Goal: Transaction & Acquisition: Purchase product/service

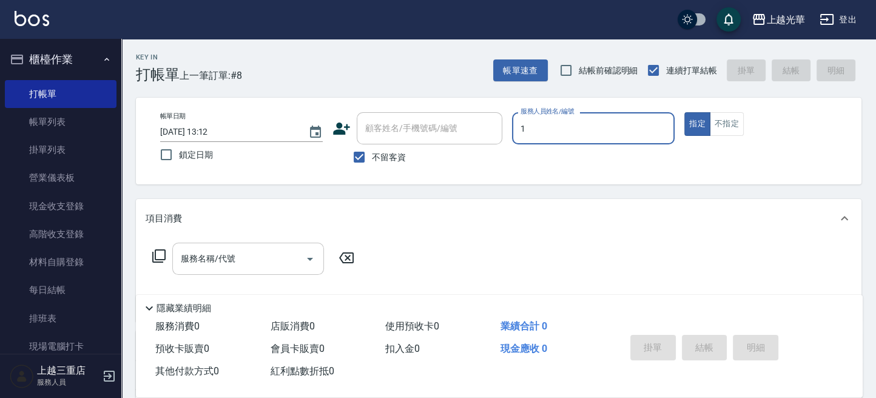
type input "1"
type button "true"
type input "小[PERSON_NAME]-1"
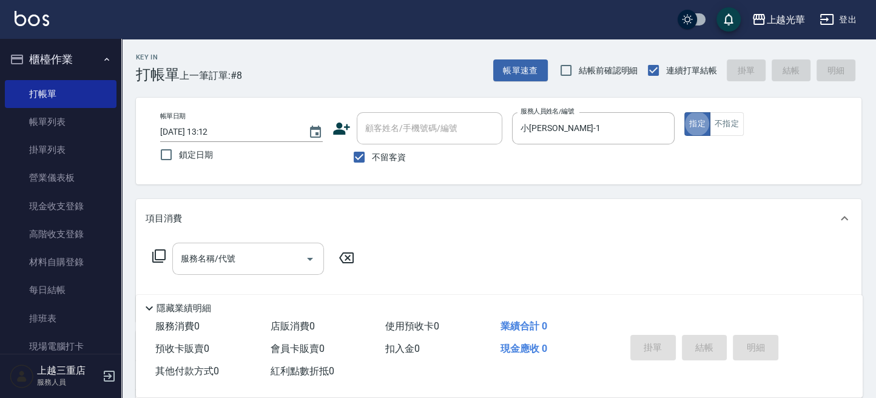
click at [222, 265] on input "服務名稱/代號" at bounding box center [239, 258] width 123 height 21
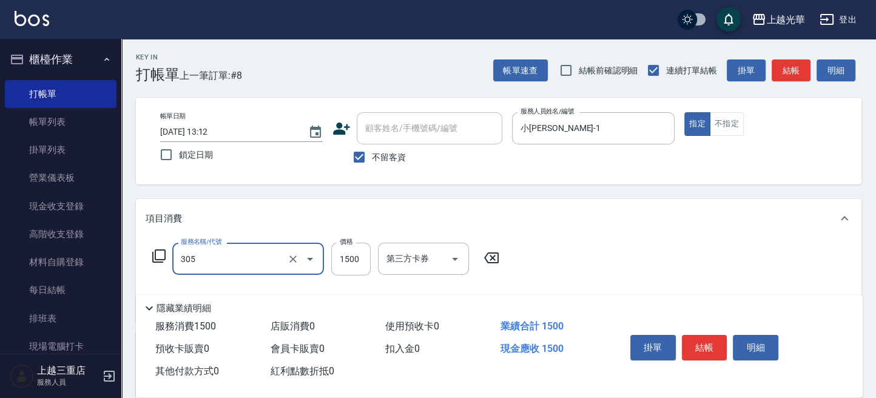
type input "設計燙髮1500(305)"
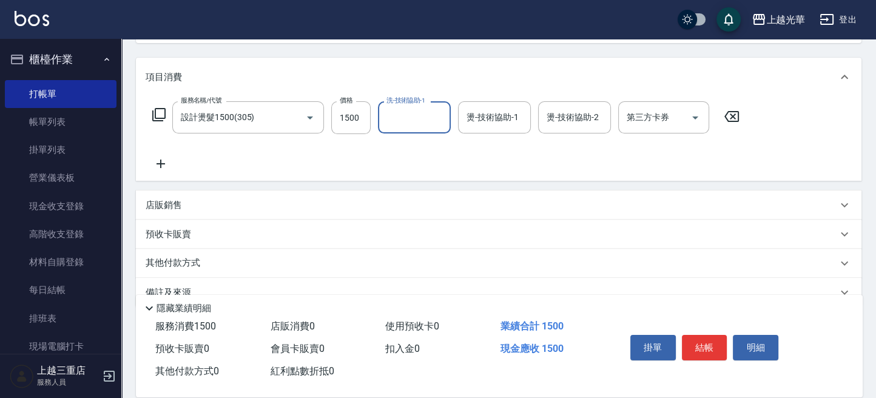
scroll to position [161, 0]
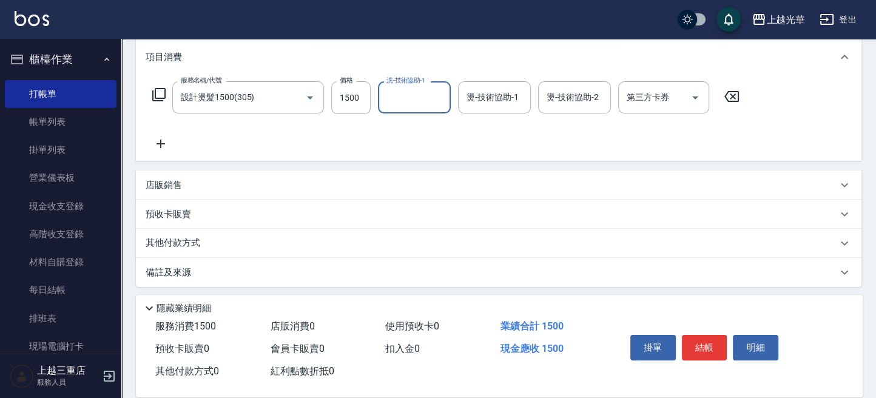
click at [161, 146] on icon at bounding box center [160, 144] width 8 height 8
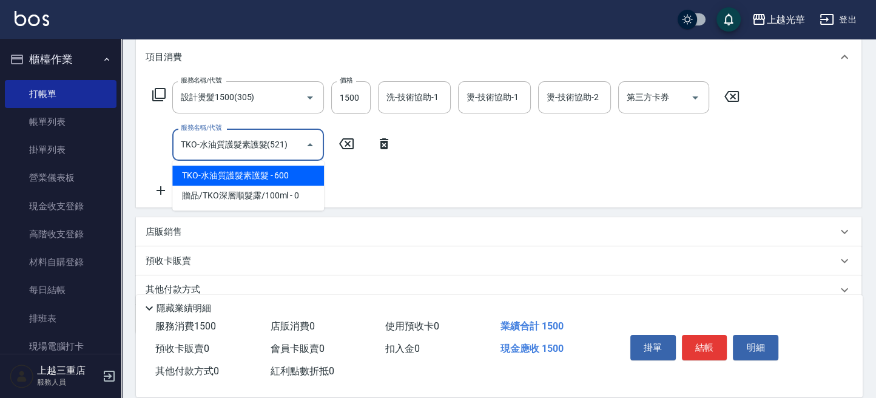
type input "TKO-水油質護髮素護髮(521)"
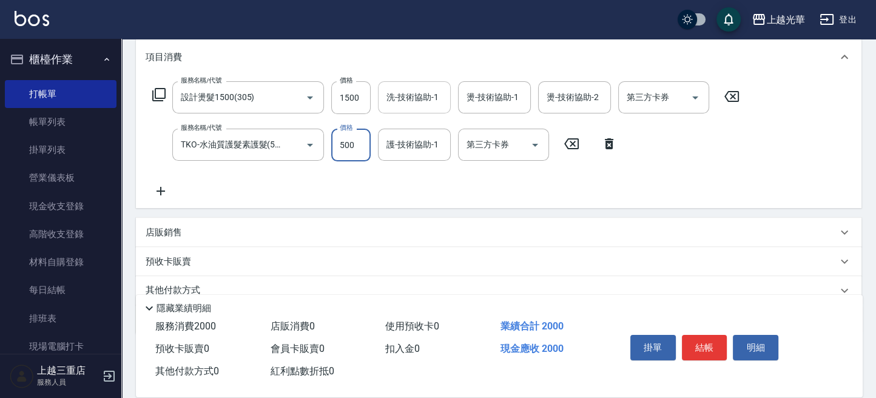
type input "500"
click at [409, 99] on input "洗-技術協助-1" at bounding box center [414, 97] width 62 height 21
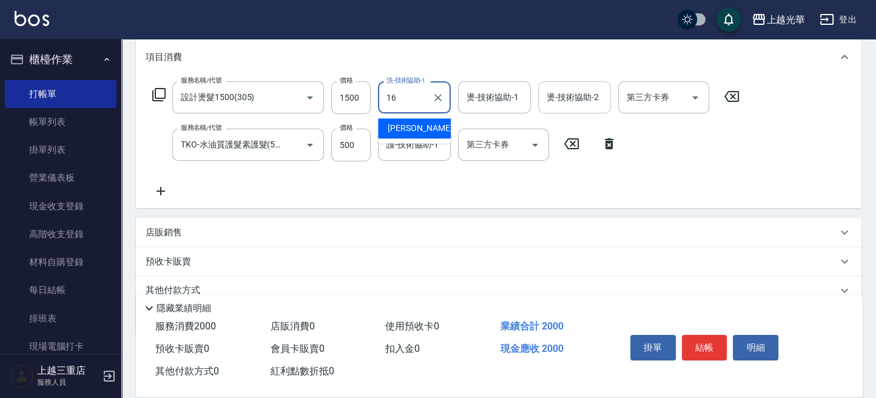
type input "吳珊妮-16"
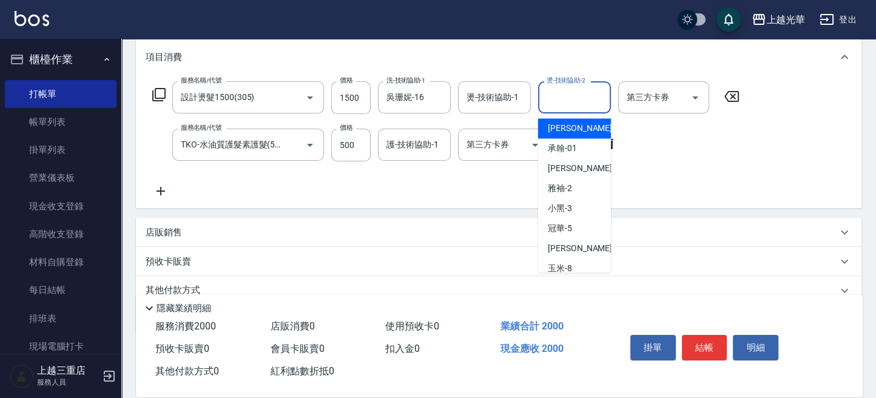
click at [558, 95] on input "燙-技術協助-2" at bounding box center [574, 97] width 62 height 21
type input "小[PERSON_NAME]-1"
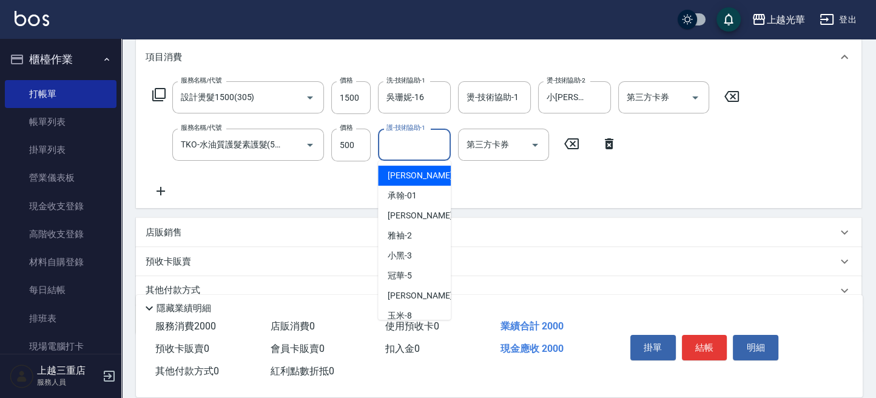
click at [421, 140] on input "護-技術協助-1" at bounding box center [414, 144] width 62 height 21
type input "吳珊妮-16"
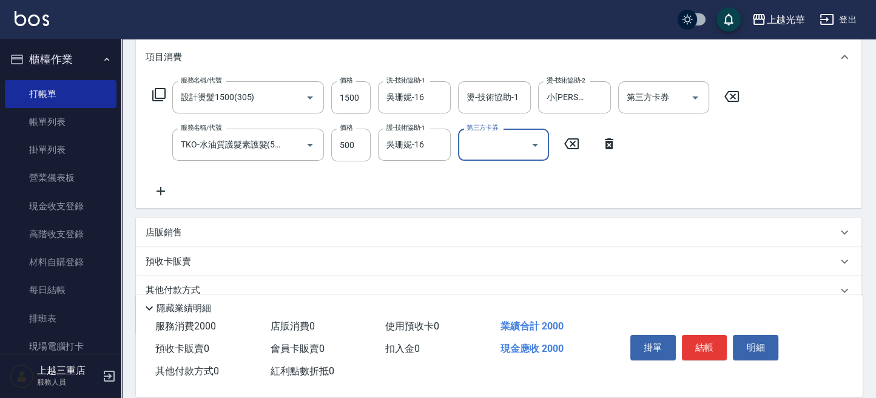
click at [186, 228] on div "店販銷售" at bounding box center [491, 232] width 691 height 13
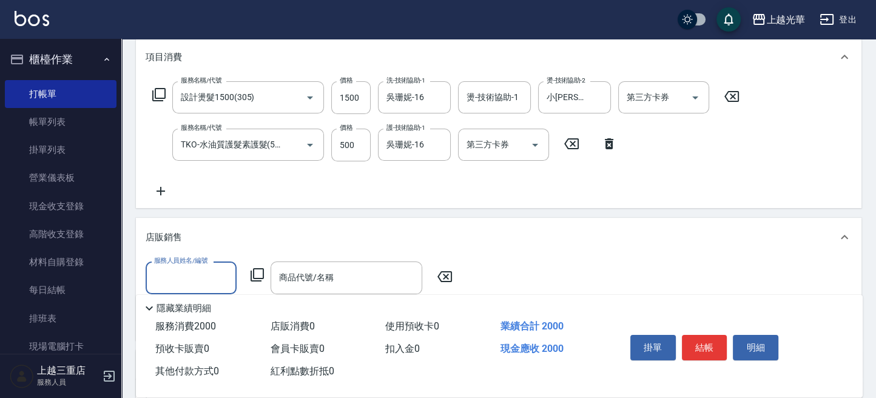
scroll to position [0, 0]
type input "小[PERSON_NAME]-1"
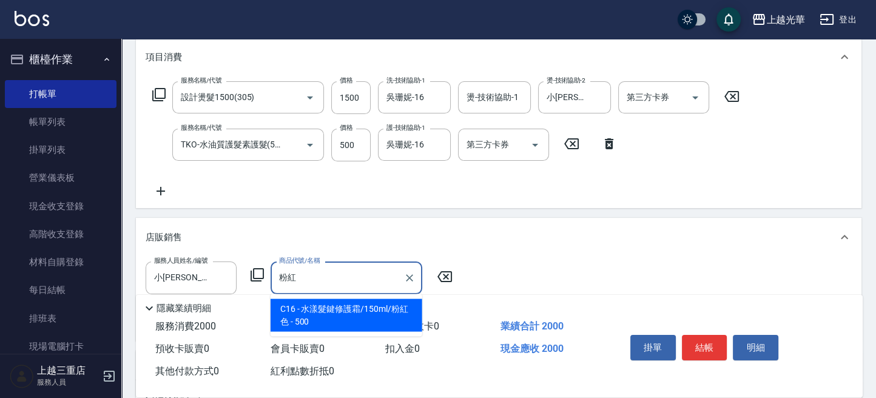
click at [335, 308] on span "C16 - 水漾髮鍵修護霜/150ml/粉紅色 - 500" at bounding box center [347, 314] width 152 height 33
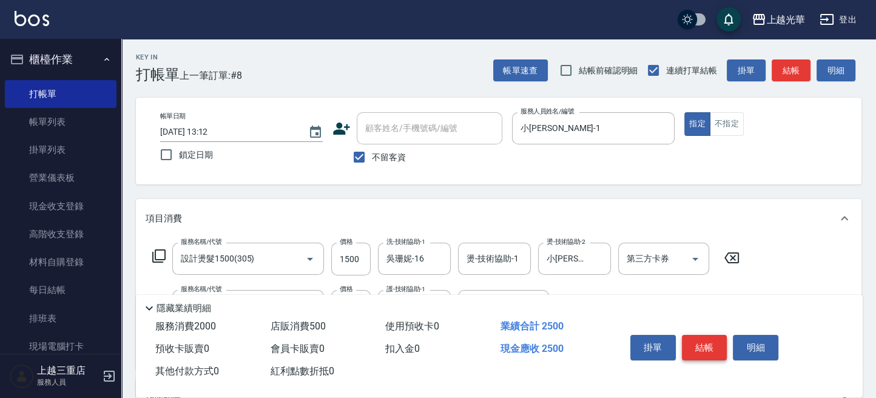
type input "水漾髮鍵修護霜/150ml/粉紅色"
click at [712, 337] on button "結帳" at bounding box center [704, 347] width 45 height 25
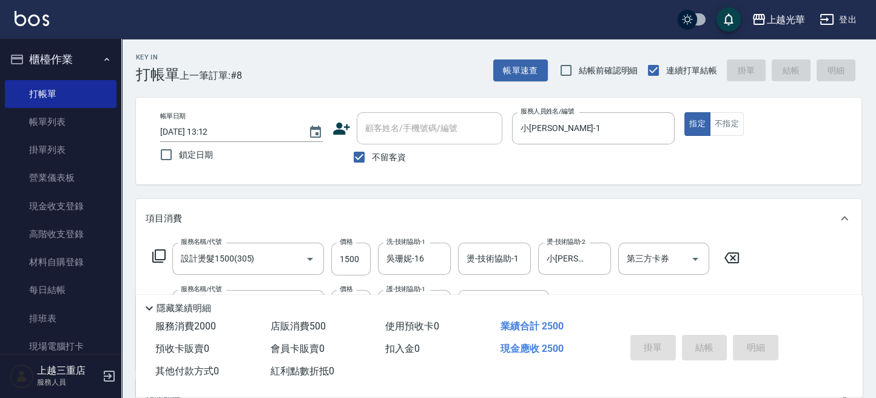
type input "2025/10/12 13:46"
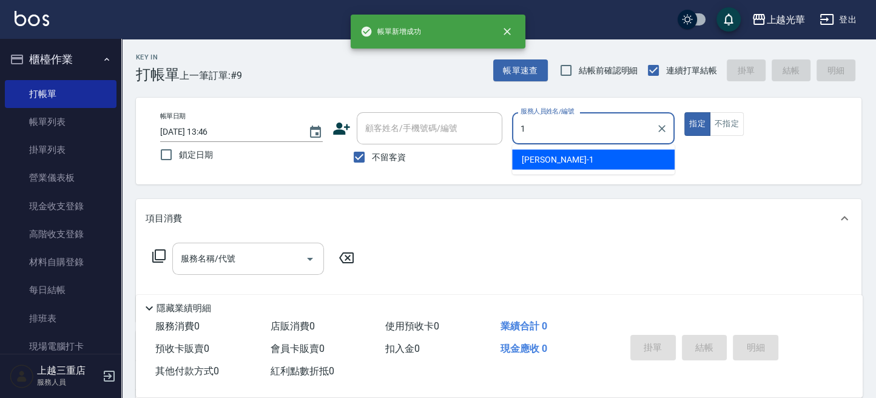
type input "小[PERSON_NAME]-1"
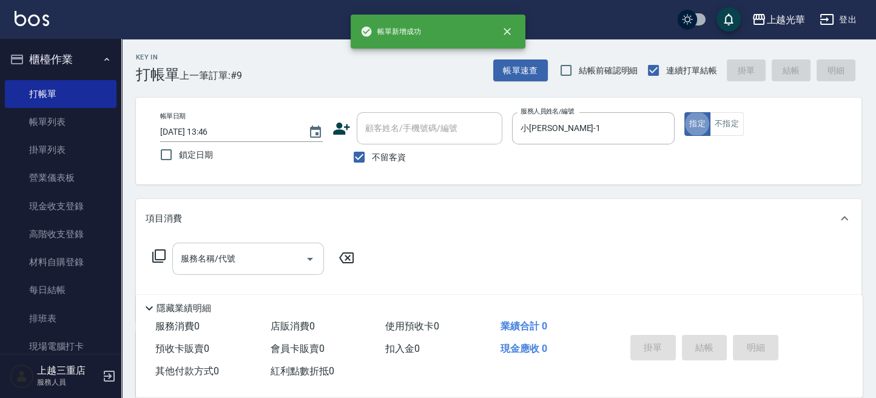
drag, startPoint x: 202, startPoint y: 260, endPoint x: 206, endPoint y: 255, distance: 6.6
click at [203, 258] on input "服務名稱/代號" at bounding box center [239, 258] width 123 height 21
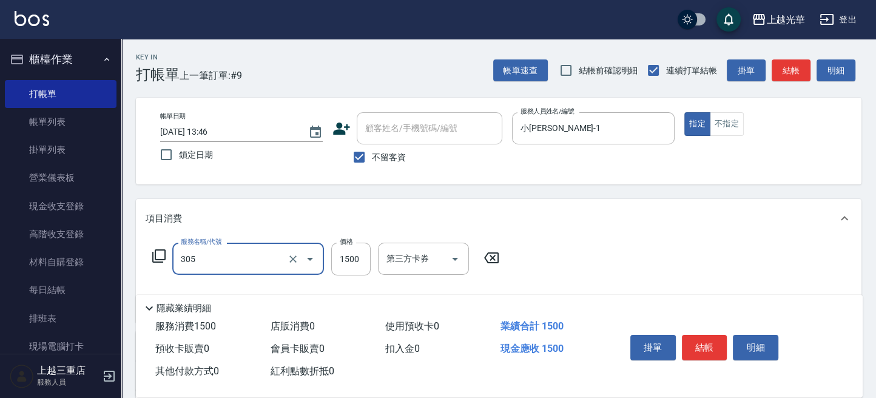
type input "設計燙髮1500(305)"
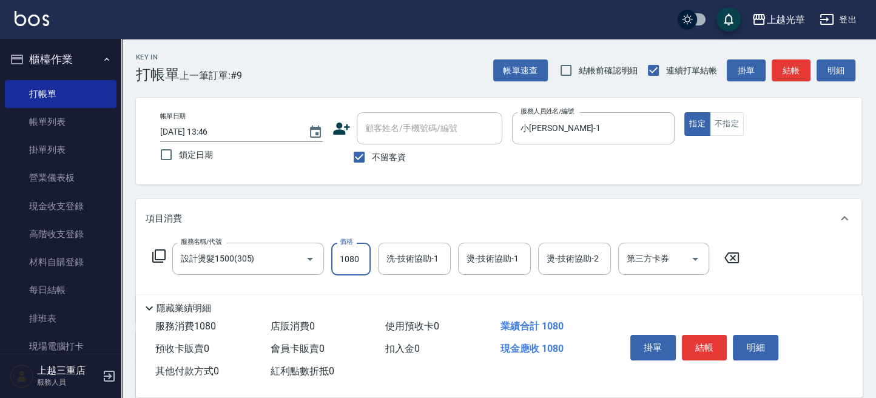
type input "1080"
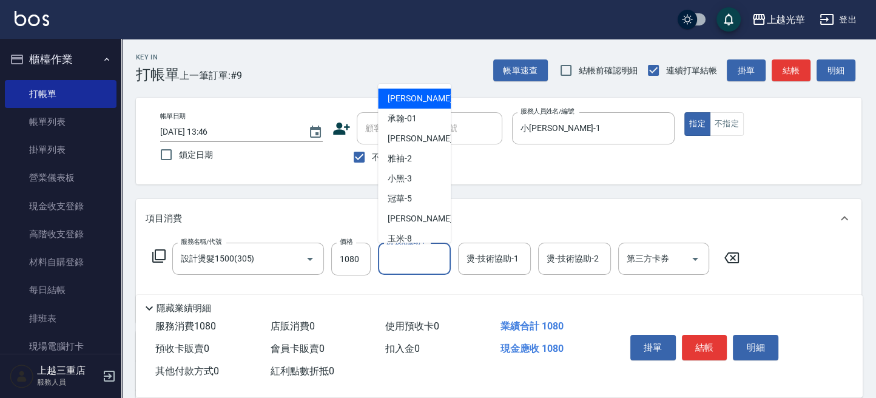
click at [412, 254] on input "洗-技術協助-1" at bounding box center [414, 258] width 62 height 21
type input "吳珊妮-16"
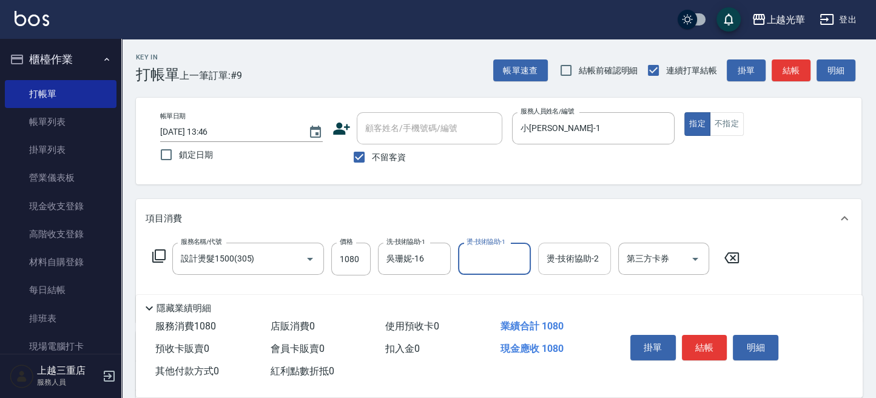
click at [578, 265] on input "燙-技術協助-2" at bounding box center [574, 258] width 62 height 21
type input "小[PERSON_NAME]-1"
click at [703, 341] on button "結帳" at bounding box center [704, 347] width 45 height 25
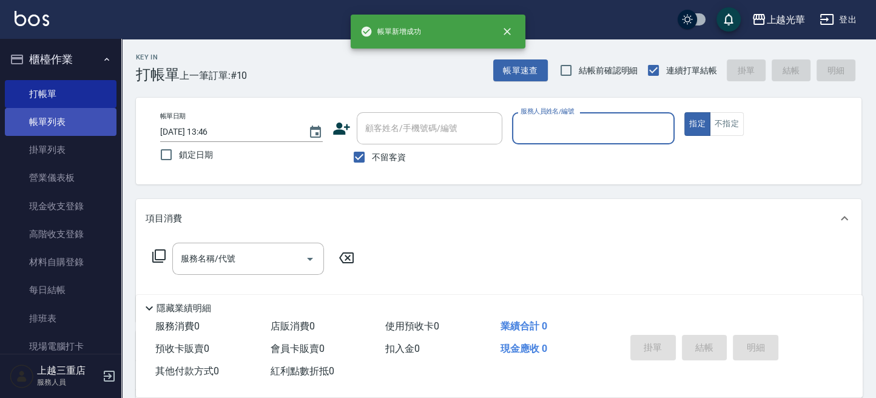
click at [46, 124] on link "帳單列表" at bounding box center [61, 122] width 112 height 28
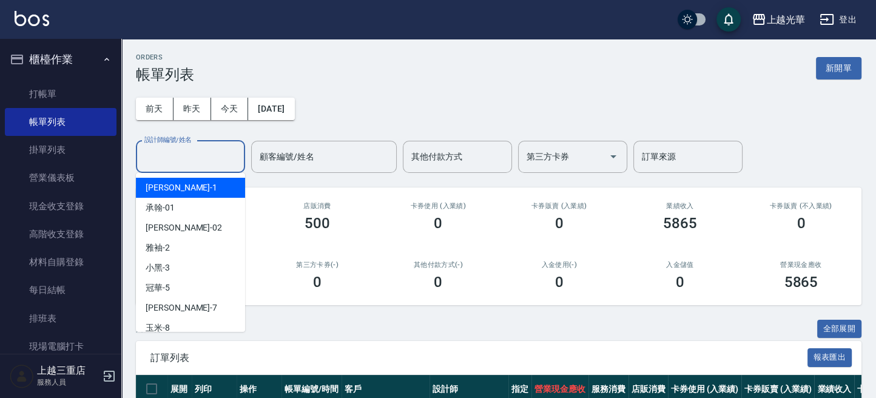
click at [165, 166] on input "設計師編號/姓名" at bounding box center [190, 156] width 98 height 21
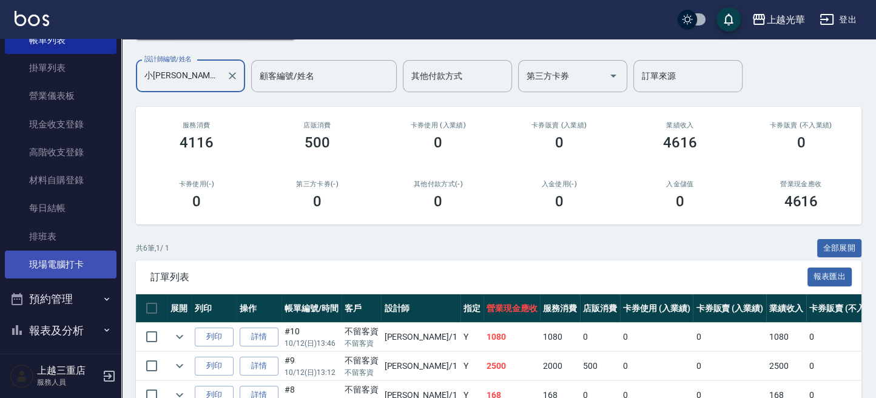
scroll to position [150, 0]
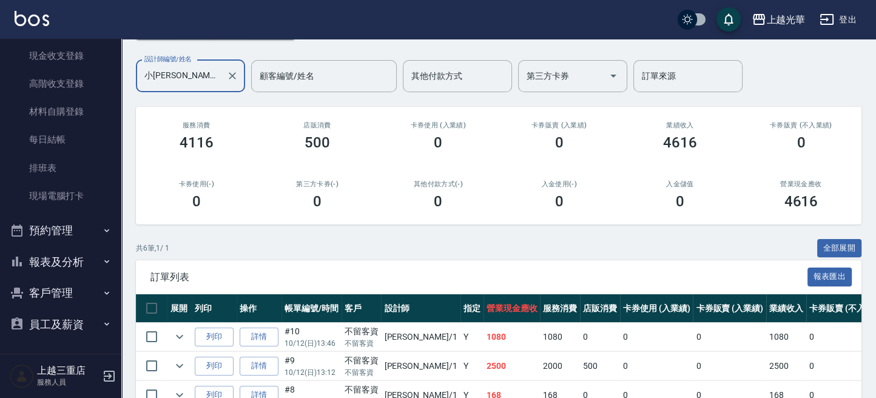
type input "小[PERSON_NAME]-1"
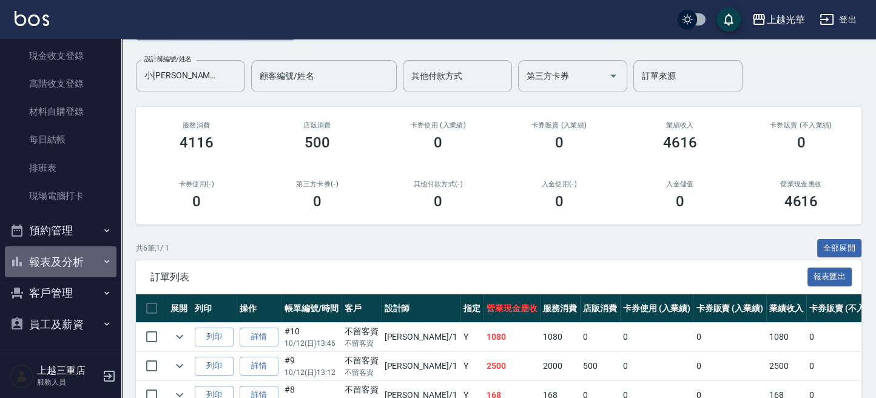
click at [60, 263] on button "報表及分析" at bounding box center [61, 262] width 112 height 32
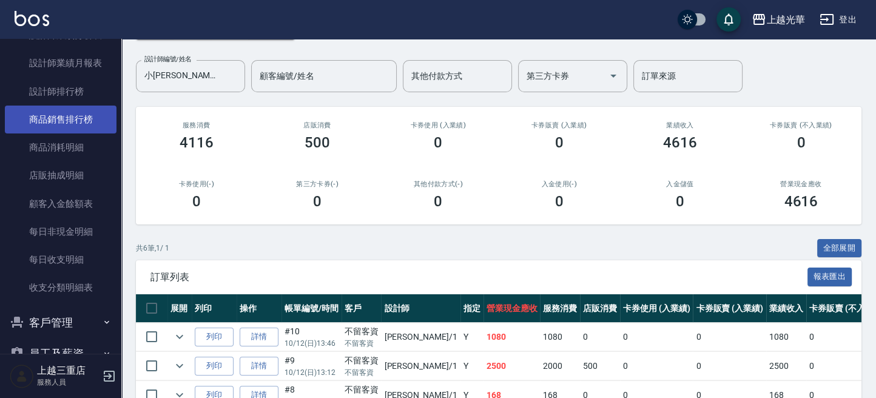
scroll to position [393, 0]
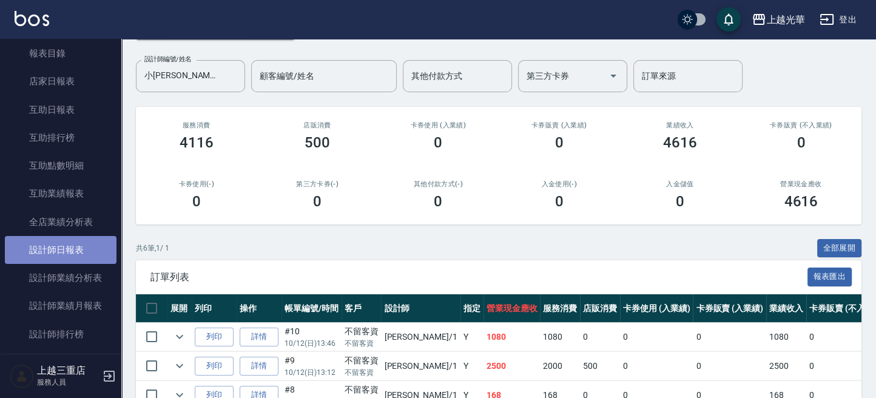
click at [79, 236] on link "設計師日報表" at bounding box center [61, 250] width 112 height 28
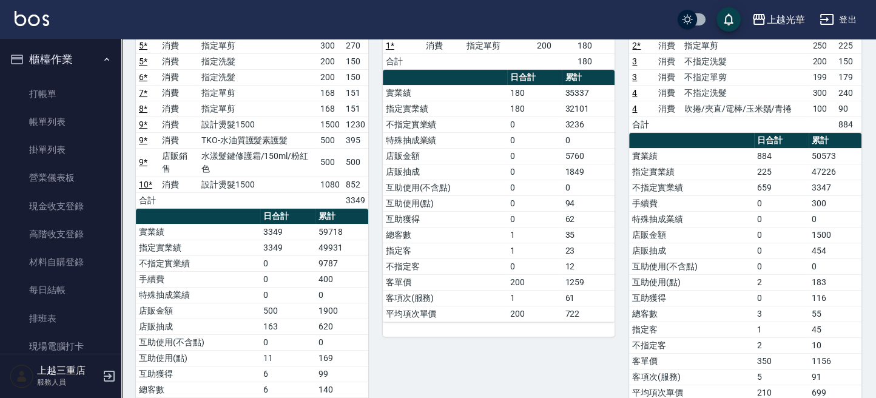
scroll to position [81, 0]
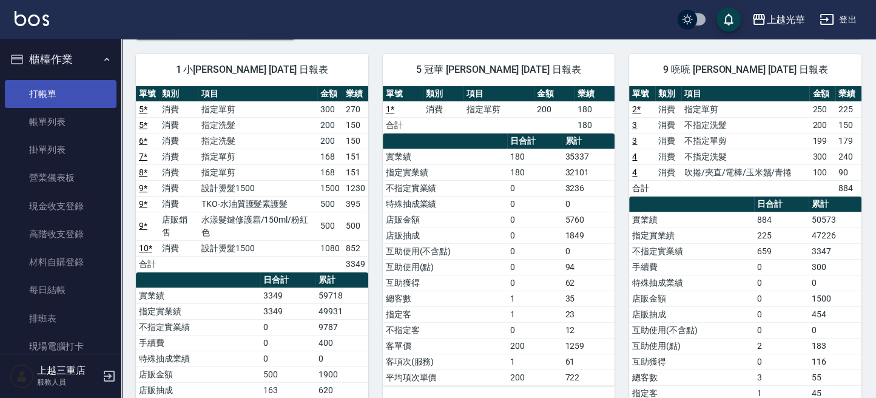
click at [68, 86] on link "打帳單" at bounding box center [61, 94] width 112 height 28
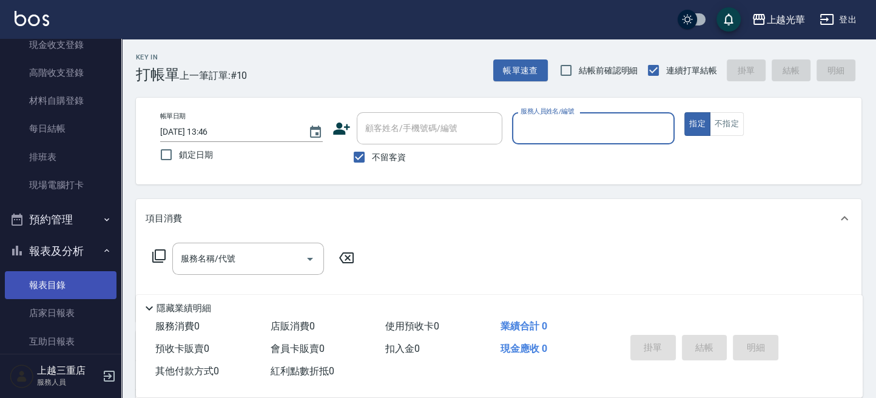
scroll to position [243, 0]
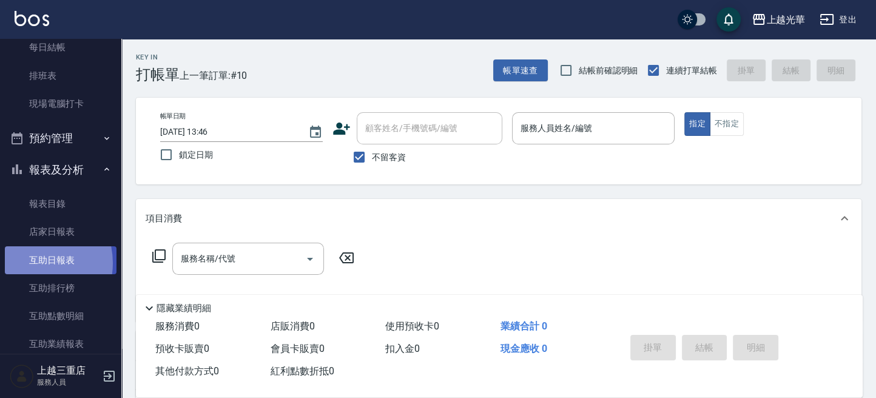
click at [34, 263] on link "互助日報表" at bounding box center [61, 260] width 112 height 28
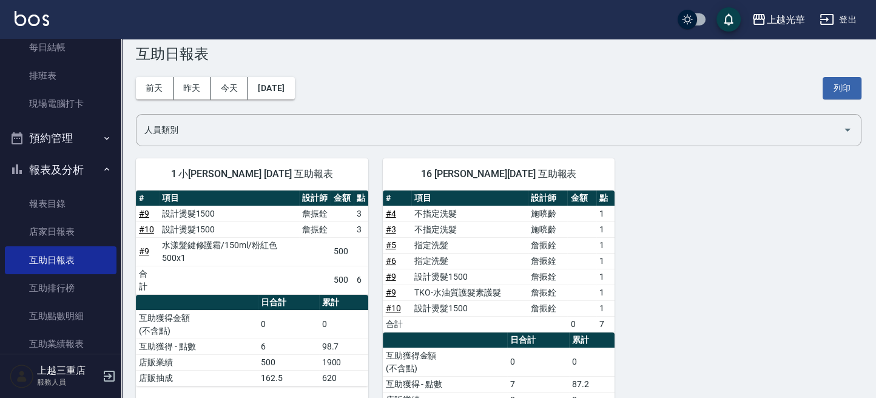
scroll to position [73, 0]
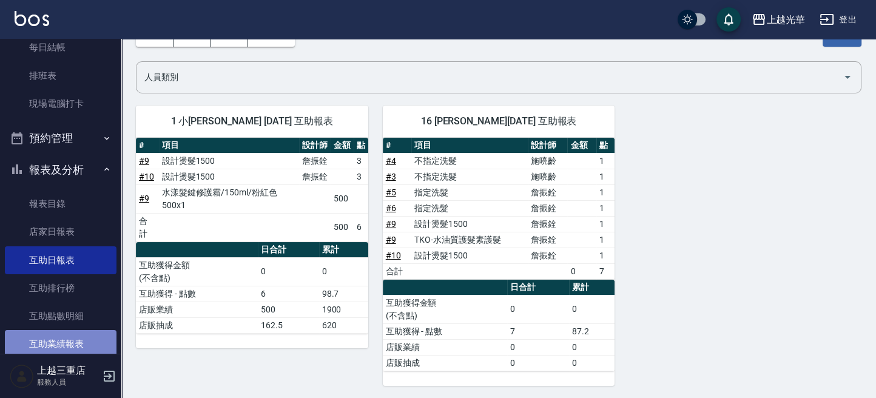
click at [88, 340] on link "互助業績報表" at bounding box center [61, 344] width 112 height 28
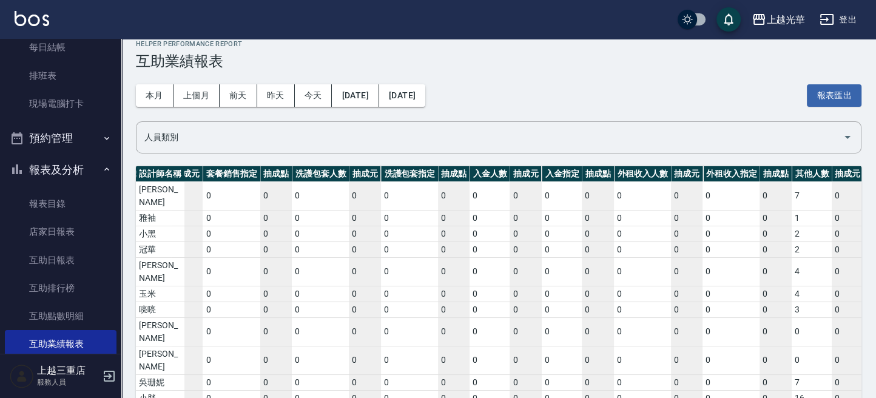
scroll to position [0, 2196]
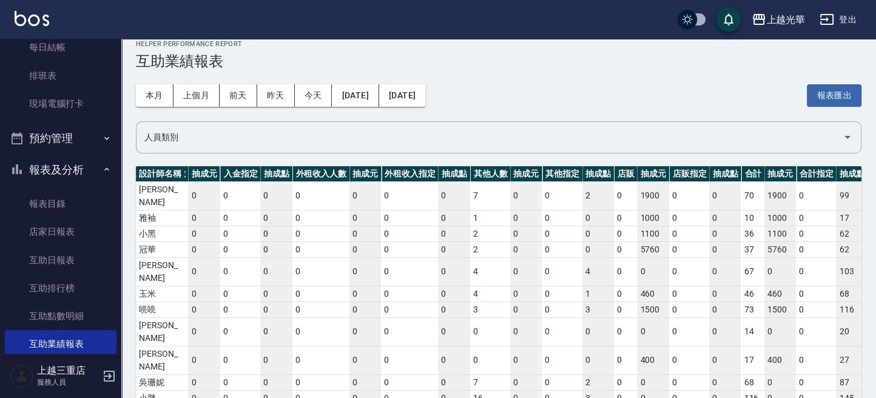
drag, startPoint x: 272, startPoint y: 363, endPoint x: 873, endPoint y: 332, distance: 602.5
click at [875, 334] on html "上越光華 登出 櫃檯作業 打帳單 帳單列表 掛單列表 營業儀表板 現金收支登錄 高階收支登錄 材料自購登錄 每日結帳 排班表 現場電腦打卡 預約管理 預約管理…" at bounding box center [438, 219] width 876 height 465
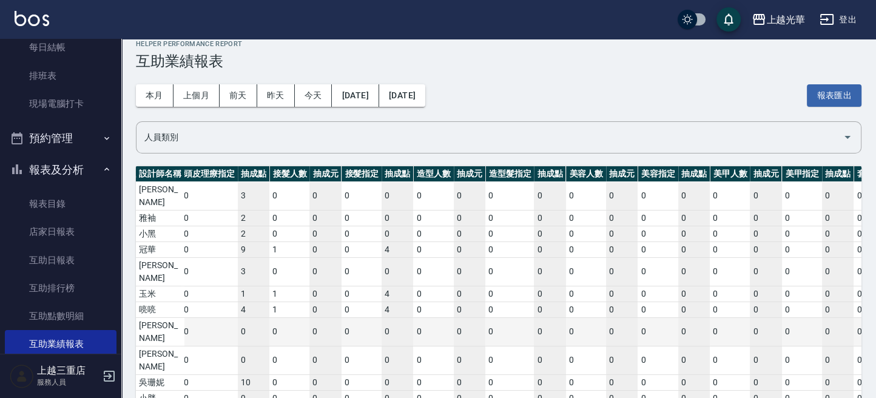
scroll to position [0, 0]
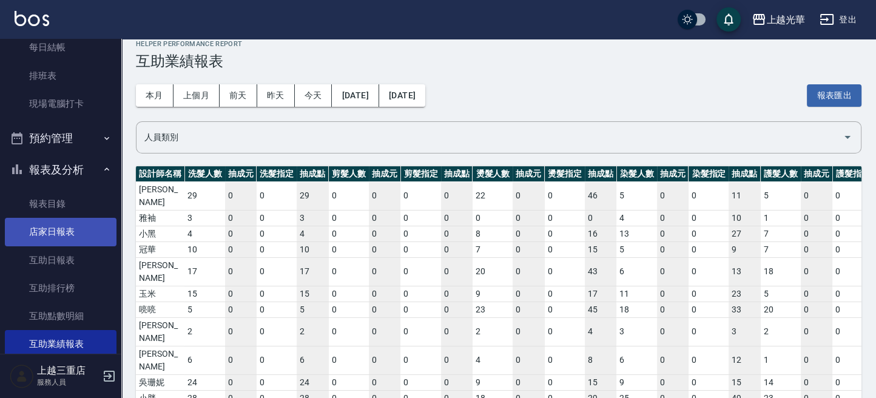
drag, startPoint x: 755, startPoint y: 364, endPoint x: 234, endPoint y: 300, distance: 525.5
click at [103, 249] on div "上越光華 登出 櫃檯作業 打帳單 帳單列表 掛單列表 營業儀表板 現金收支登錄 高階收支登錄 材料自購登錄 每日結帳 排班表 現場電腦打卡 預約管理 預約管理…" at bounding box center [438, 219] width 876 height 465
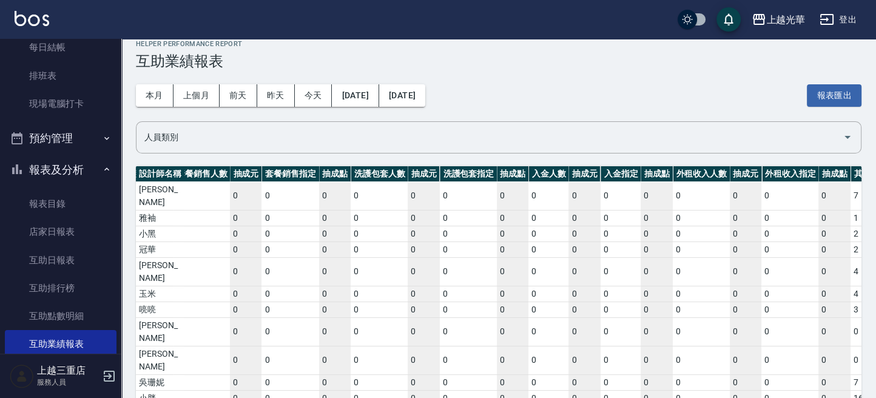
scroll to position [0, 2196]
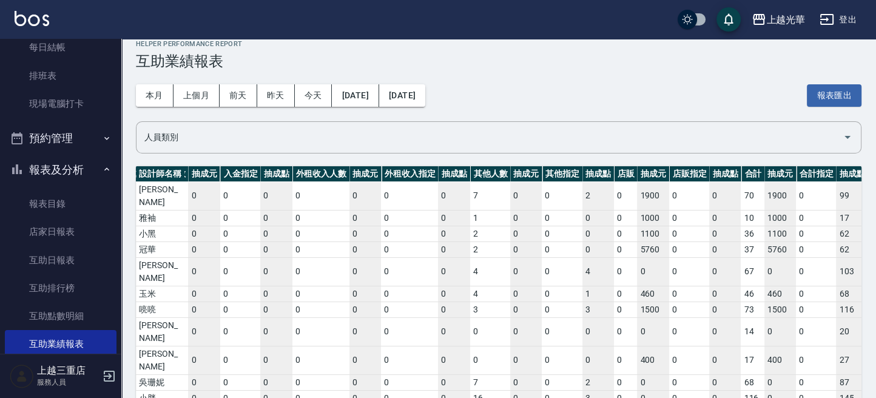
drag, startPoint x: 264, startPoint y: 363, endPoint x: 883, endPoint y: 348, distance: 619.5
click at [875, 348] on html "上越光華 登出 櫃檯作業 打帳單 帳單列表 掛單列表 營業儀表板 現金收支登錄 高階收支登錄 材料自購登錄 每日結帳 排班表 現場電腦打卡 預約管理 預約管理…" at bounding box center [438, 219] width 876 height 465
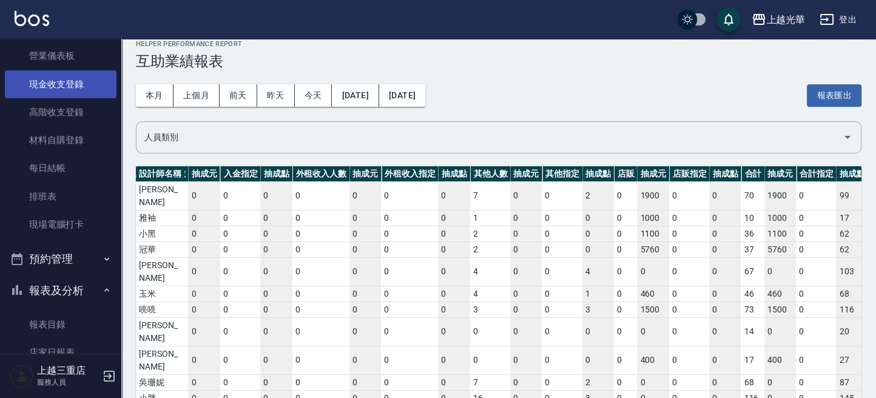
scroll to position [0, 0]
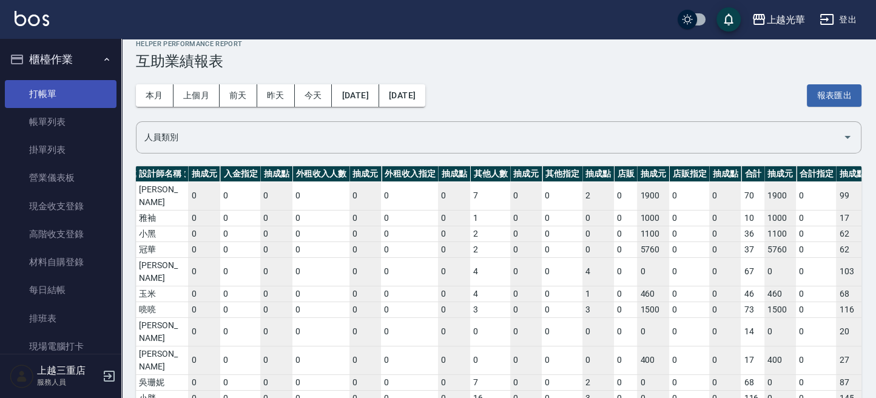
click at [80, 86] on link "打帳單" at bounding box center [61, 94] width 112 height 28
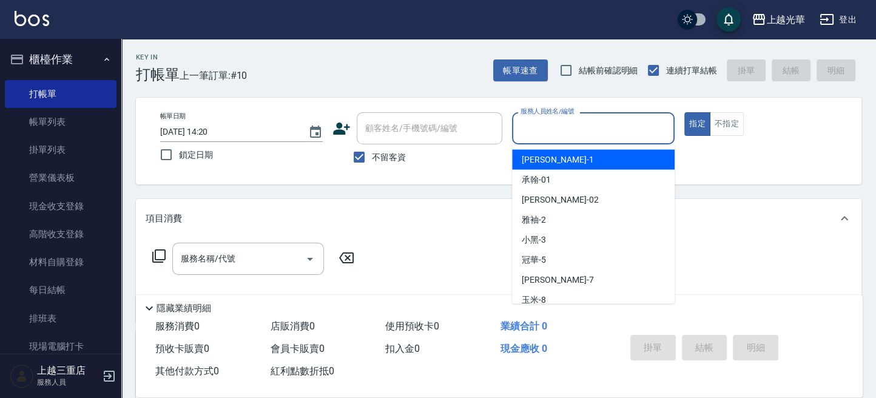
click at [604, 124] on input "服務人員姓名/編號" at bounding box center [593, 128] width 152 height 21
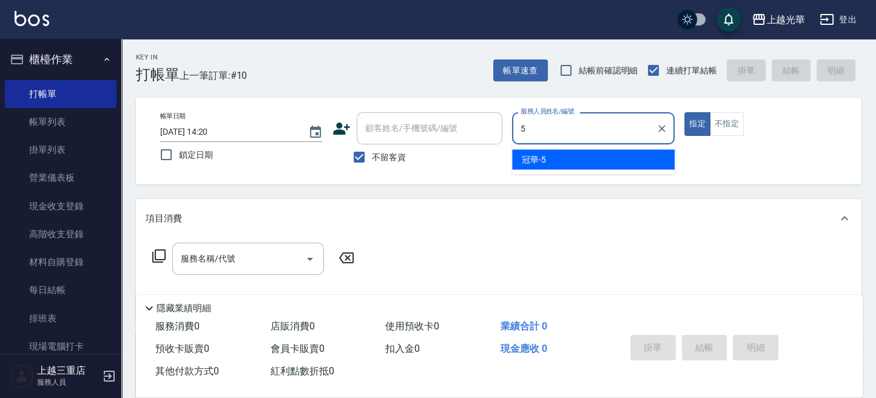
type input "冠華-5"
type button "true"
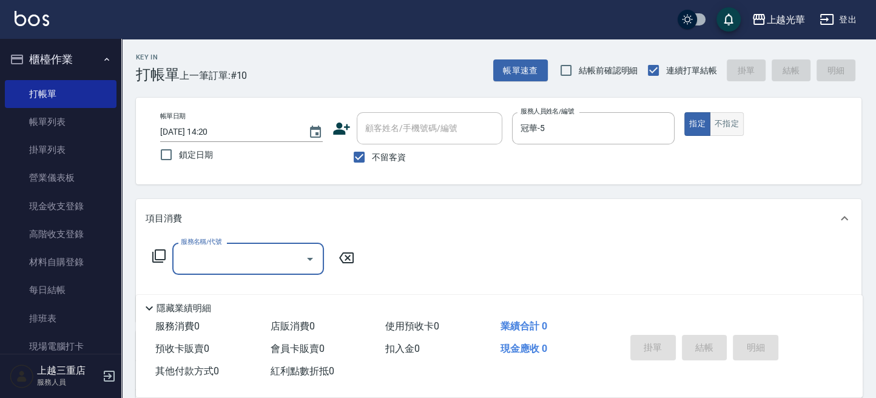
click at [722, 124] on button "不指定" at bounding box center [727, 124] width 34 height 24
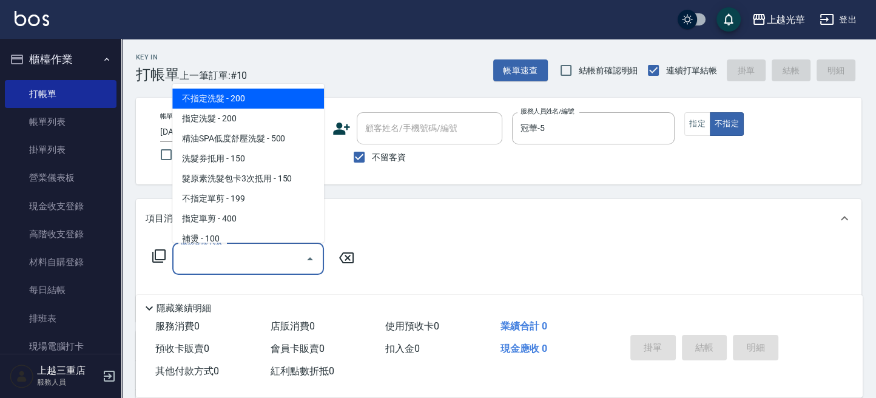
click at [233, 259] on input "服務名稱/代號" at bounding box center [239, 258] width 123 height 21
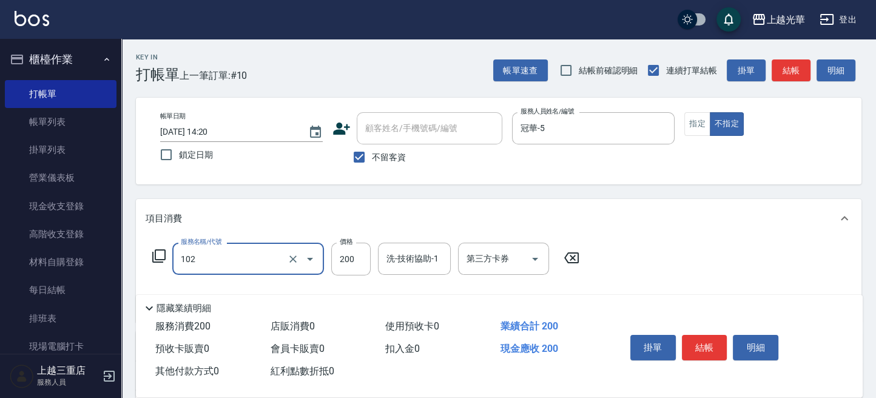
type input "指定洗髮(102)"
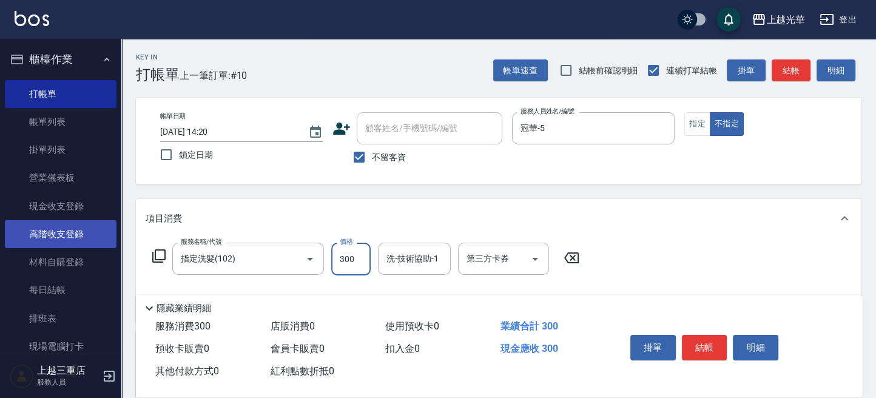
type input "300"
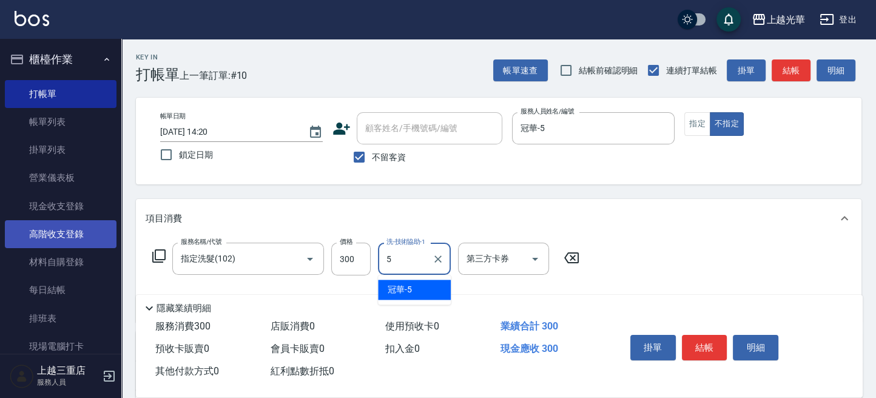
type input "冠華-5"
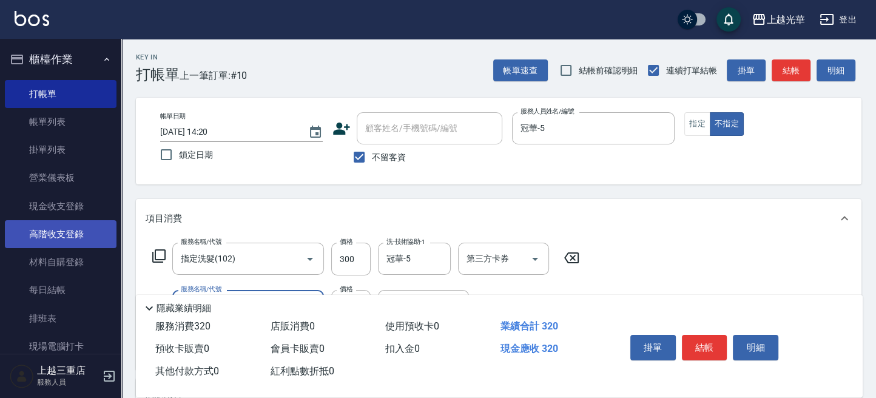
type input "潤絲(801)"
type input "冠華-5"
type input "不指定單剪(202)"
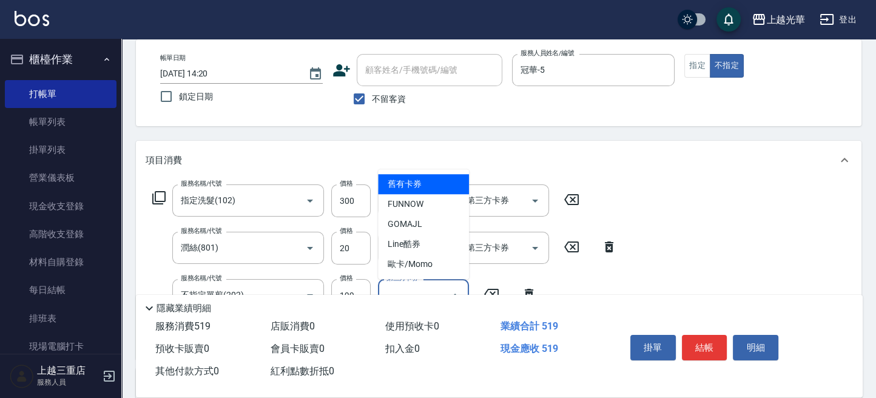
scroll to position [81, 0]
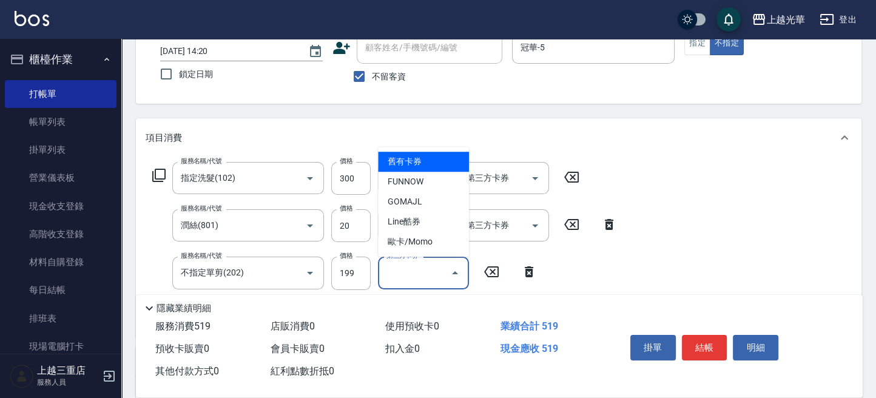
click at [637, 228] on div "服務名稱/代號 指定洗髮(102) 服務名稱/代號 價格 300 價格 洗-技術協助-1 冠華-5 洗-技術協助-1 第三方卡券 第三方卡券 服務名稱/代號 …" at bounding box center [498, 246] width 725 height 179
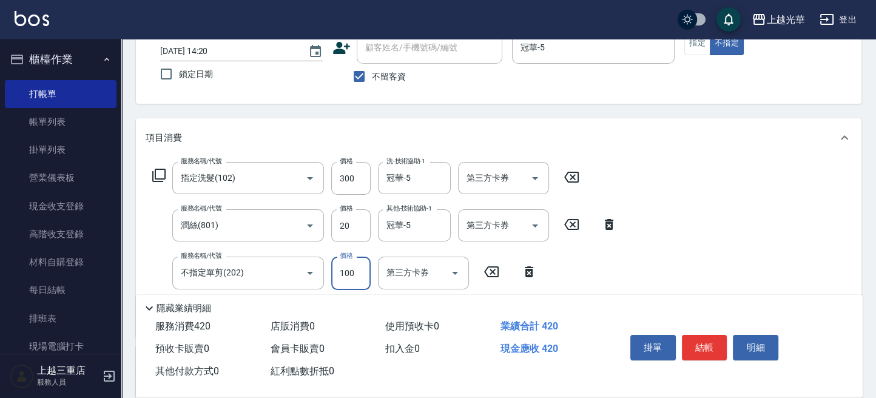
type input "100"
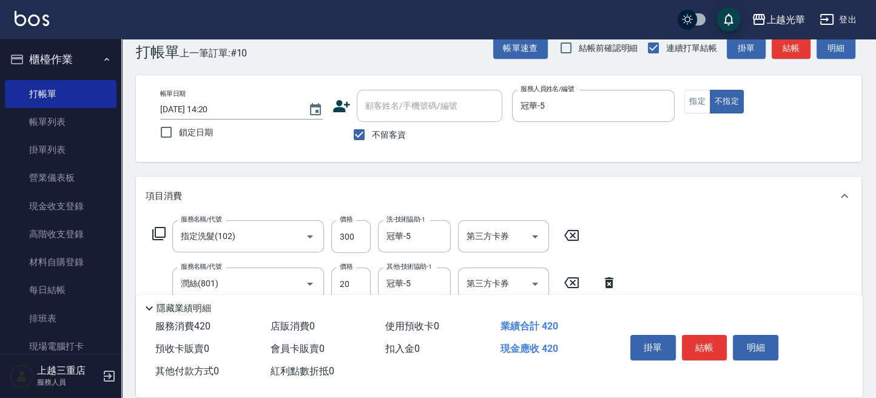
scroll to position [0, 0]
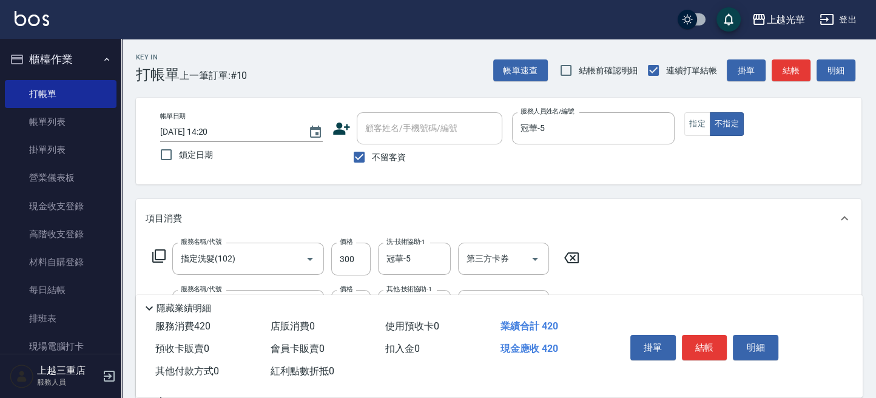
drag, startPoint x: 761, startPoint y: 154, endPoint x: 765, endPoint y: 147, distance: 8.7
click at [764, 150] on div "帳單日期 2025/10/12 14:20 鎖定日期 顧客姓名/手機號碼/編號 顧客姓名/手機號碼/編號 不留客資 服務人員姓名/編號 冠華-5 服務人員姓名…" at bounding box center [498, 141] width 696 height 58
click at [790, 66] on button "結帳" at bounding box center [791, 70] width 39 height 22
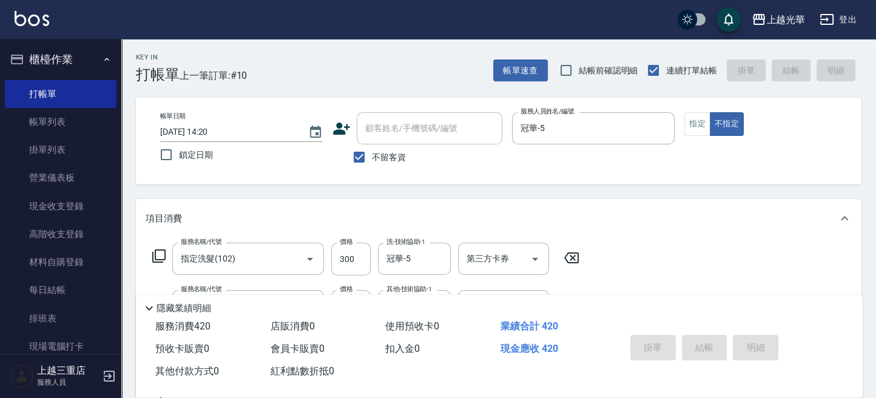
type input "2025/10/12 14:21"
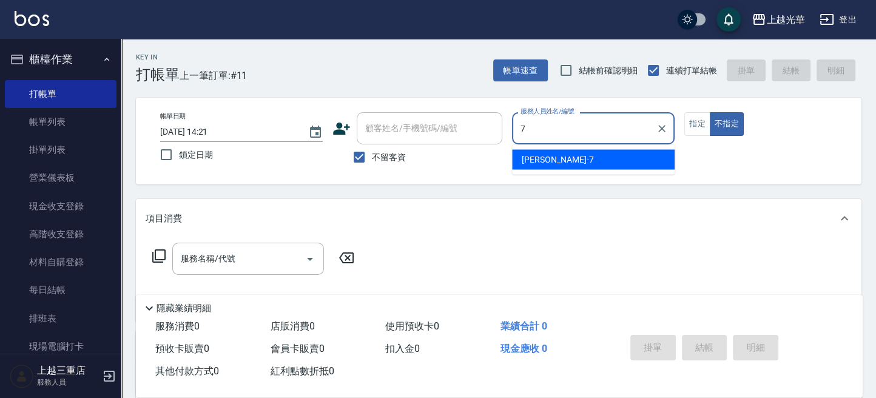
type input "小紫-7"
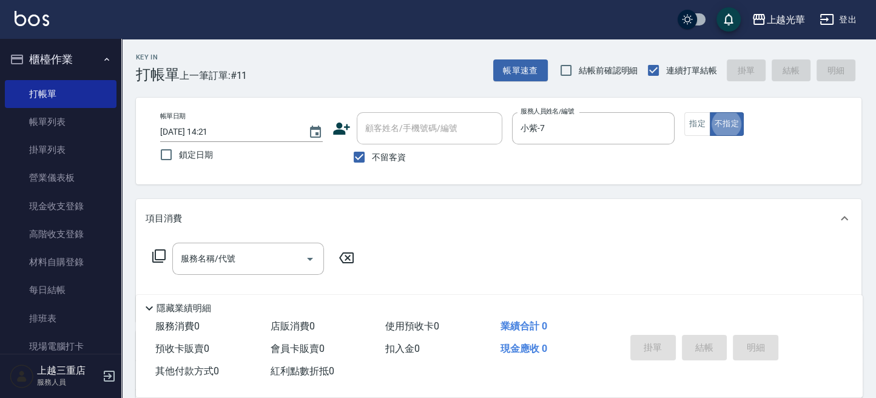
type button "false"
click at [719, 121] on button "不指定" at bounding box center [727, 124] width 34 height 24
click at [216, 262] on input "服務名稱/代號" at bounding box center [239, 258] width 123 height 21
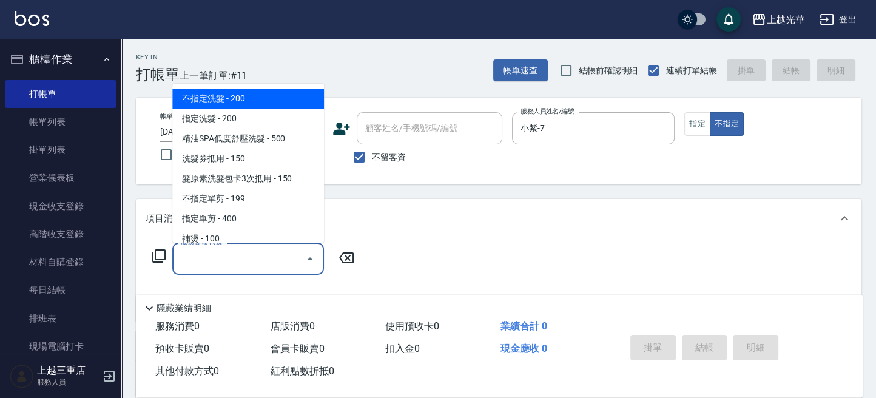
click at [234, 103] on span "不指定洗髮 - 200" at bounding box center [248, 99] width 152 height 20
type input "不指定洗髮(101)"
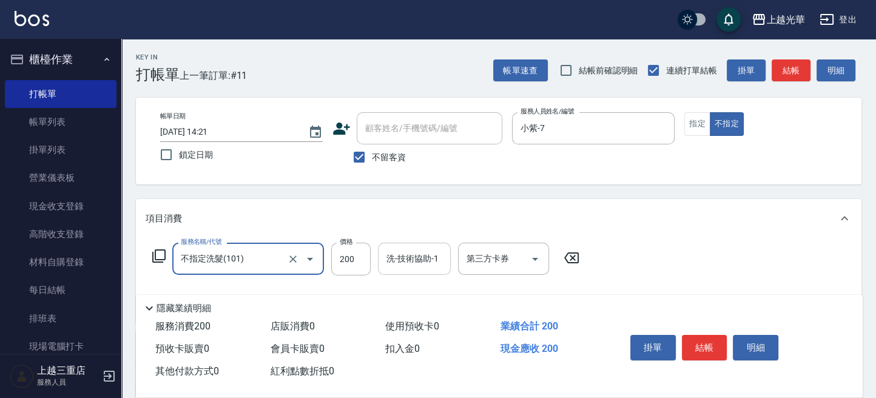
click at [412, 261] on input "洗-技術協助-1" at bounding box center [414, 258] width 62 height 21
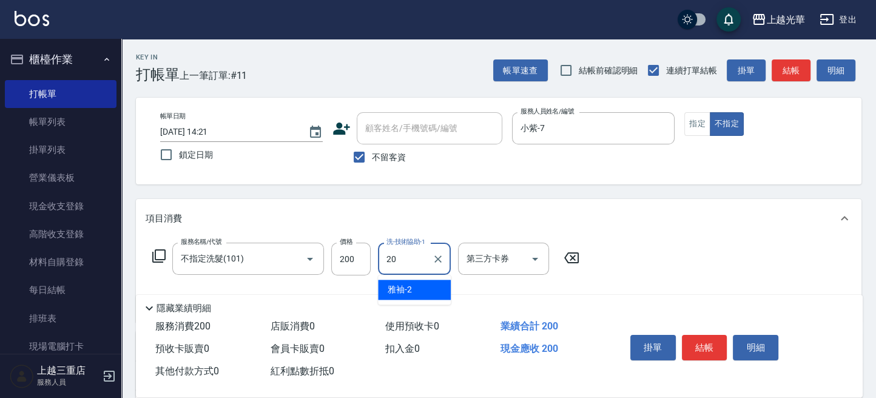
type input "小胖-20"
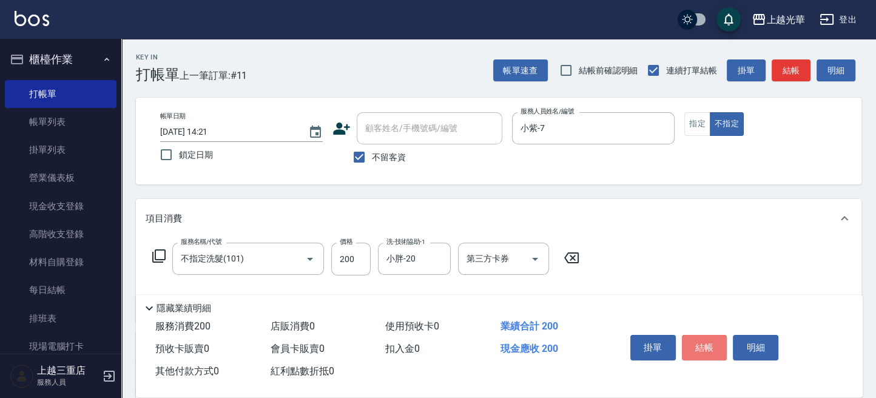
click at [718, 341] on button "結帳" at bounding box center [704, 347] width 45 height 25
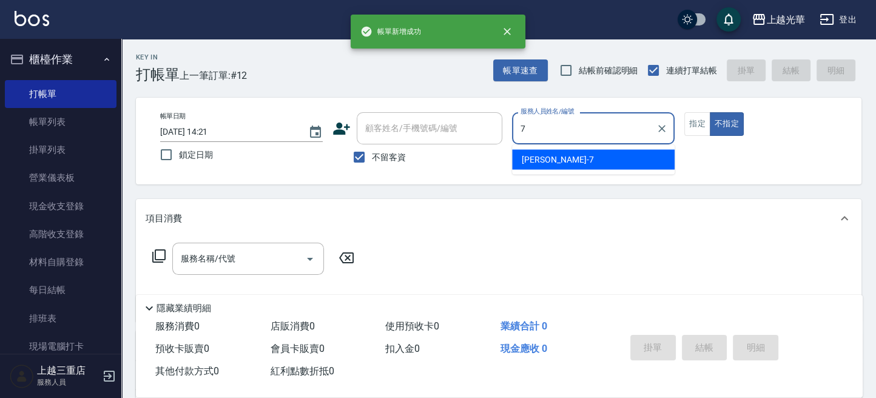
type input "小紫-7"
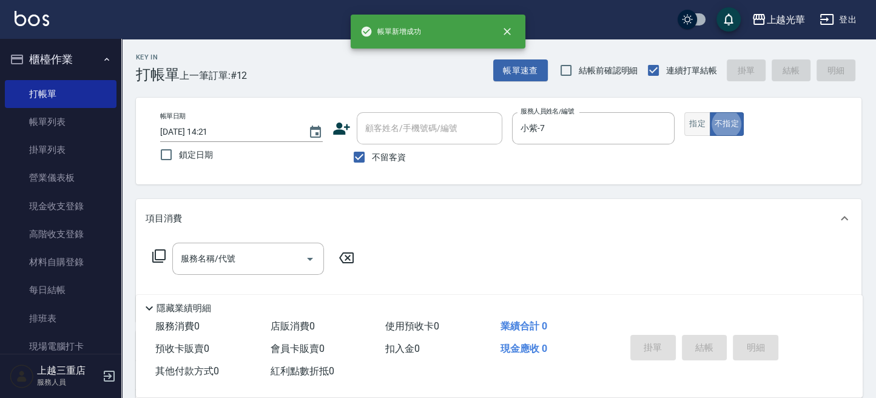
drag, startPoint x: 692, startPoint y: 123, endPoint x: 599, endPoint y: 193, distance: 116.6
click at [693, 124] on button "指定" at bounding box center [697, 124] width 26 height 24
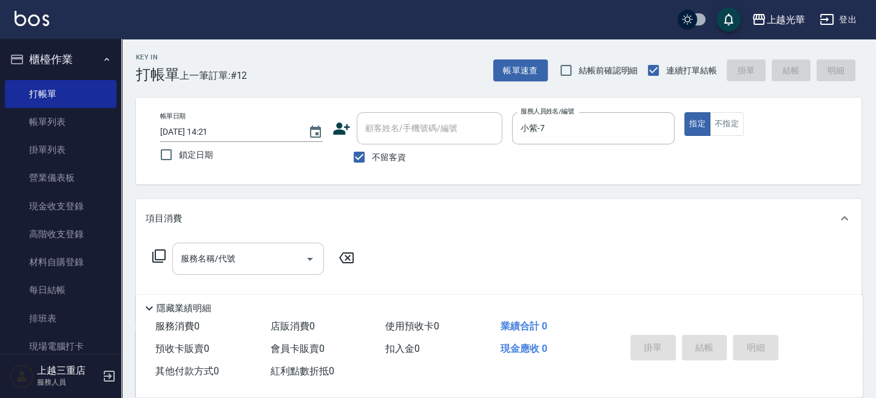
click at [242, 260] on input "服務名稱/代號" at bounding box center [239, 258] width 123 height 21
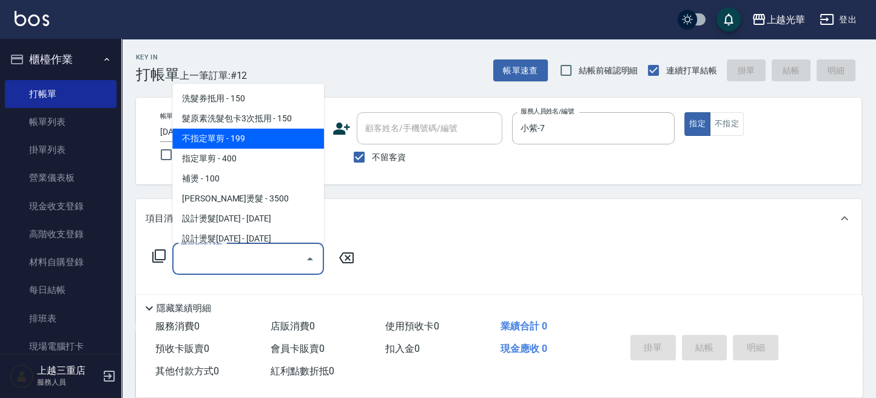
scroll to position [81, 0]
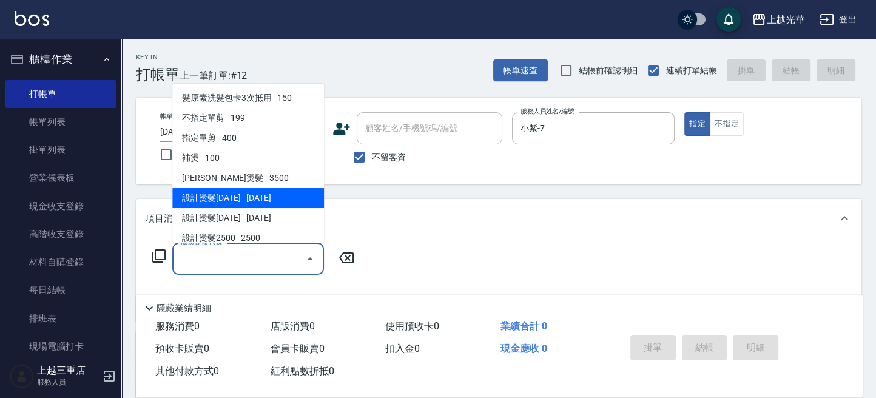
drag, startPoint x: 267, startPoint y: 192, endPoint x: 363, endPoint y: 226, distance: 102.5
click at [267, 193] on span "設計燙髮[DATE] - [DATE]" at bounding box center [248, 198] width 152 height 20
type input "設計燙髮1500(305)"
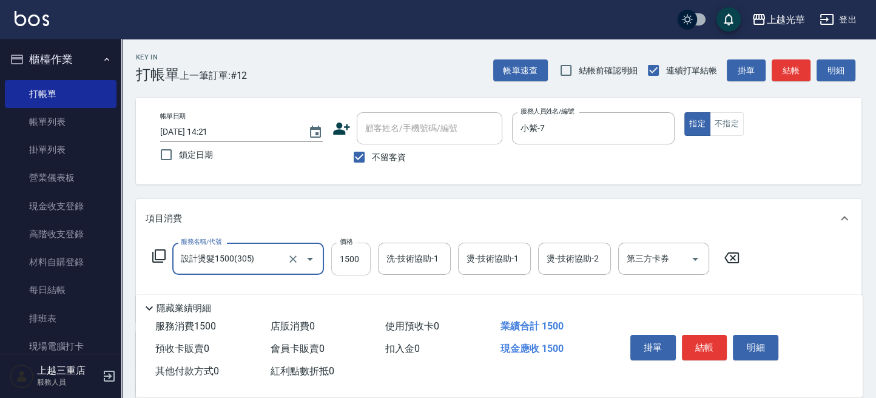
click at [366, 263] on input "1500" at bounding box center [350, 259] width 39 height 33
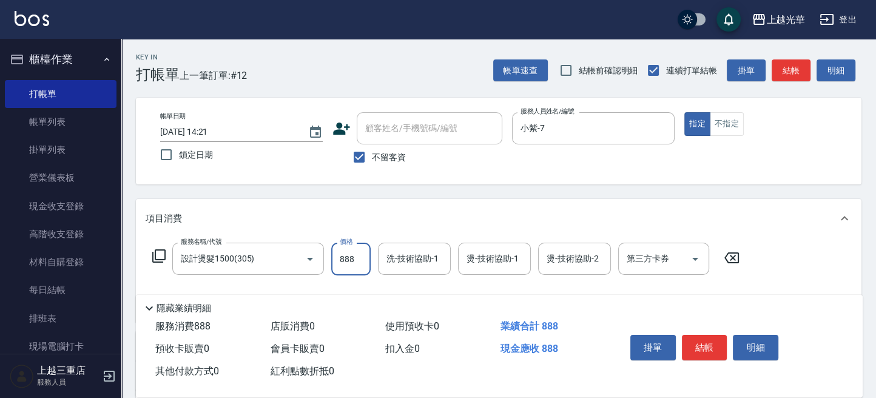
type input "888"
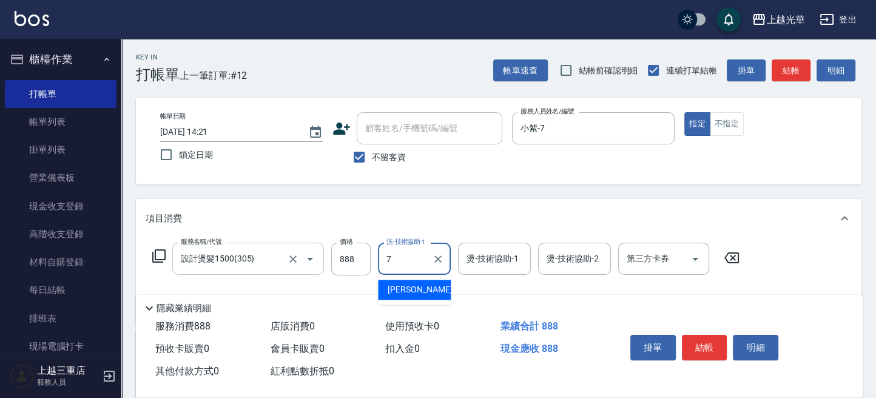
type input "小紫-7"
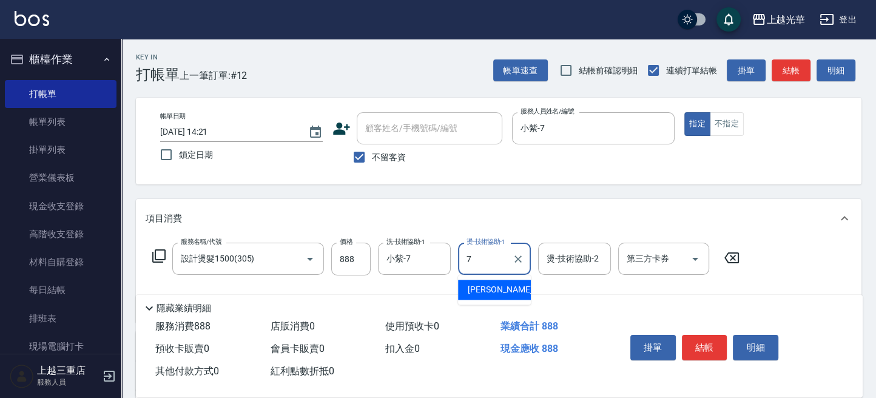
type input "小紫-7"
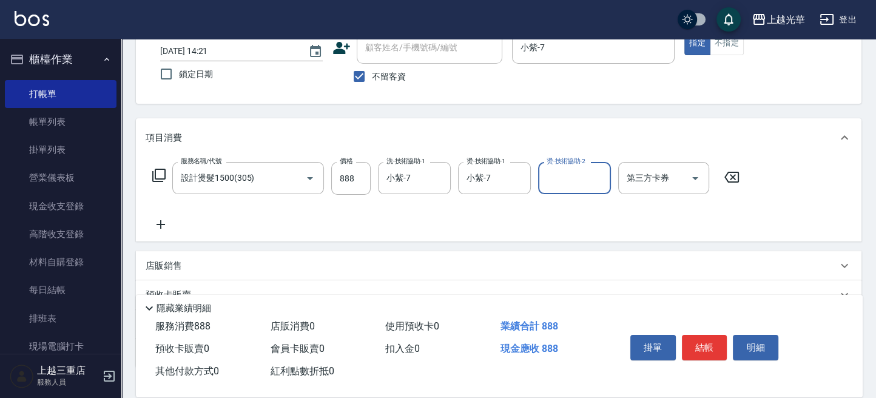
click at [164, 224] on icon at bounding box center [160, 224] width 8 height 8
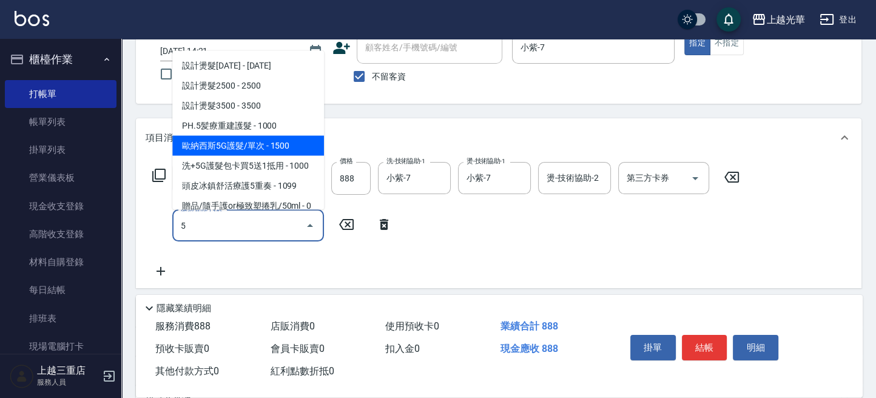
drag, startPoint x: 263, startPoint y: 147, endPoint x: 303, endPoint y: 184, distance: 53.7
click at [264, 150] on span "歐納西斯5G護髮/單次 - 1500" at bounding box center [248, 145] width 152 height 20
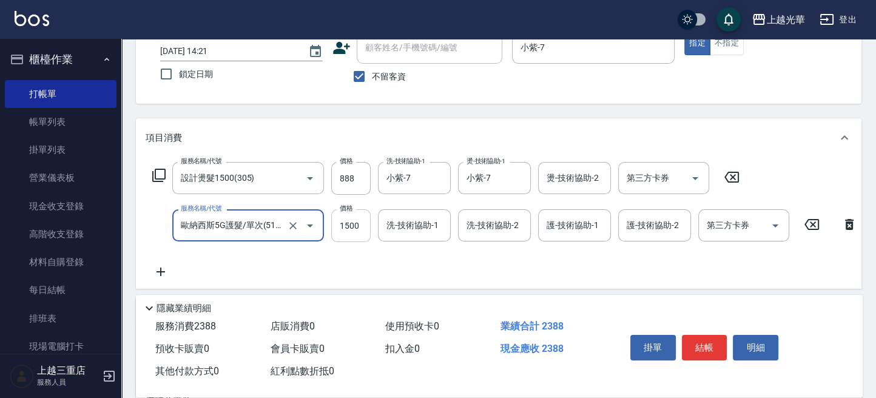
type input "歐納西斯5G護髮/單次(514)"
click at [346, 230] on input "1500" at bounding box center [350, 225] width 39 height 33
type input "1000"
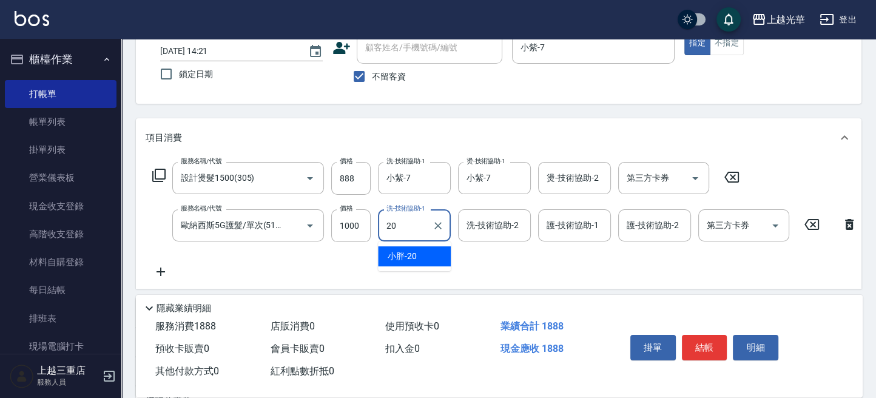
type input "小胖-20"
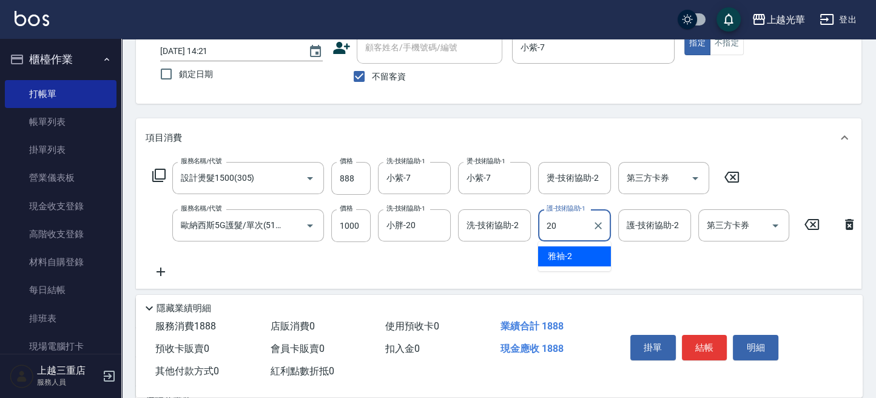
type input "小胖-20"
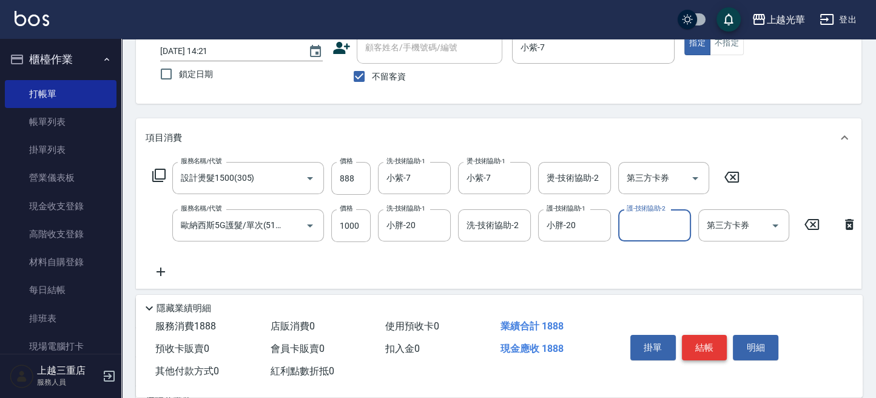
click at [687, 340] on button "結帳" at bounding box center [704, 347] width 45 height 25
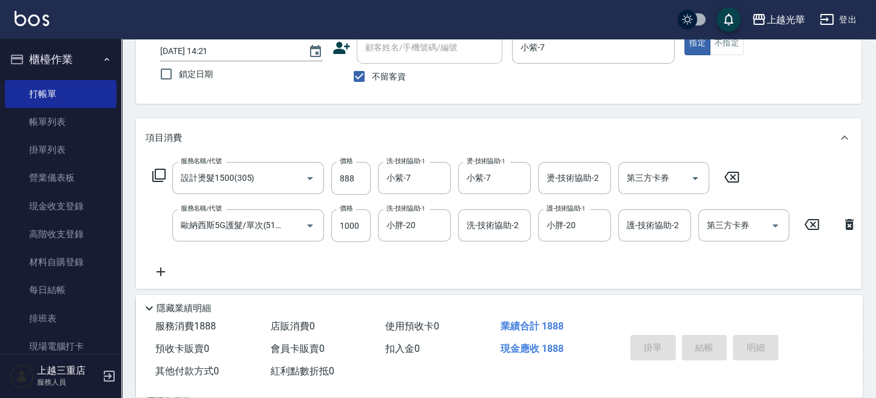
type input "2025/10/12 14:22"
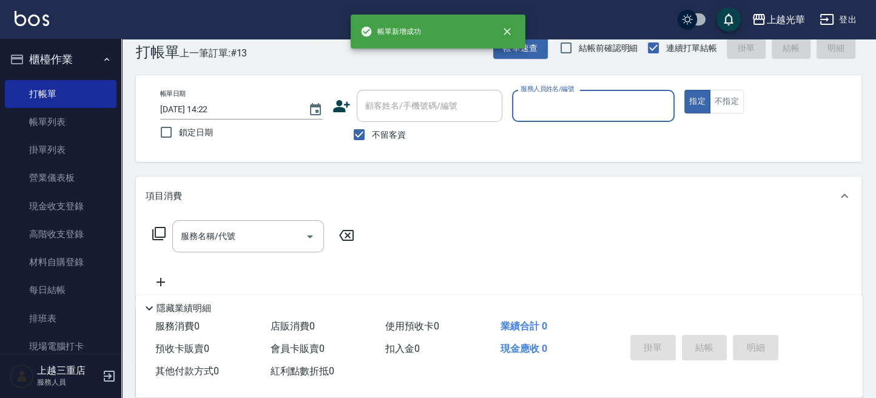
scroll to position [0, 0]
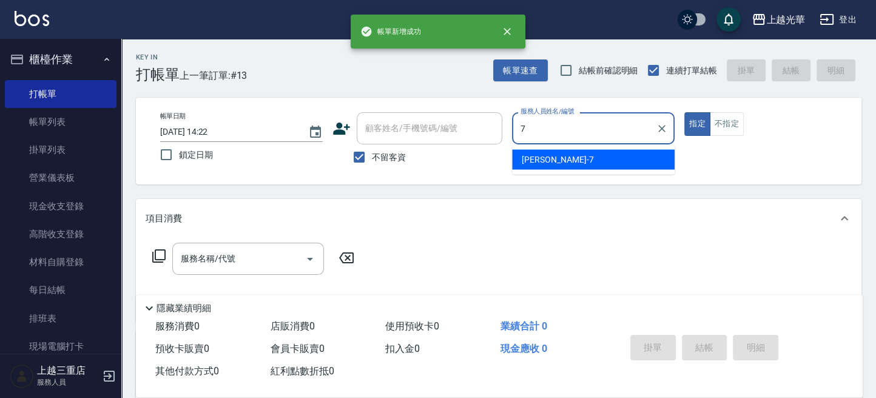
type input "小紫-7"
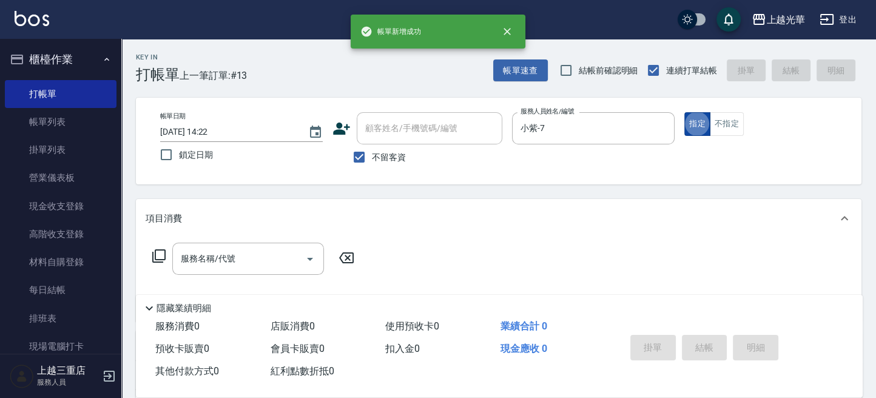
drag, startPoint x: 697, startPoint y: 121, endPoint x: 691, endPoint y: 127, distance: 8.6
click at [697, 123] on button "指定" at bounding box center [697, 124] width 26 height 24
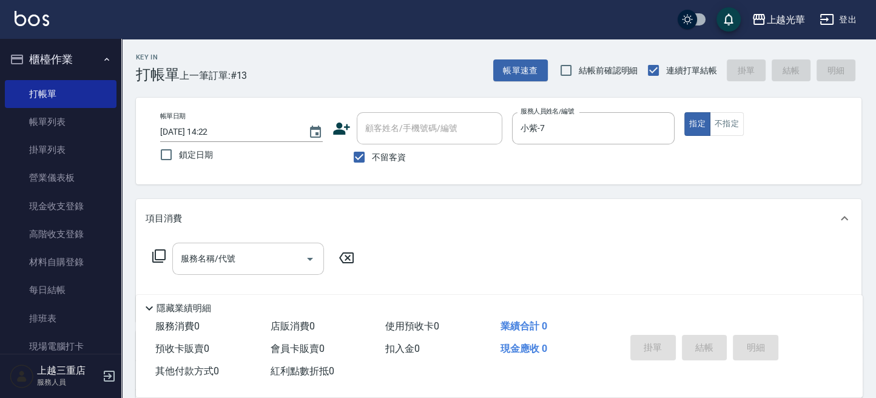
click at [227, 254] on div "服務名稱/代號 服務名稱/代號" at bounding box center [248, 259] width 152 height 32
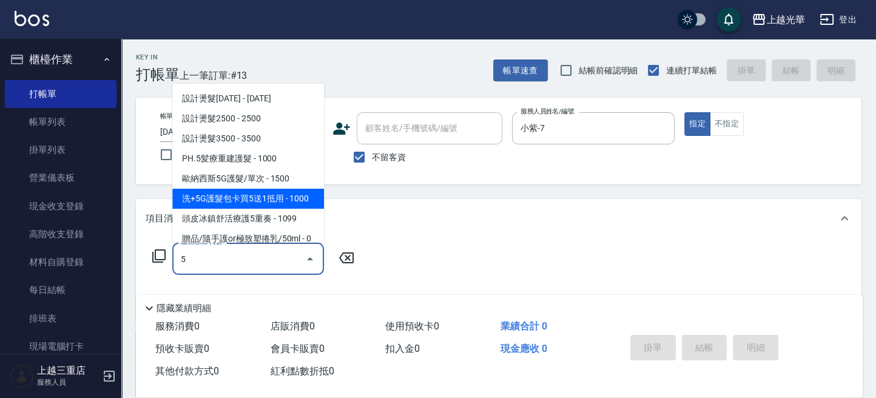
click at [271, 201] on span "洗+5G護髮包卡買5送1抵用 - 1000" at bounding box center [248, 199] width 152 height 20
type input "洗+5G護髮包卡買5送1抵用(515)"
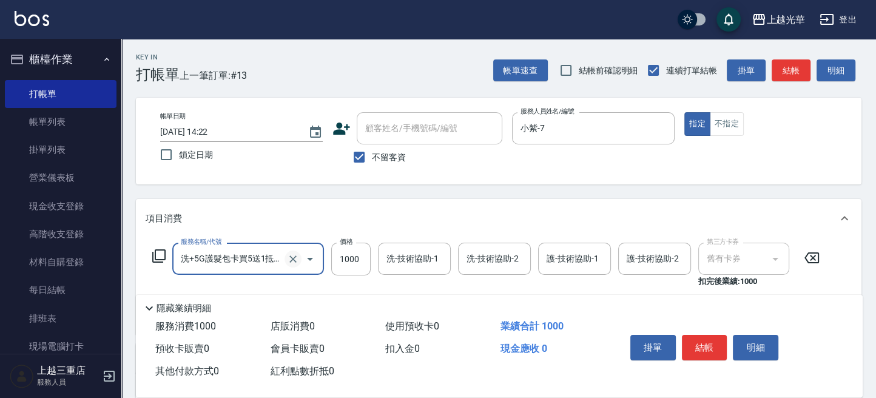
click at [295, 260] on icon "Clear" at bounding box center [293, 259] width 12 height 12
click at [267, 260] on input "服務名稱/代號" at bounding box center [231, 258] width 107 height 21
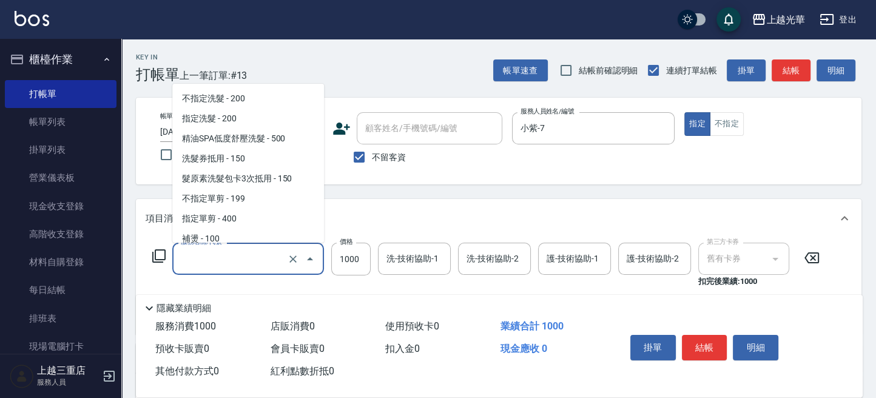
scroll to position [611, 0]
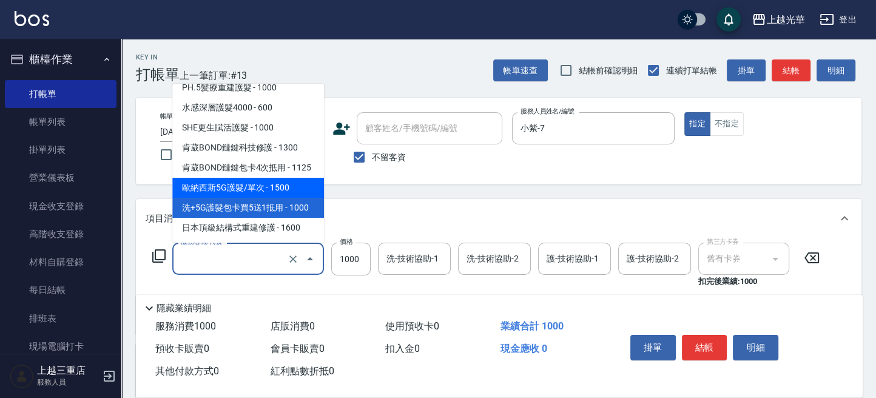
click at [280, 197] on span "歐納西斯5G護髮/單次 - 1500" at bounding box center [248, 188] width 152 height 20
type input "歐納西斯5G護髮/單次(514)"
type input "1500"
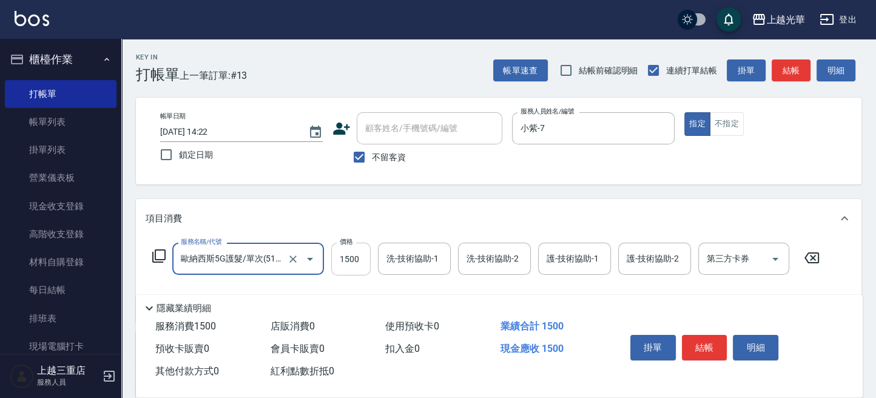
type input "歐納西斯5G護髮/單次(514)"
click at [347, 261] on input "1500" at bounding box center [350, 259] width 39 height 33
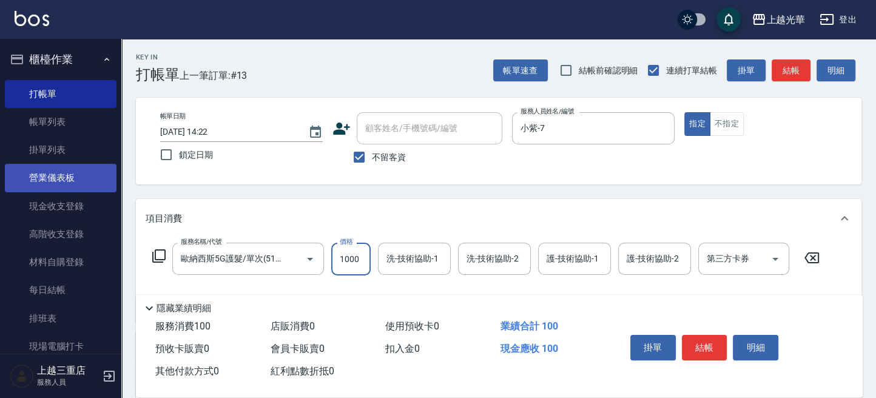
type input "1000"
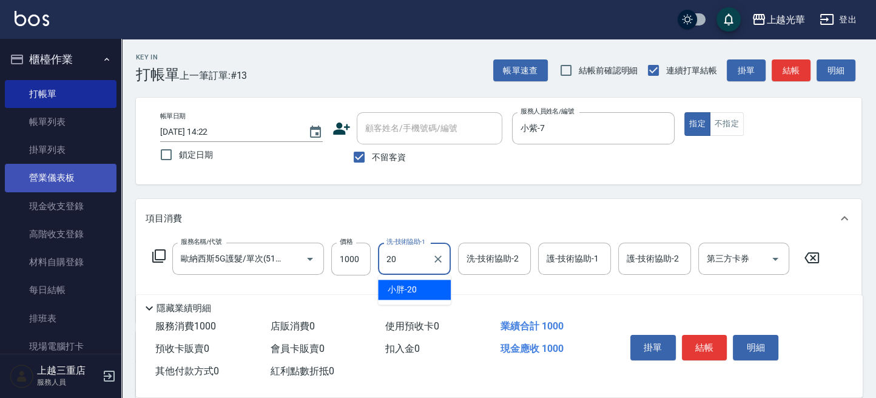
type input "小胖-20"
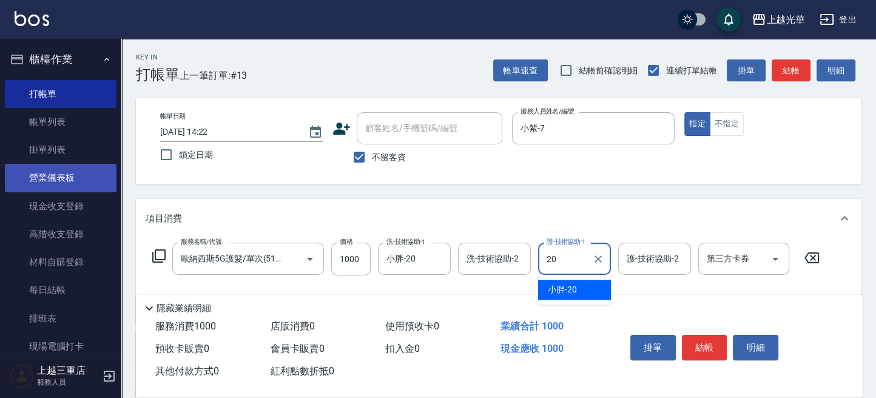
type input "小胖-20"
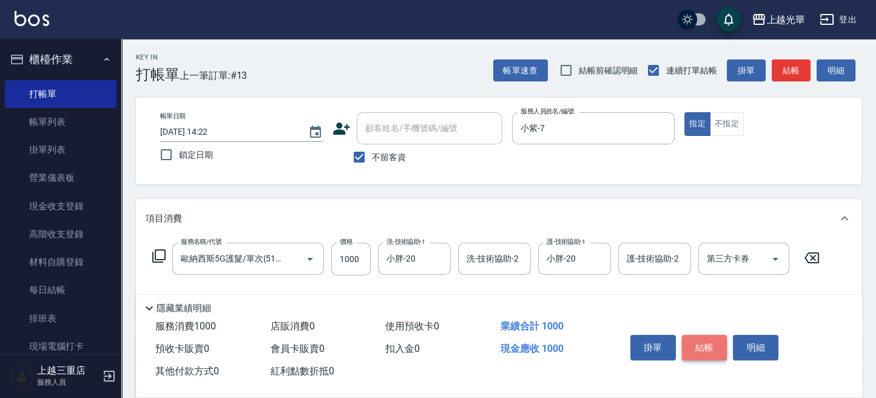
click at [706, 343] on button "結帳" at bounding box center [704, 347] width 45 height 25
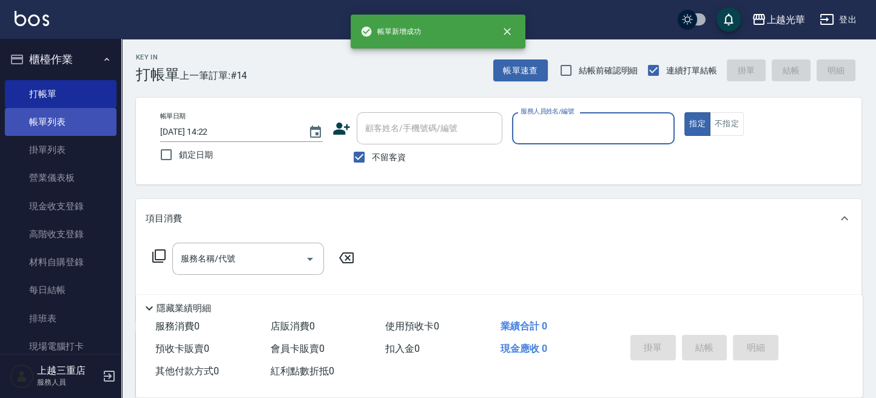
click at [39, 127] on link "帳單列表" at bounding box center [61, 122] width 112 height 28
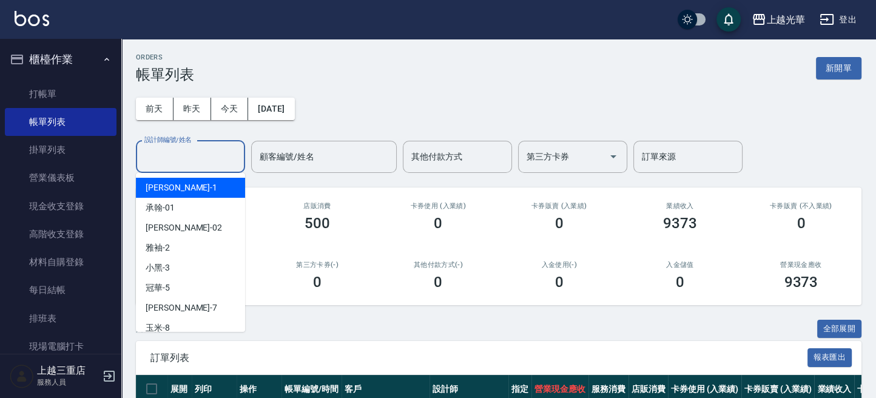
click at [223, 153] on input "設計師編號/姓名" at bounding box center [190, 156] width 98 height 21
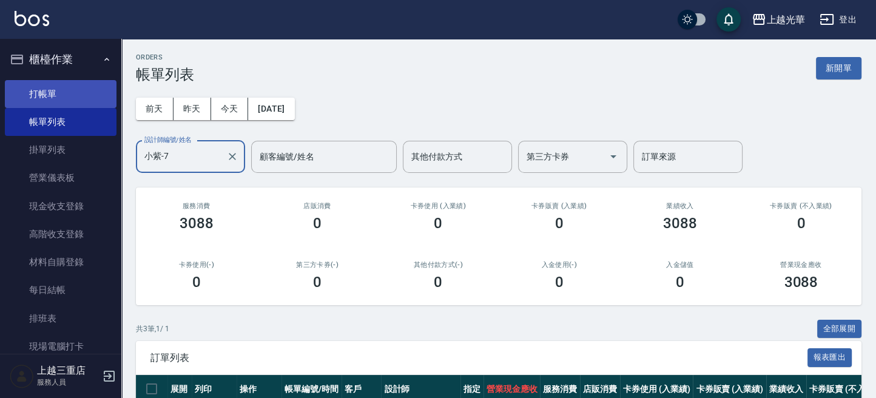
type input "小紫-7"
click at [50, 92] on link "打帳單" at bounding box center [61, 94] width 112 height 28
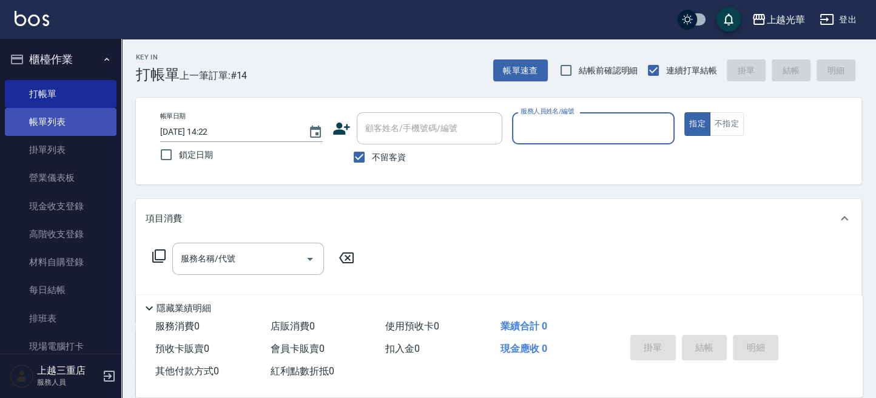
click at [59, 125] on link "帳單列表" at bounding box center [61, 122] width 112 height 28
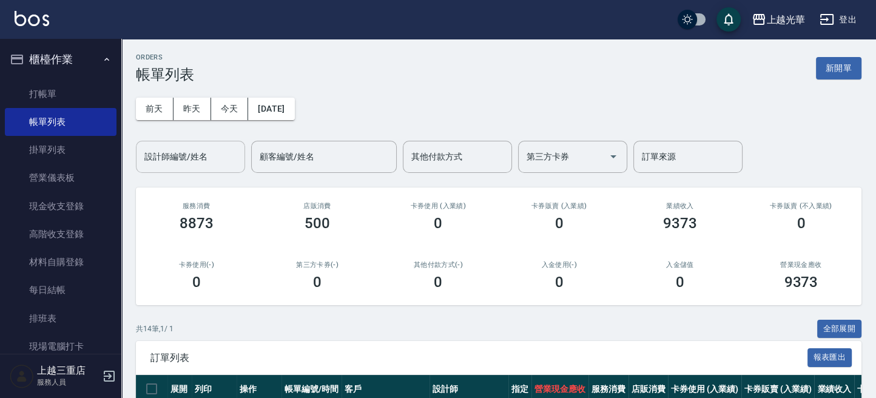
click at [188, 167] on input "設計師編號/姓名" at bounding box center [190, 156] width 98 height 21
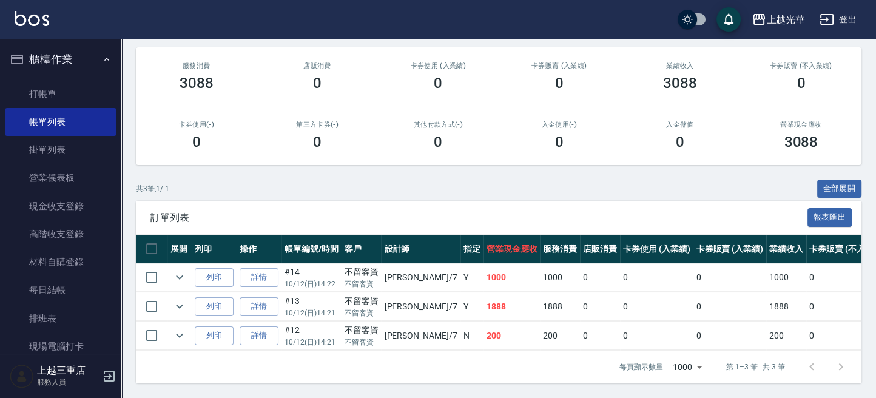
scroll to position [151, 0]
type input "小紫-7"
click at [272, 269] on link "詳情" at bounding box center [259, 277] width 39 height 19
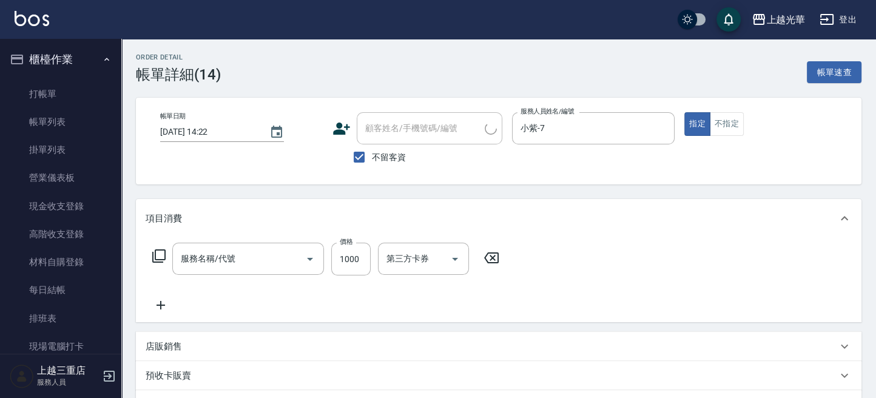
type input "2025/10/12 14:22"
checkbox input "true"
type input "小紫-7"
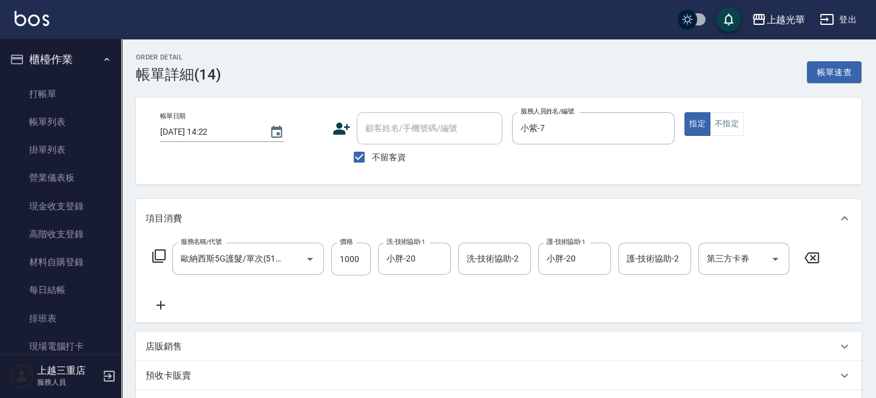
type input "歐納西斯5G護髮/單次(514)"
click at [161, 303] on icon at bounding box center [160, 305] width 8 height 8
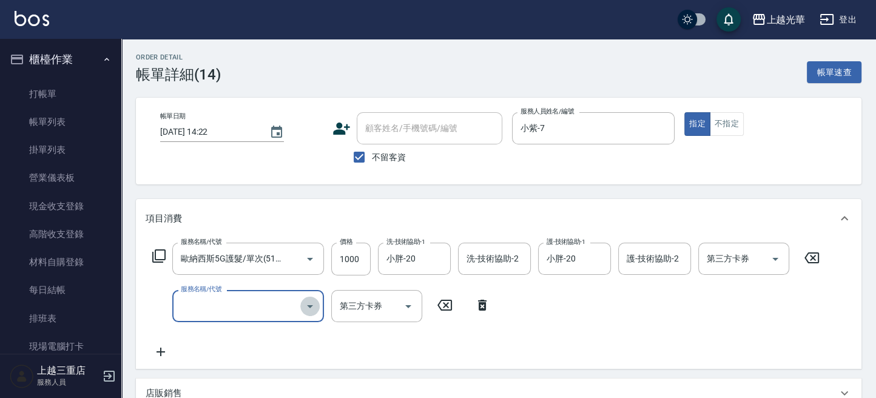
click at [308, 300] on icon "Open" at bounding box center [310, 306] width 15 height 15
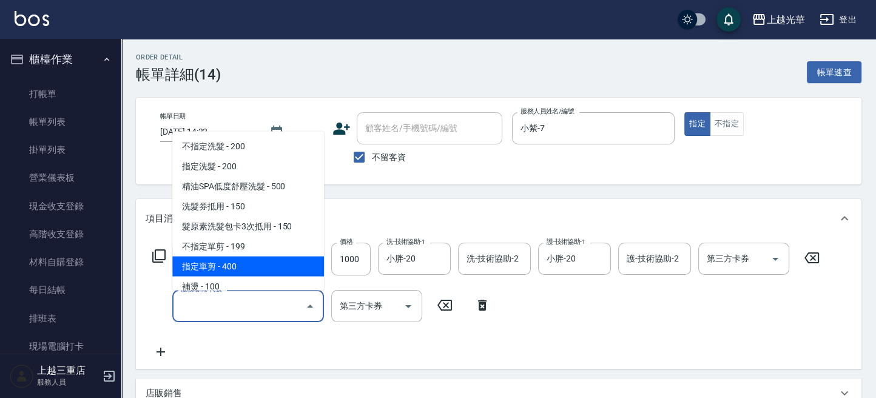
click at [250, 261] on span "指定單剪 - 400" at bounding box center [248, 266] width 152 height 20
type input "指定單剪(203)"
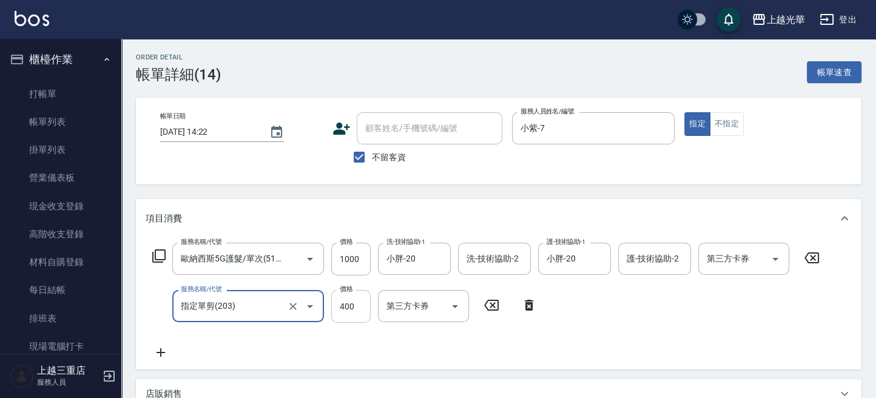
click at [346, 308] on input "400" at bounding box center [350, 306] width 39 height 33
type input "100"
click at [752, 321] on div "服務名稱/代號 歐納西斯5G護髮/單次(514) 服務名稱/代號 價格 1000 價格 洗-技術協助-1 小胖-20 洗-技術協助-1 洗-技術協助-2 洗-…" at bounding box center [486, 301] width 681 height 117
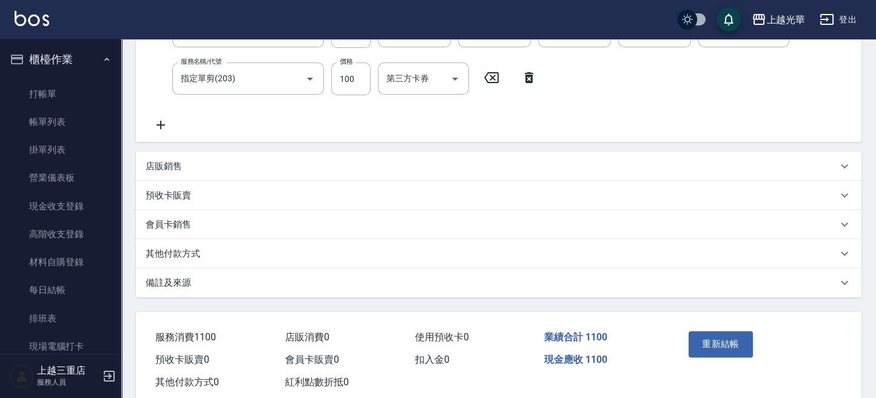
scroll to position [243, 0]
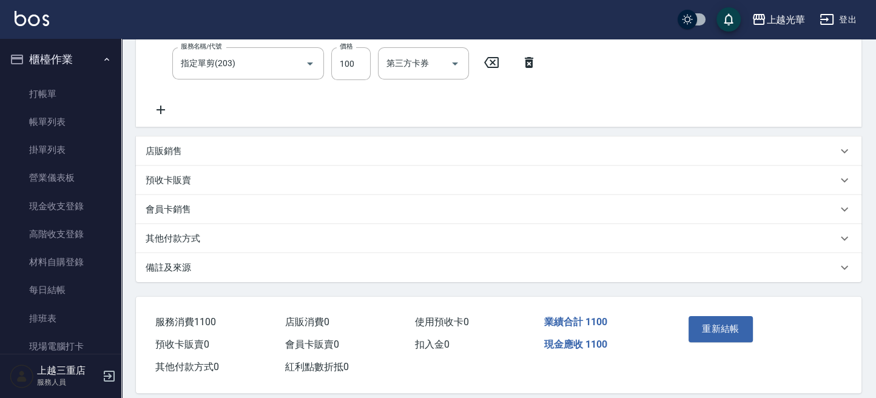
click at [740, 331] on button "重新結帳" at bounding box center [720, 328] width 64 height 25
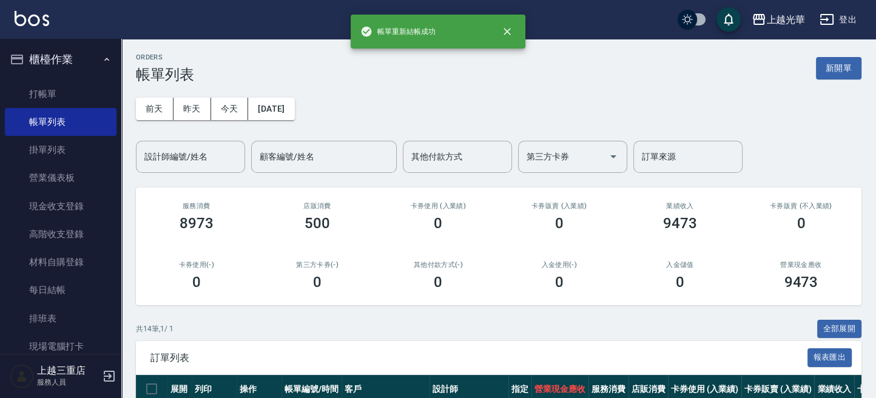
click at [155, 150] on div "設計師編號/姓名 設計師編號/姓名" at bounding box center [190, 157] width 109 height 32
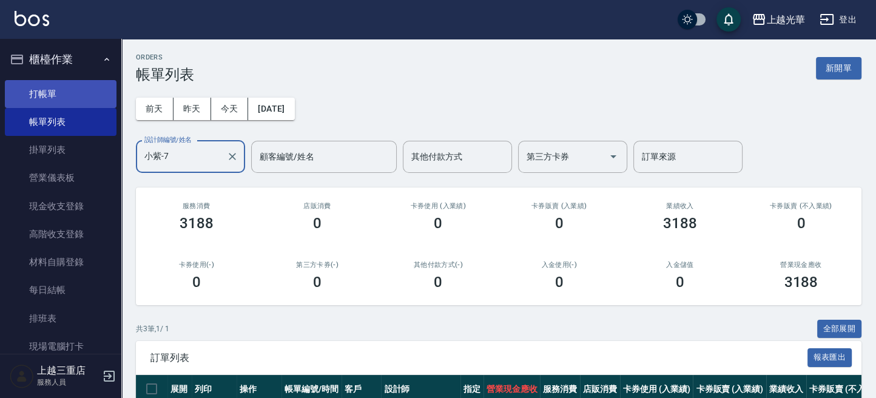
type input "小紫-7"
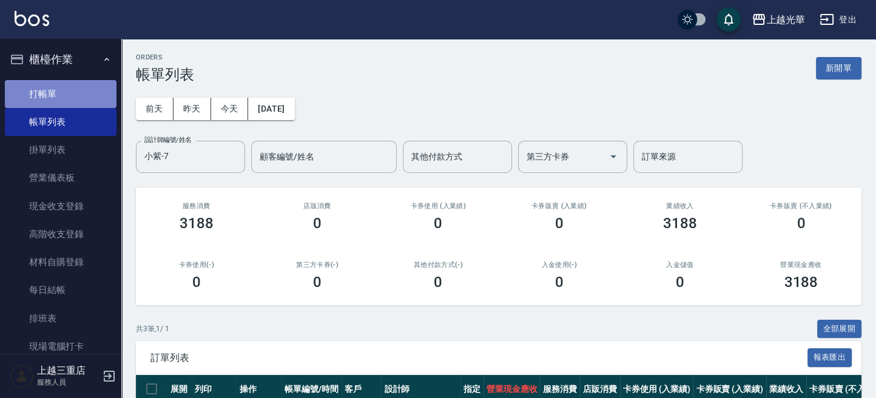
click at [81, 91] on link "打帳單" at bounding box center [61, 94] width 112 height 28
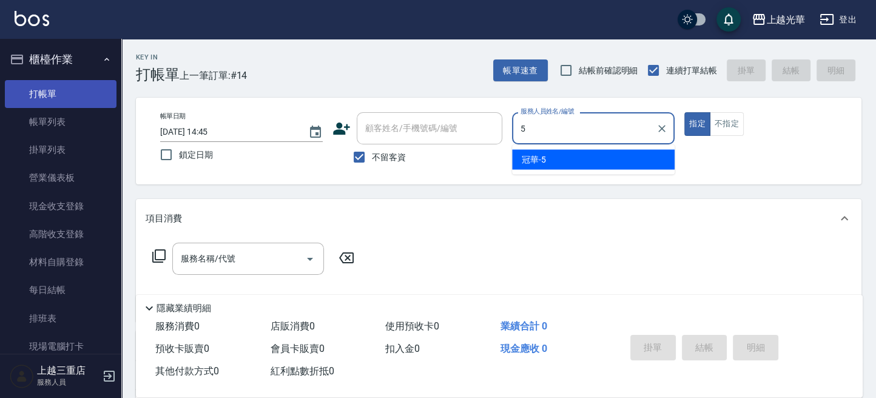
type input "冠華-5"
type button "true"
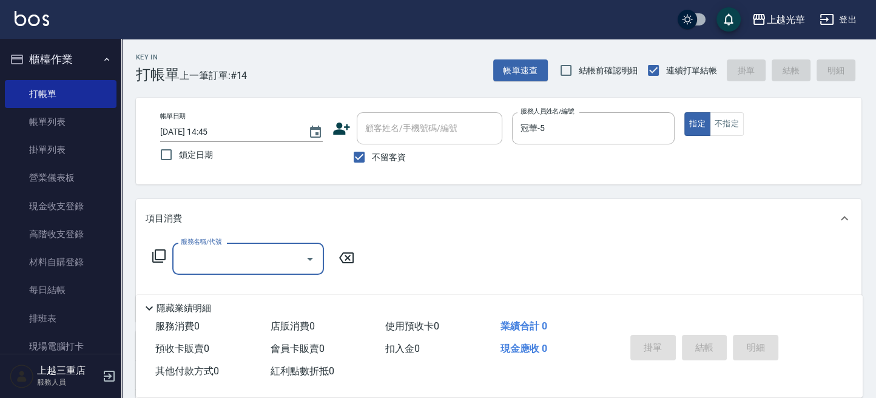
click at [732, 123] on button "不指定" at bounding box center [727, 124] width 34 height 24
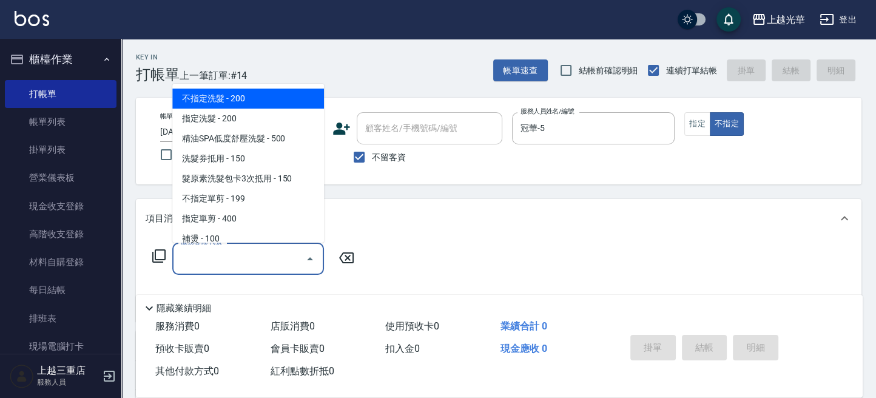
drag, startPoint x: 234, startPoint y: 248, endPoint x: 217, endPoint y: 203, distance: 48.2
click at [229, 249] on input "服務名稱/代號" at bounding box center [239, 258] width 123 height 21
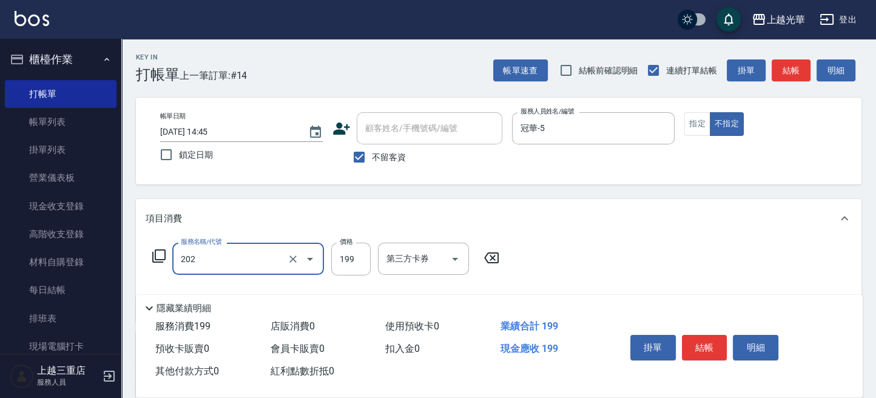
type input "不指定單剪(202)"
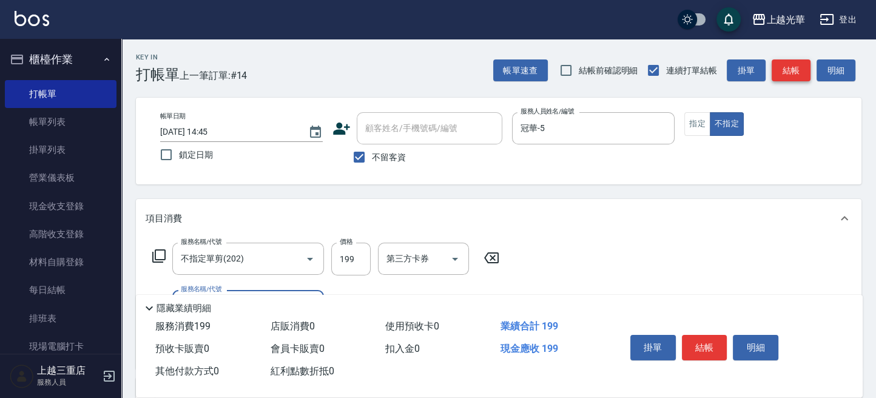
click at [793, 69] on button "結帳" at bounding box center [791, 70] width 39 height 22
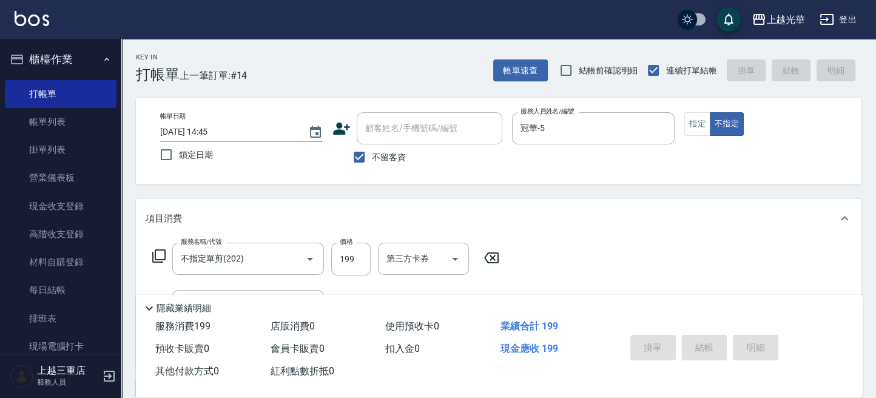
type input "2025/10/12 14:55"
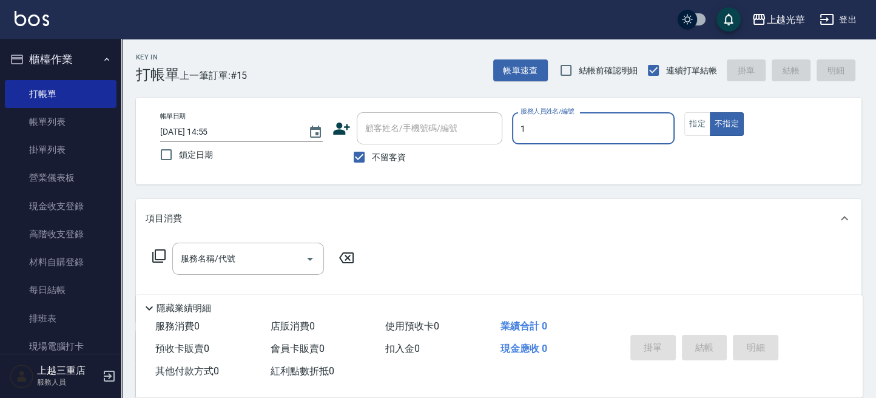
type input "1"
type button "false"
type input "小[PERSON_NAME]-1"
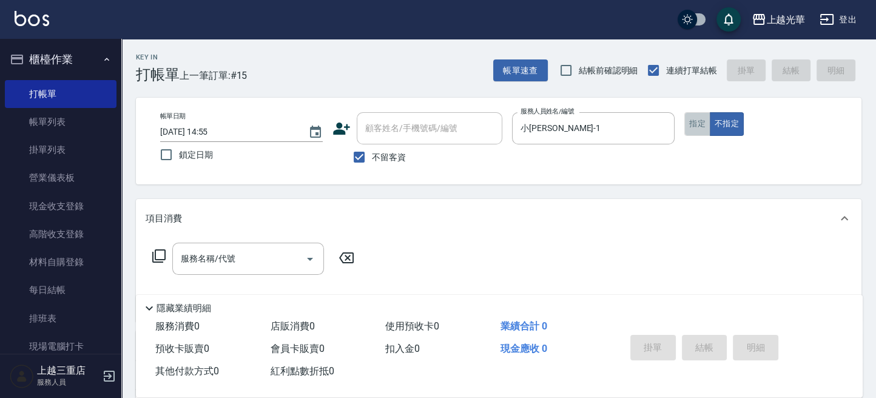
click at [687, 121] on button "指定" at bounding box center [697, 124] width 26 height 24
click at [260, 252] on input "服務名稱/代號" at bounding box center [239, 258] width 123 height 21
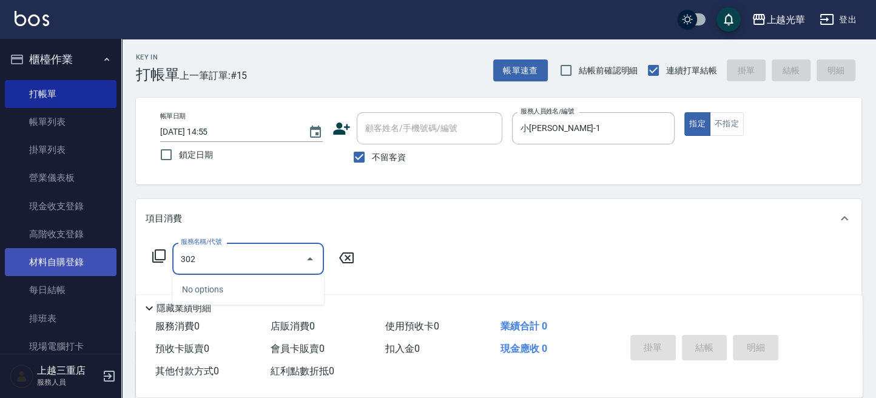
drag, startPoint x: 255, startPoint y: 253, endPoint x: 103, endPoint y: 258, distance: 152.3
click at [103, 258] on div "上越光華 登出 櫃檯作業 打帳單 帳單列表 掛單列表 營業儀表板 現金收支登錄 高階收支登錄 材料自購登錄 每日結帳 排班表 現場電腦打卡 預約管理 預約管理…" at bounding box center [438, 281] width 876 height 562
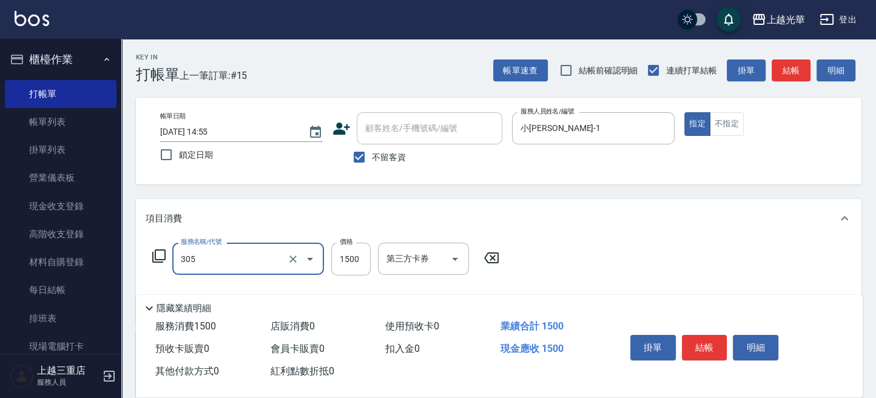
type input "設計燙髮1500(305)"
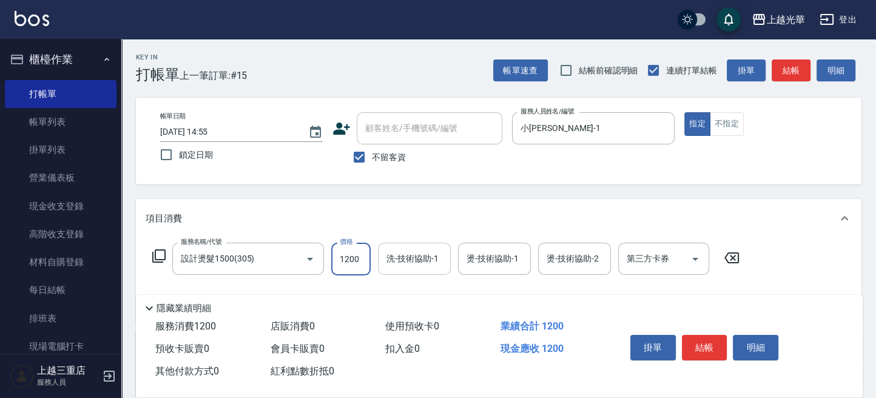
type input "1200"
click at [398, 262] on input "洗-技術協助-1" at bounding box center [414, 258] width 62 height 21
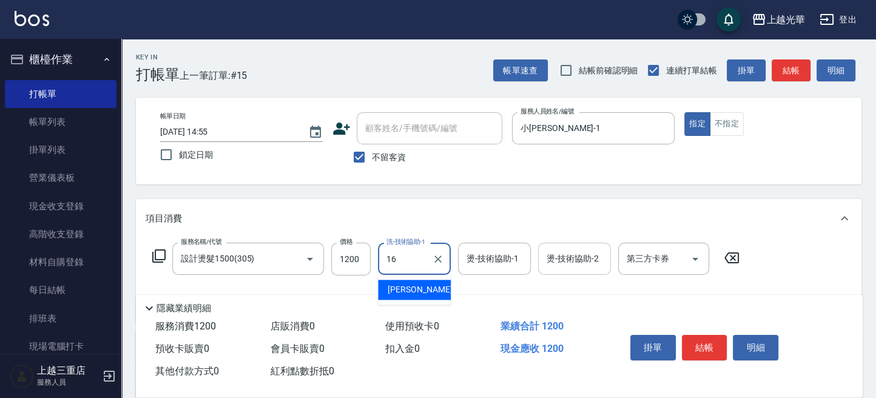
type input "吳珊妮-16"
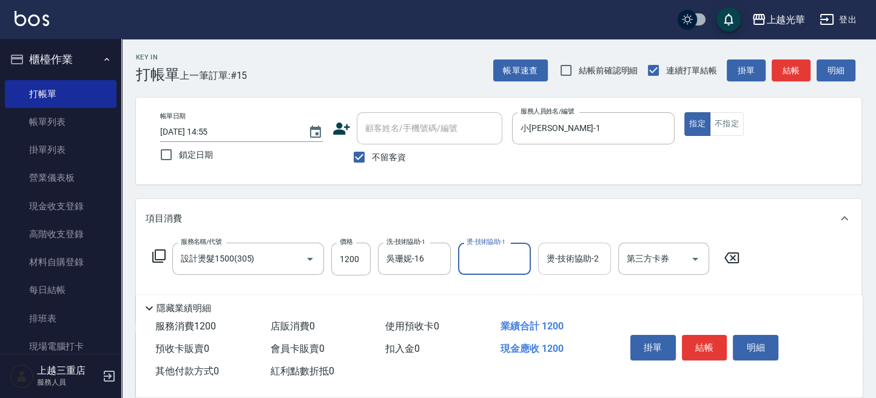
click at [585, 263] on input "燙-技術協助-2" at bounding box center [574, 258] width 62 height 21
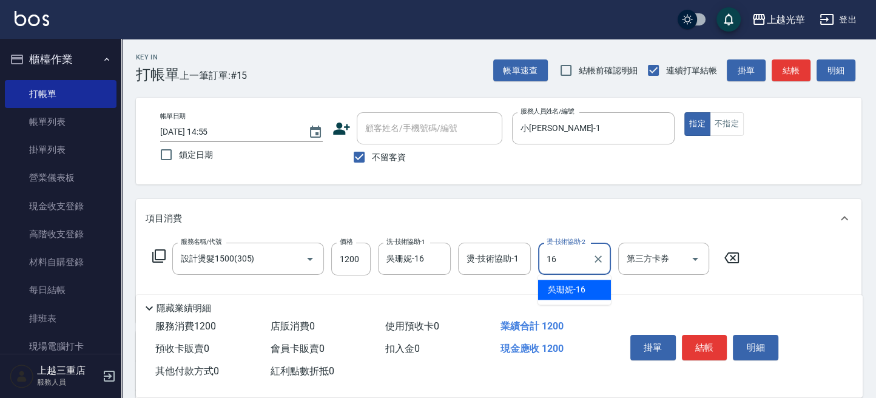
type input "吳珊妮-16"
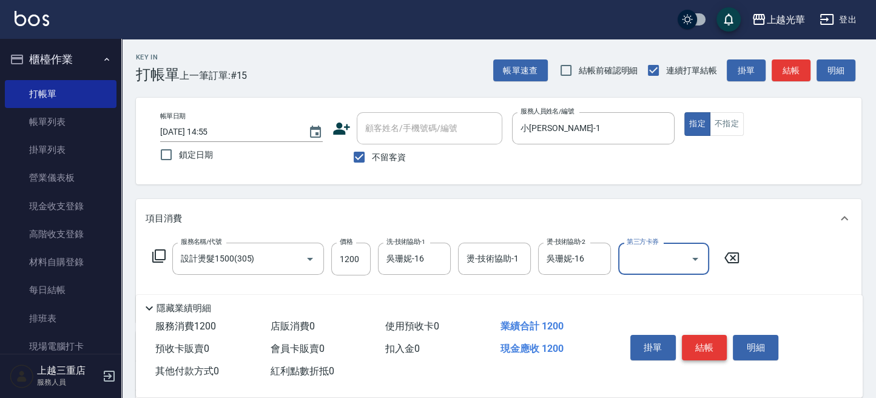
click at [701, 337] on button "結帳" at bounding box center [704, 347] width 45 height 25
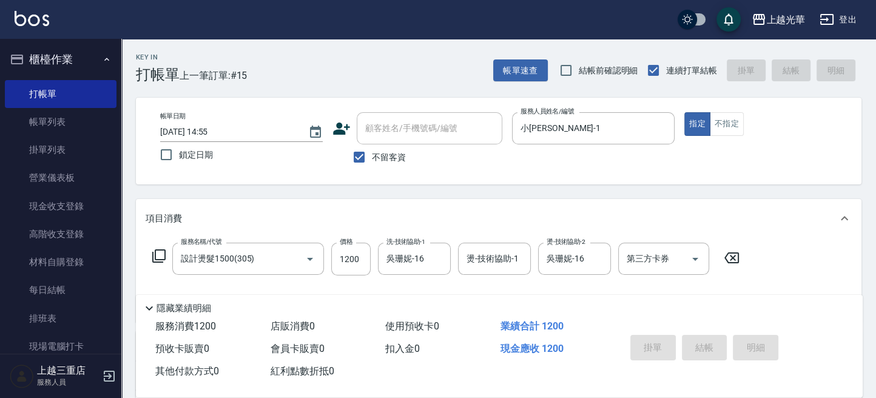
type input "2025/10/12 14:59"
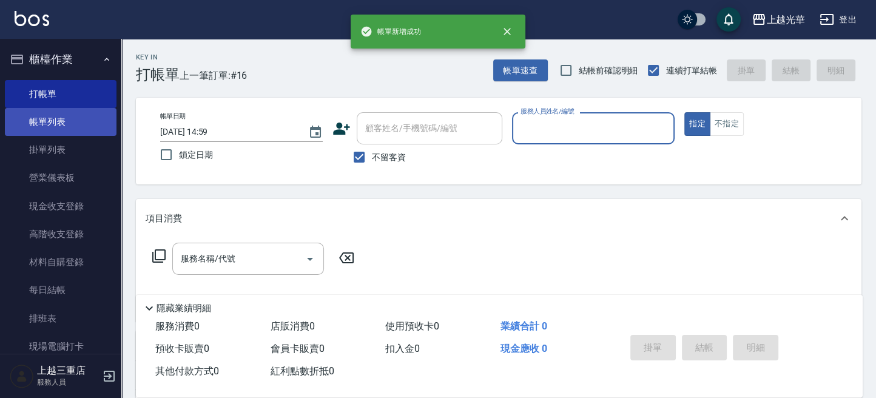
click at [64, 116] on link "帳單列表" at bounding box center [61, 122] width 112 height 28
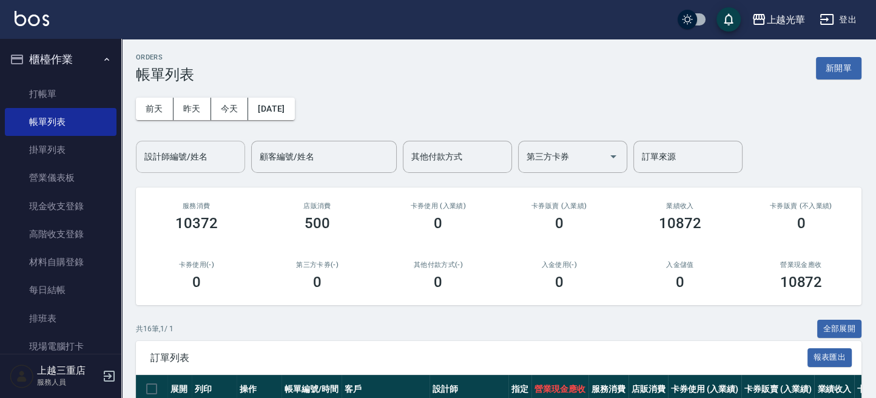
click at [182, 164] on input "設計師編號/姓名" at bounding box center [190, 156] width 98 height 21
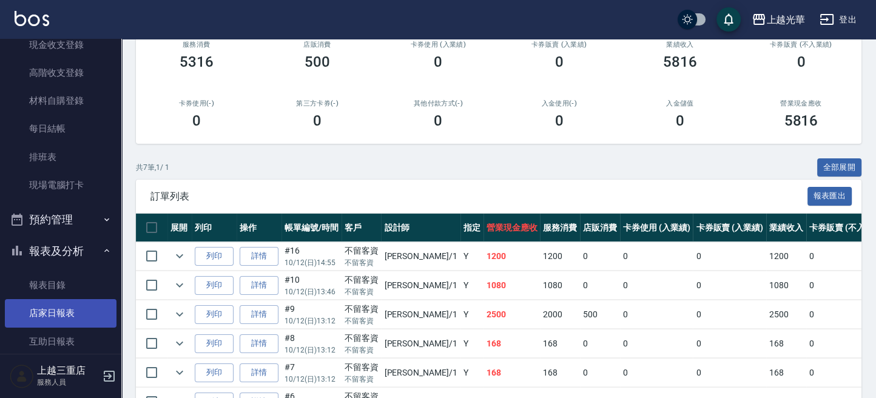
scroll to position [323, 0]
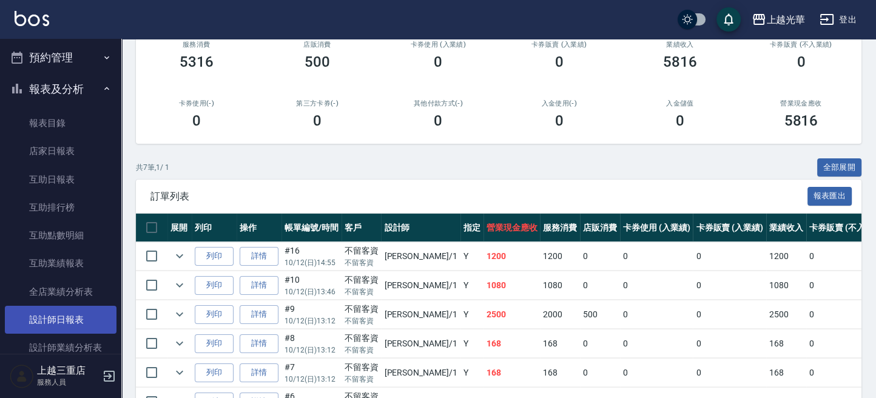
type input "小[PERSON_NAME]-1"
click at [79, 315] on link "設計師日報表" at bounding box center [61, 320] width 112 height 28
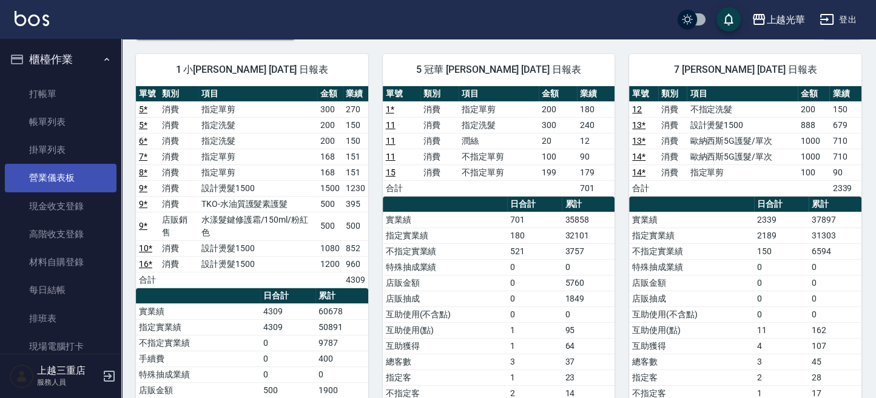
click at [67, 96] on link "打帳單" at bounding box center [61, 94] width 112 height 28
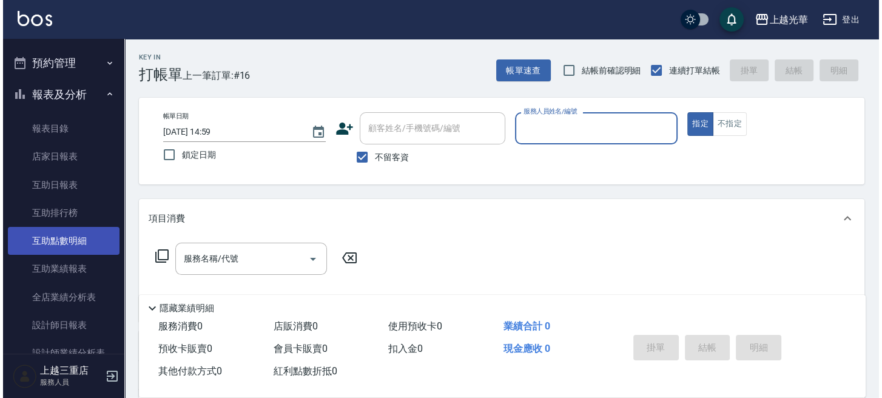
scroll to position [323, 0]
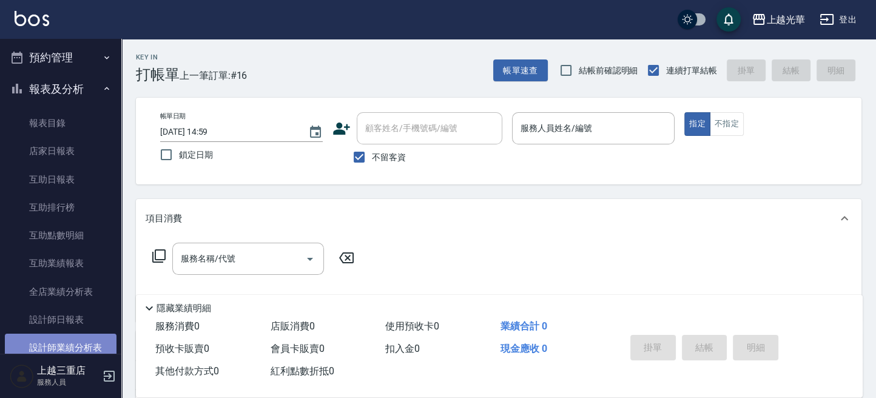
click at [90, 344] on link "設計師業績分析表" at bounding box center [61, 348] width 112 height 28
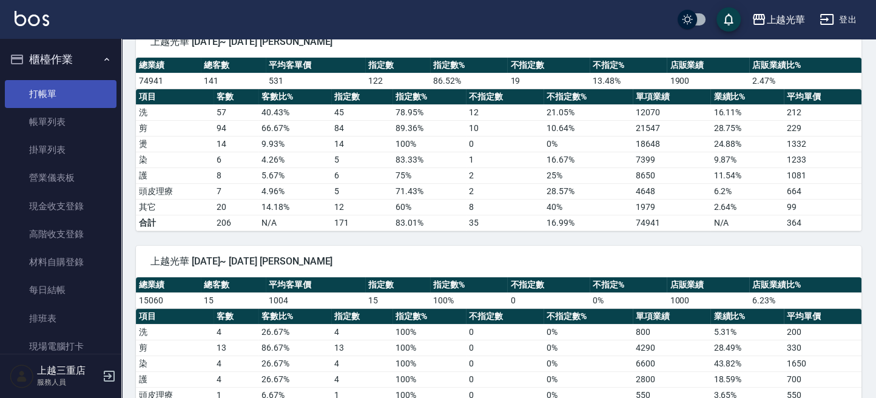
click at [45, 99] on link "打帳單" at bounding box center [61, 94] width 112 height 28
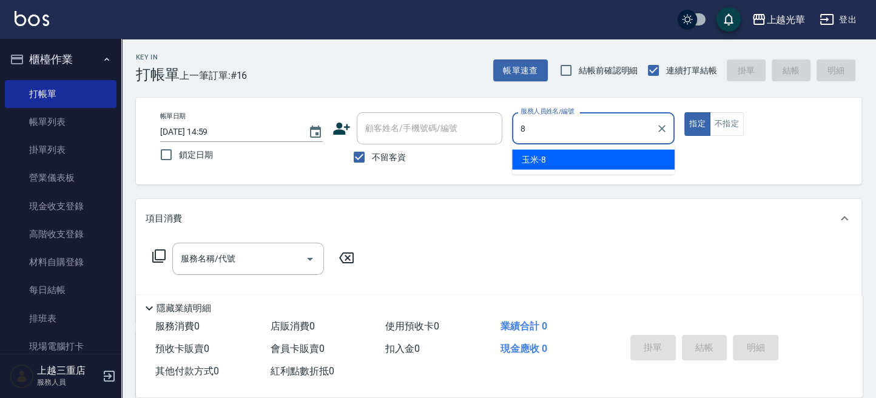
type input "玉米-8"
type button "true"
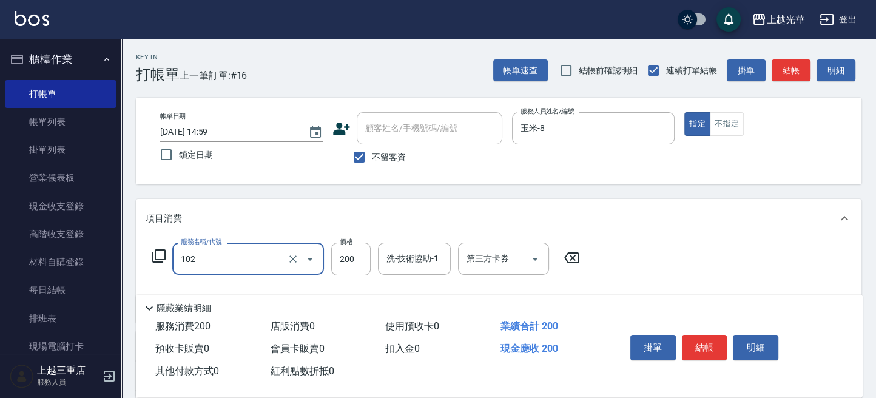
type input "指定洗髮(102)"
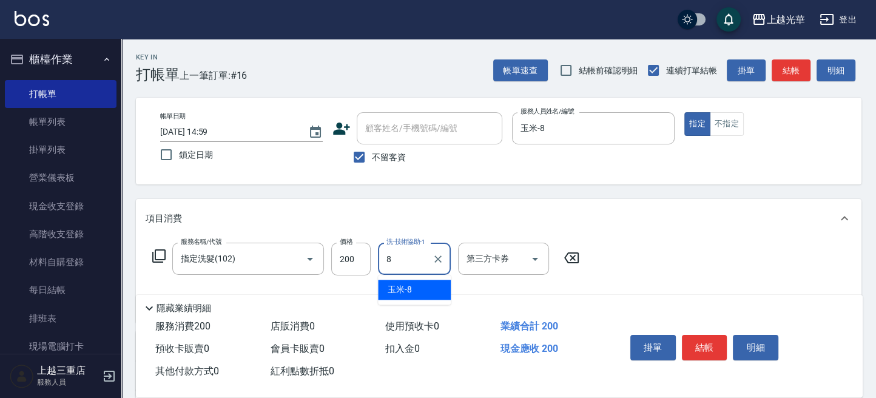
type input "玉米-8"
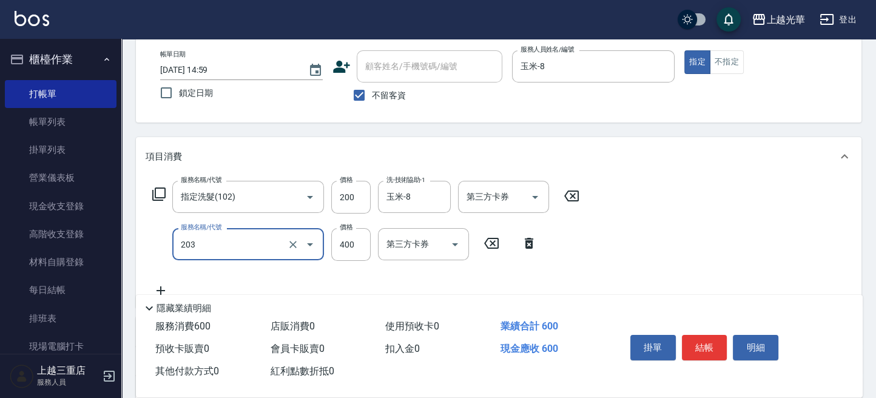
scroll to position [81, 0]
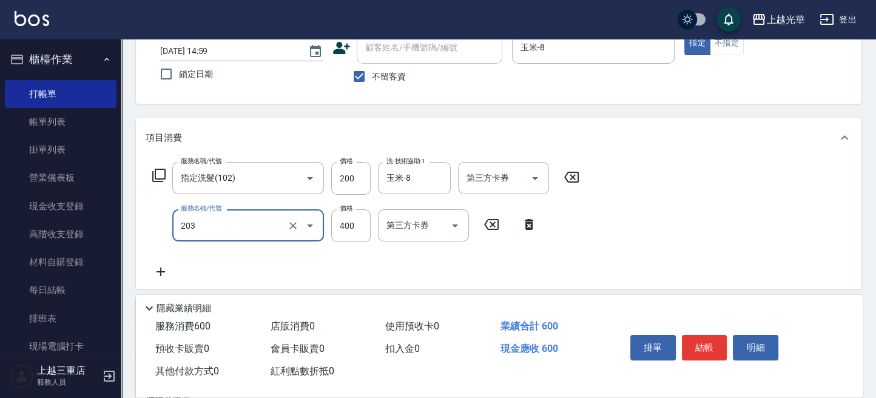
type input "指定單剪(203)"
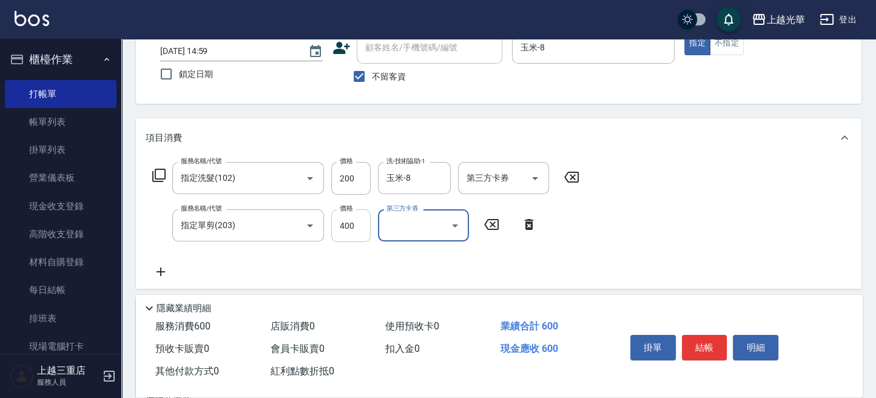
click at [364, 230] on input "400" at bounding box center [350, 225] width 39 height 33
type input "200"
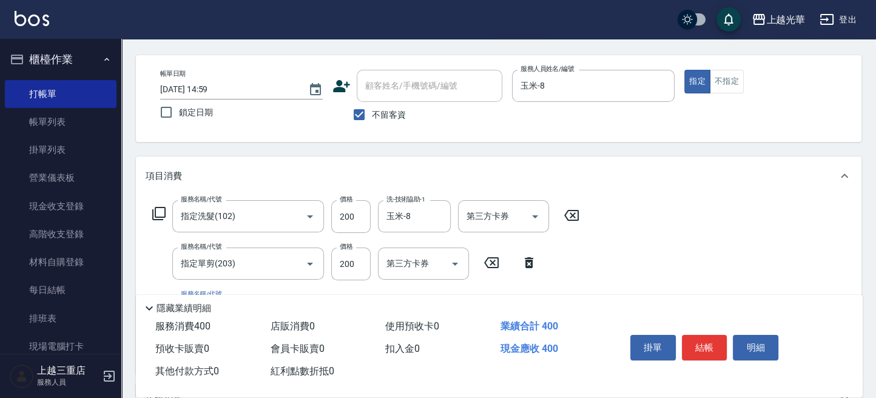
scroll to position [0, 0]
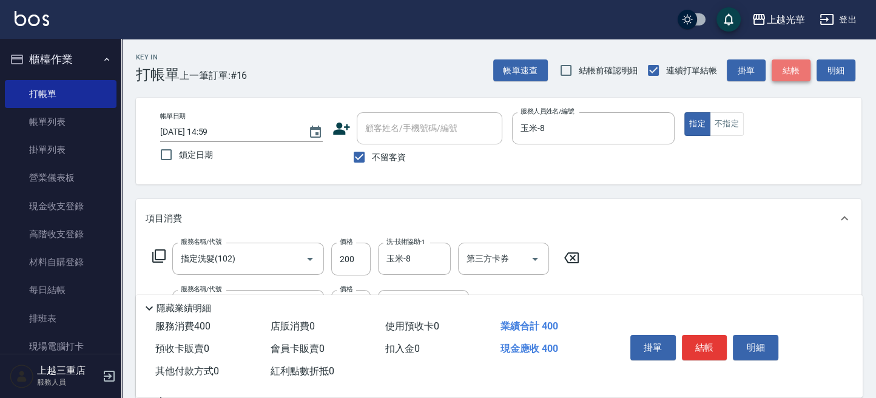
click at [782, 75] on button "結帳" at bounding box center [791, 70] width 39 height 22
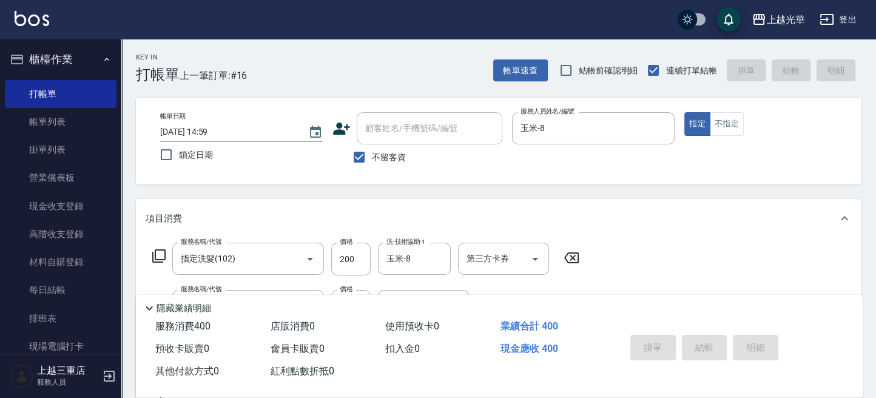
type input "2025/10/12 15:03"
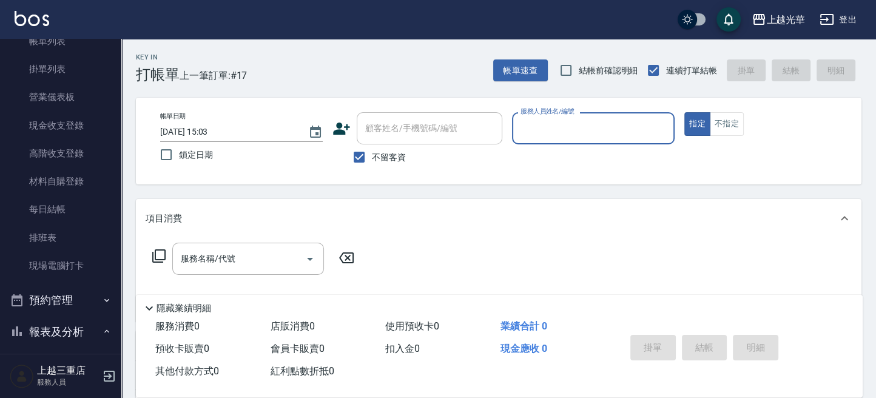
scroll to position [404, 0]
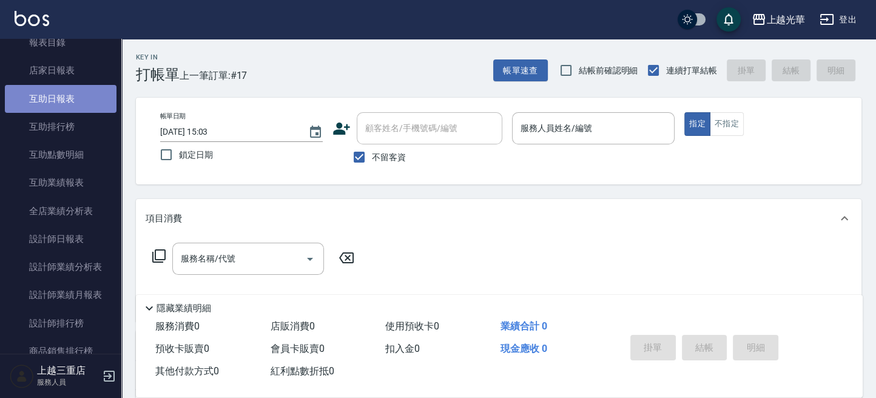
click at [95, 93] on link "互助日報表" at bounding box center [61, 99] width 112 height 28
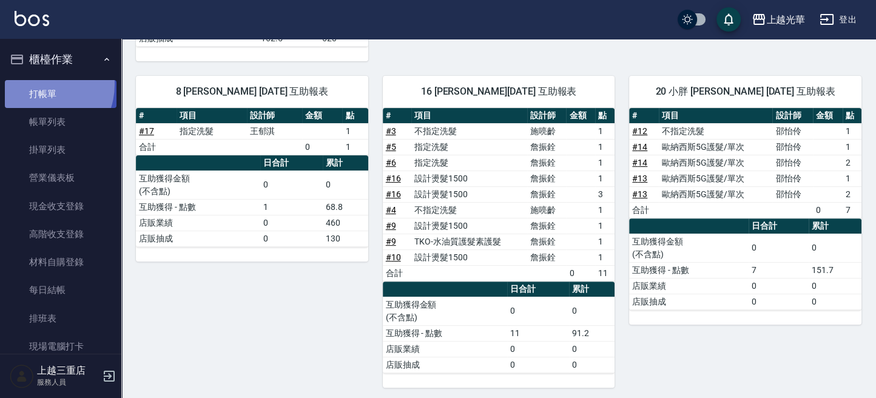
click at [36, 84] on link "打帳單" at bounding box center [61, 94] width 112 height 28
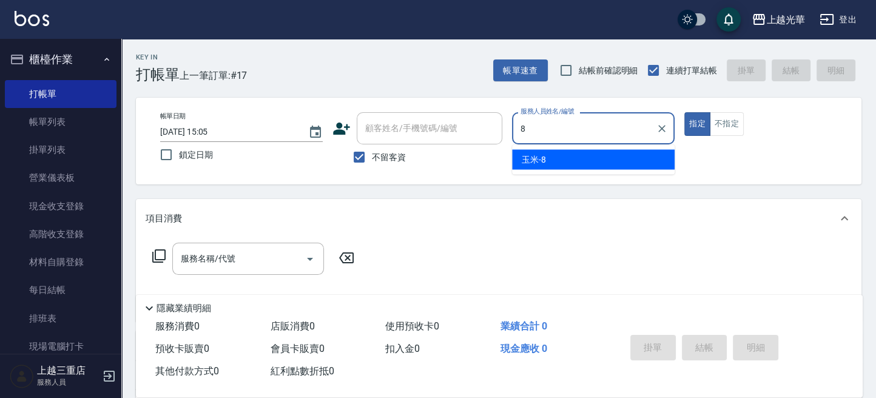
type input "玉米-8"
type button "true"
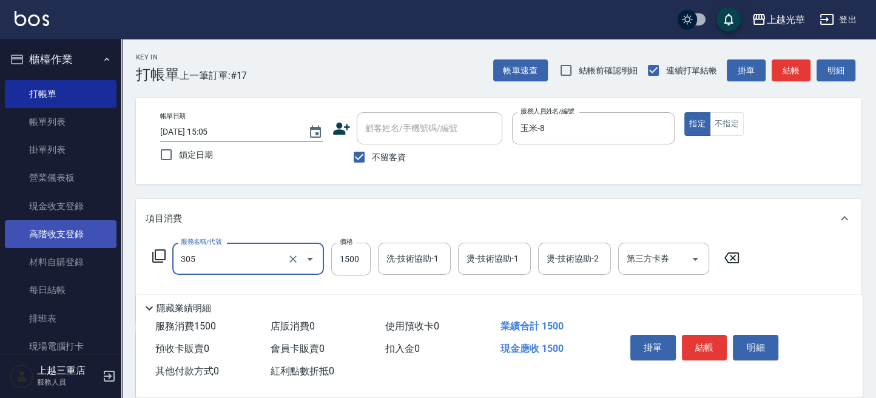
type input "設計燙髮1500(305)"
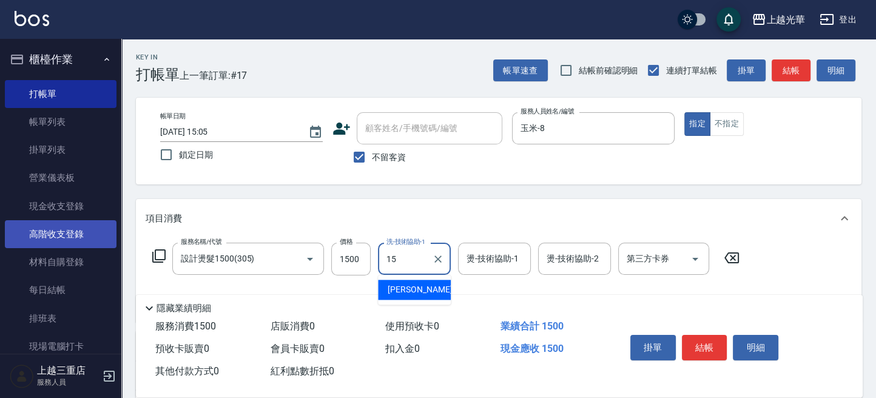
type input "1"
type input "小胖-20"
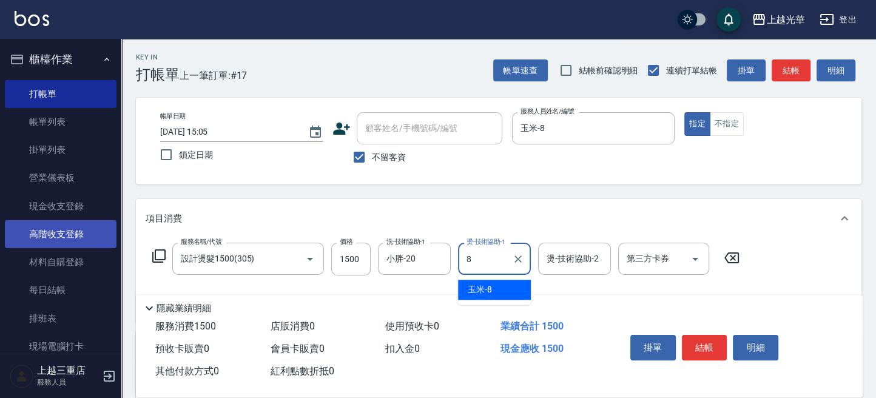
type input "玉米-8"
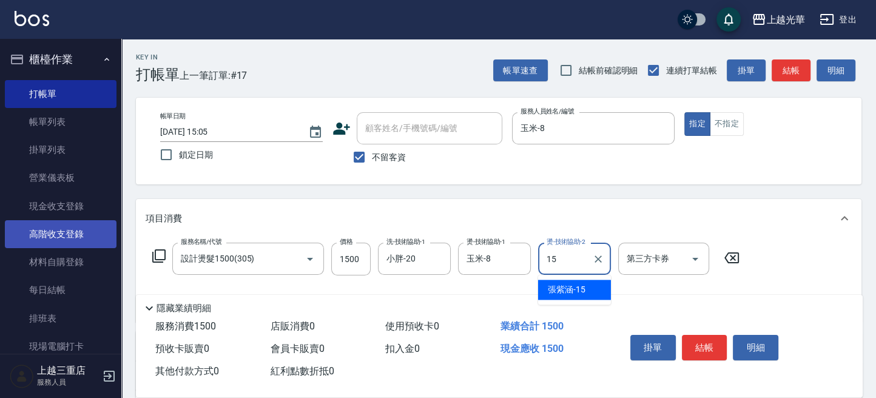
type input "1"
type input "小胖-20"
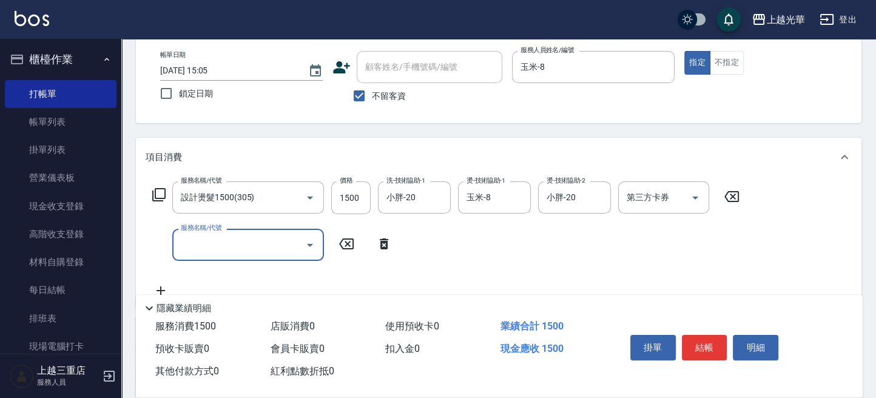
scroll to position [81, 0]
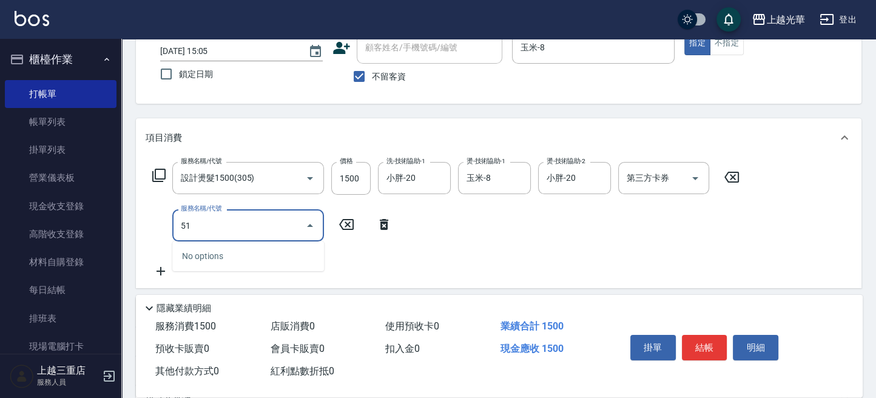
type input "5"
type input "TKO-水油質護髮素護髮(521)"
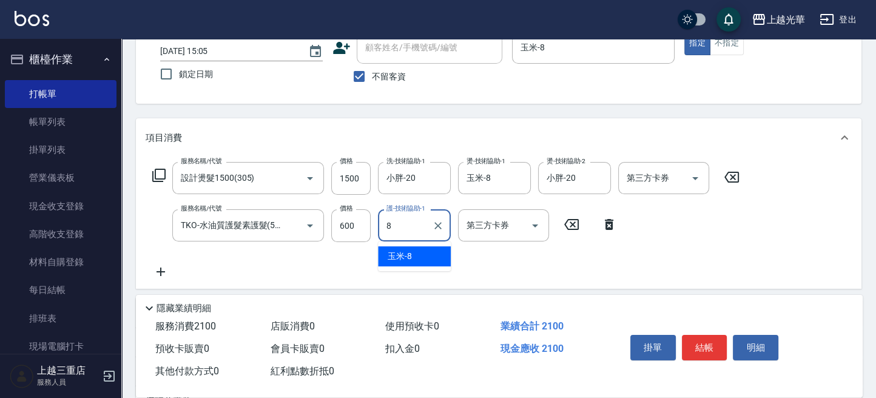
type input "玉米-8"
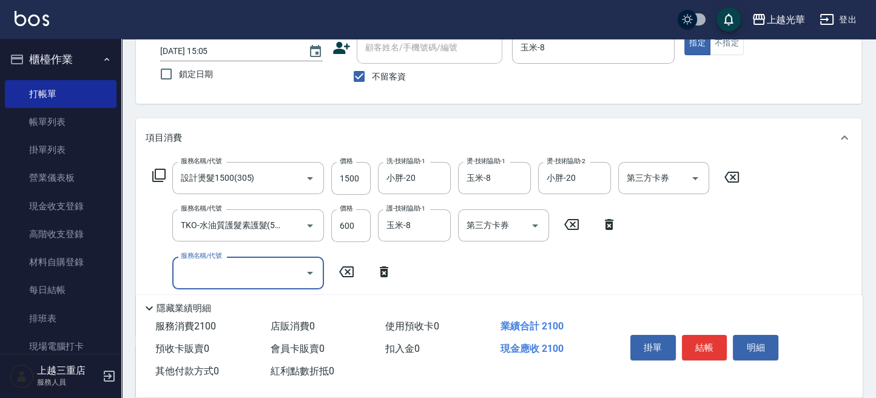
scroll to position [0, 0]
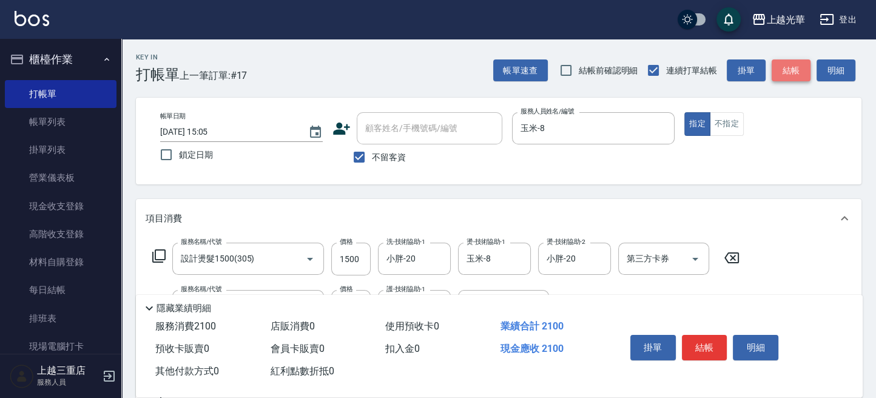
click at [796, 80] on button "結帳" at bounding box center [791, 70] width 39 height 22
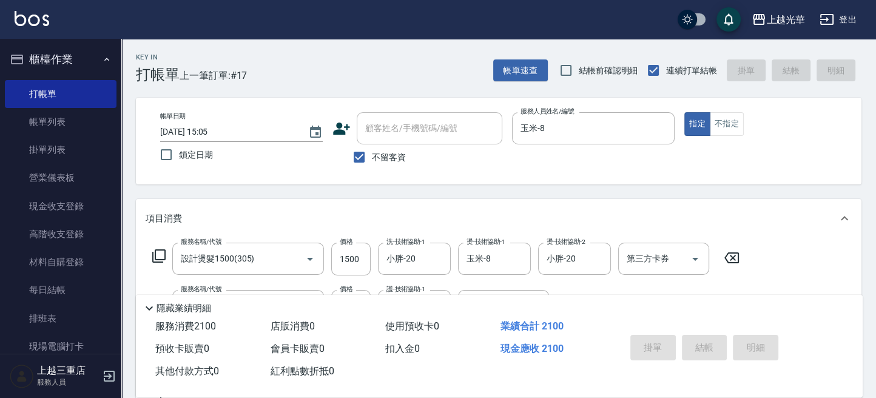
type input "[DATE] 15:09"
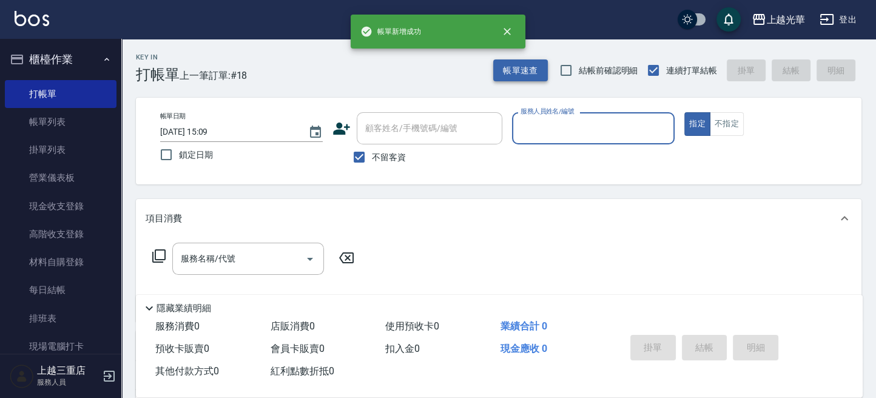
click at [528, 68] on button "帳單速查" at bounding box center [520, 70] width 55 height 22
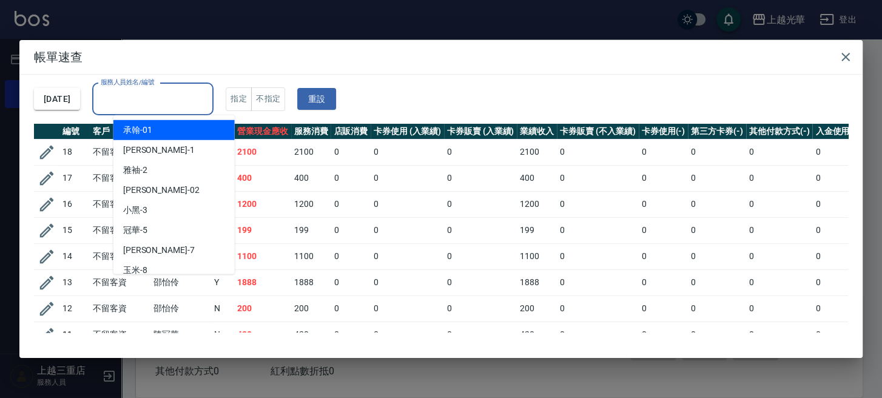
drag, startPoint x: 178, startPoint y: 105, endPoint x: 220, endPoint y: 92, distance: 43.7
click at [180, 106] on input "服務人員姓名/編號" at bounding box center [153, 99] width 110 height 21
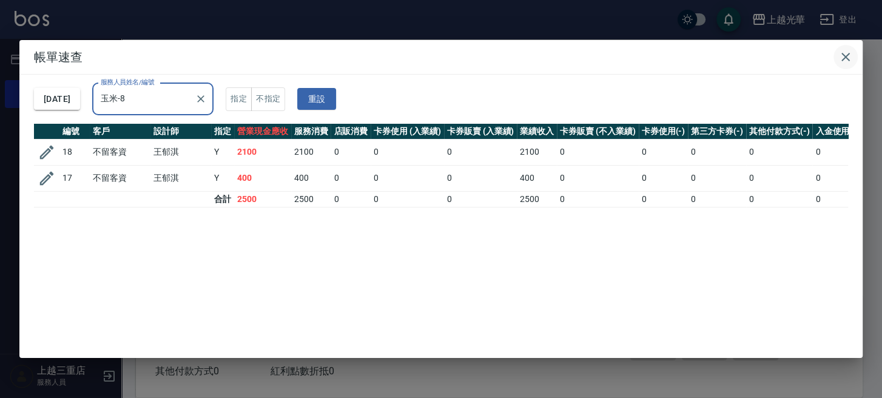
type input "玉米-8"
click at [842, 64] on icon "button" at bounding box center [845, 57] width 15 height 15
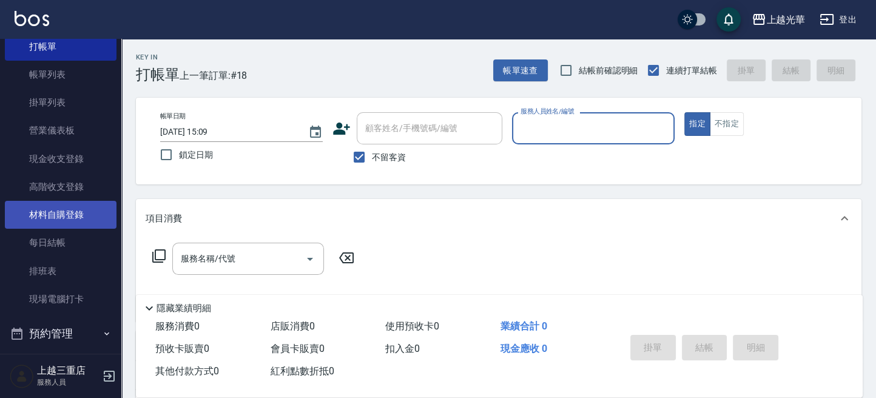
scroll to position [161, 0]
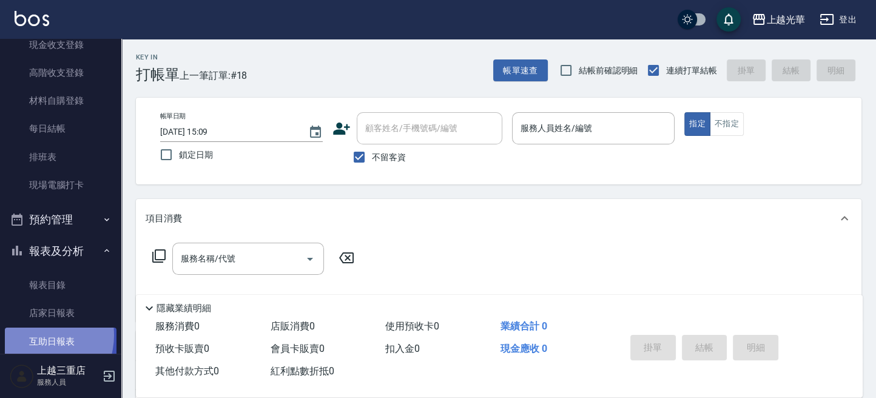
click at [35, 335] on link "互助日報表" at bounding box center [61, 342] width 112 height 28
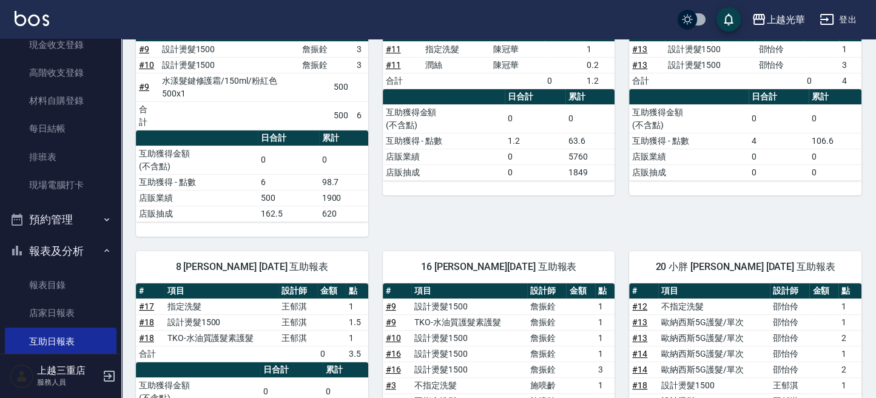
scroll to position [360, 0]
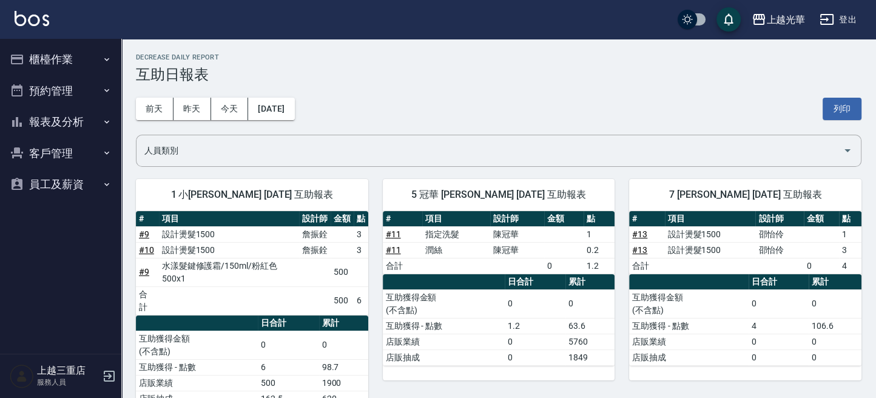
click at [70, 126] on button "報表及分析" at bounding box center [61, 122] width 112 height 32
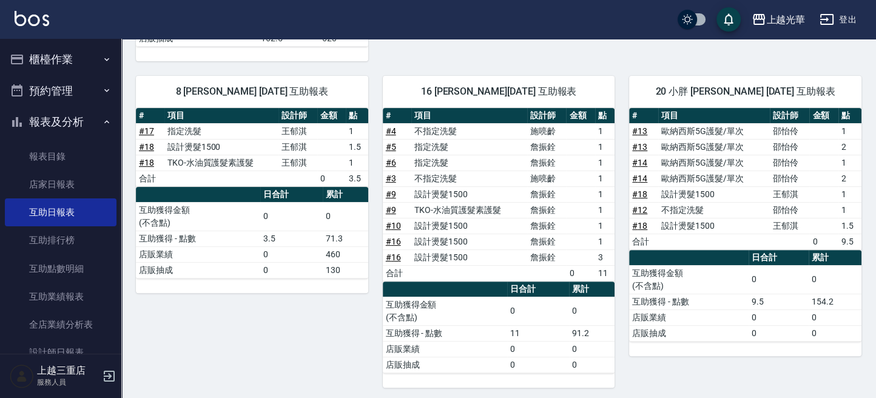
click at [36, 12] on img at bounding box center [32, 18] width 35 height 15
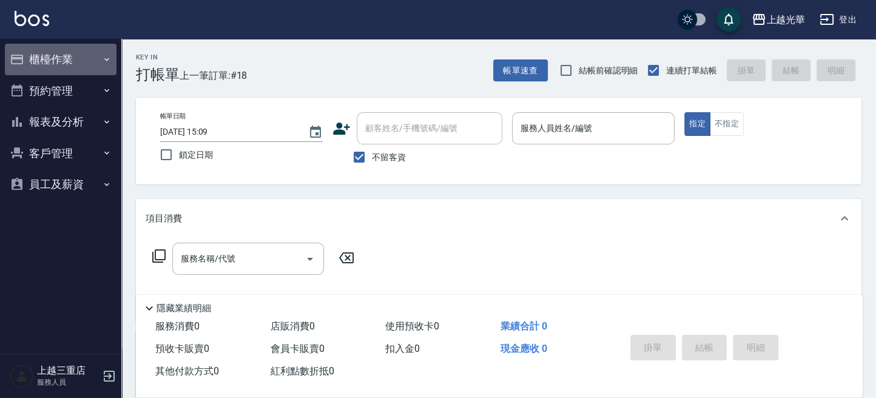
click at [39, 67] on button "櫃檯作業" at bounding box center [61, 60] width 112 height 32
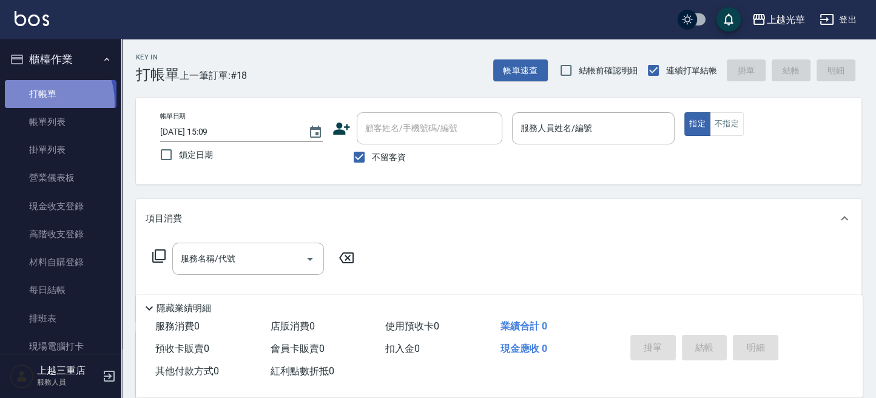
click at [37, 102] on link "打帳單" at bounding box center [61, 94] width 112 height 28
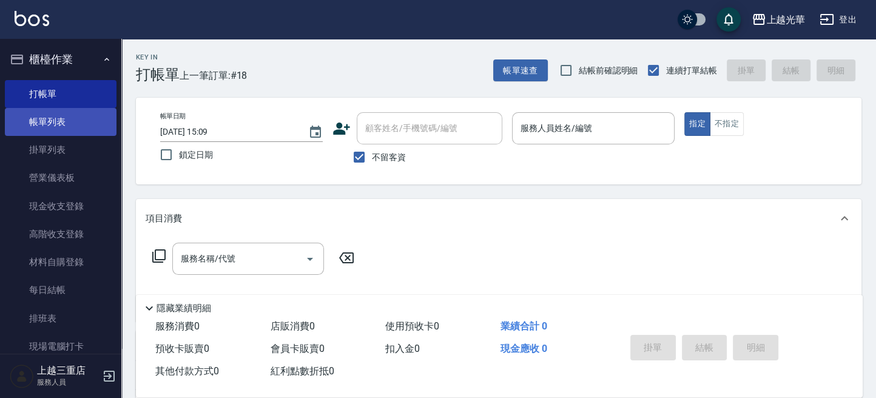
click at [39, 113] on link "帳單列表" at bounding box center [61, 122] width 112 height 28
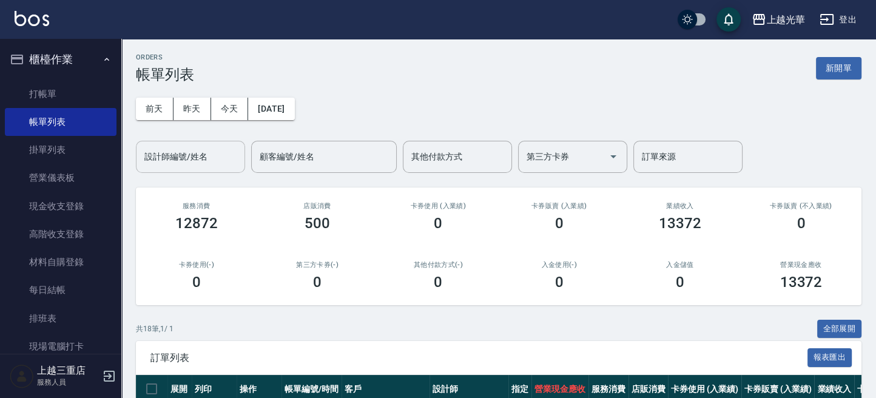
click at [160, 149] on div "設計師編號/姓名 設計師編號/姓名" at bounding box center [190, 157] width 109 height 32
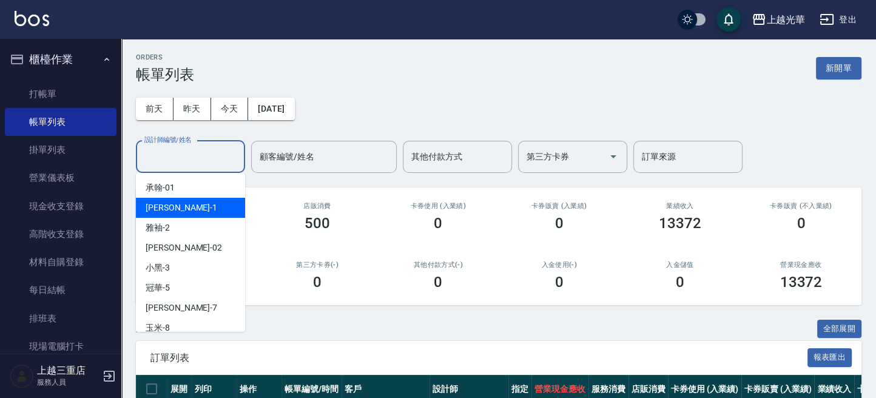
click at [178, 200] on div "[PERSON_NAME] -1" at bounding box center [190, 208] width 109 height 20
type input "小[PERSON_NAME]-1"
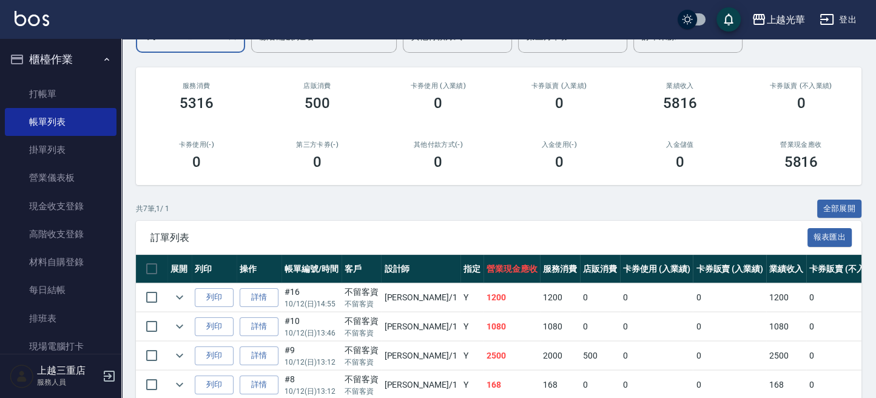
scroll to position [161, 0]
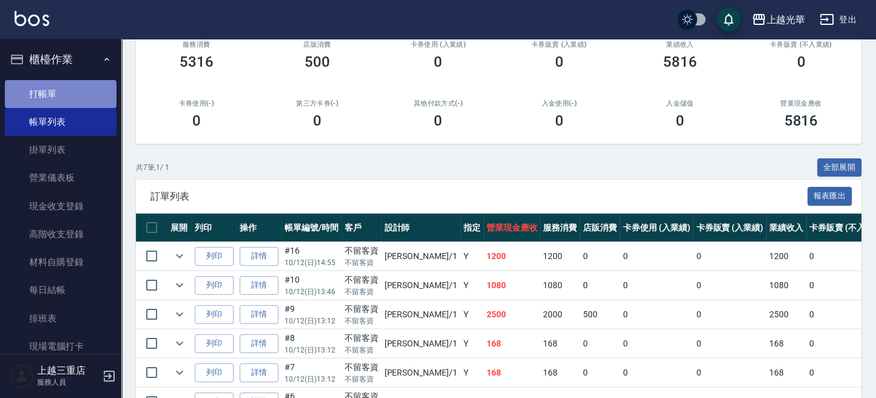
click at [72, 91] on link "打帳單" at bounding box center [61, 94] width 112 height 28
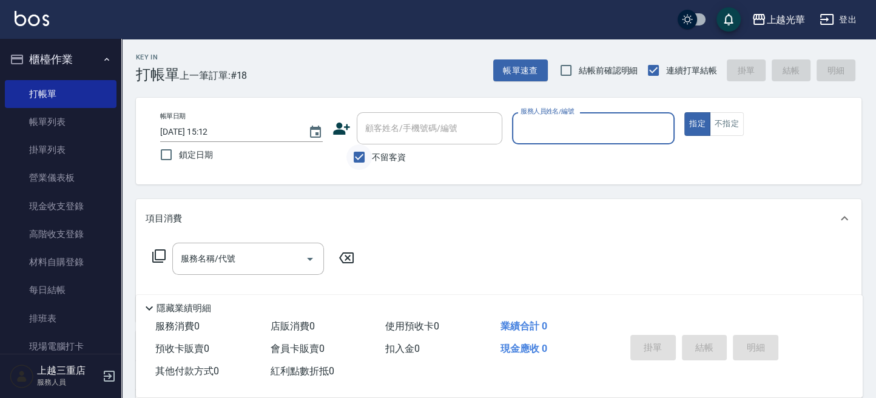
click at [366, 150] on input "不留客資" at bounding box center [358, 156] width 25 height 25
checkbox input "false"
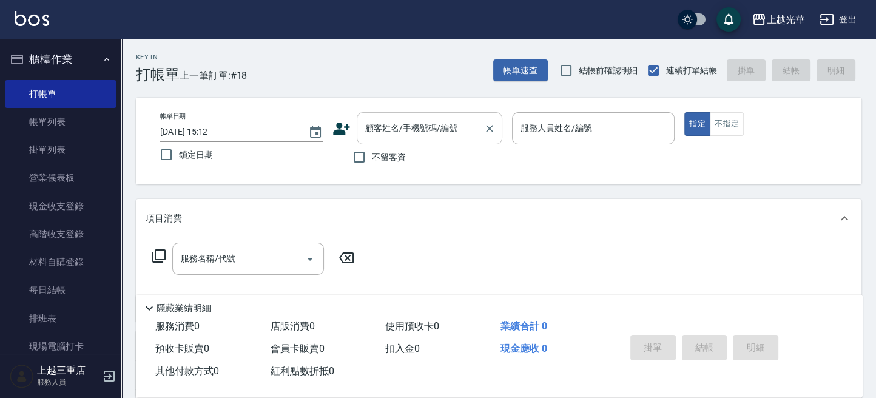
drag, startPoint x: 386, startPoint y: 136, endPoint x: 391, endPoint y: 132, distance: 6.4
click at [388, 134] on input "顧客姓名/手機號碼/編號" at bounding box center [420, 128] width 116 height 21
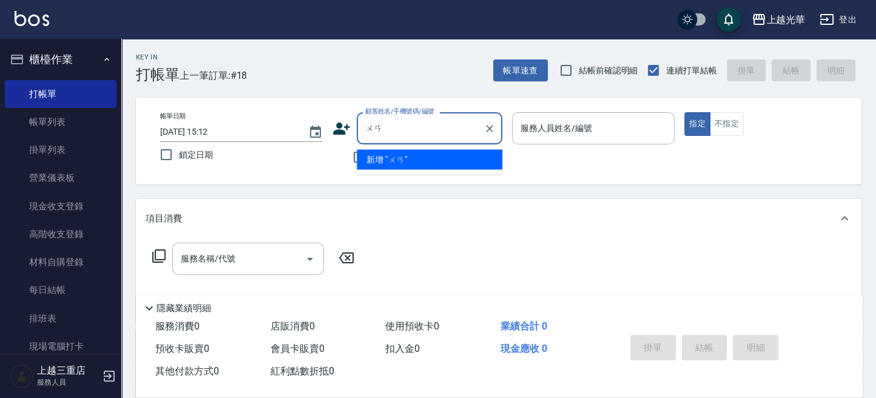
type input "玩"
type input "萬"
click at [447, 164] on li "[PERSON_NAME]/0958781688/4922" at bounding box center [430, 159] width 146 height 20
type input "[PERSON_NAME]/0958781688/4922"
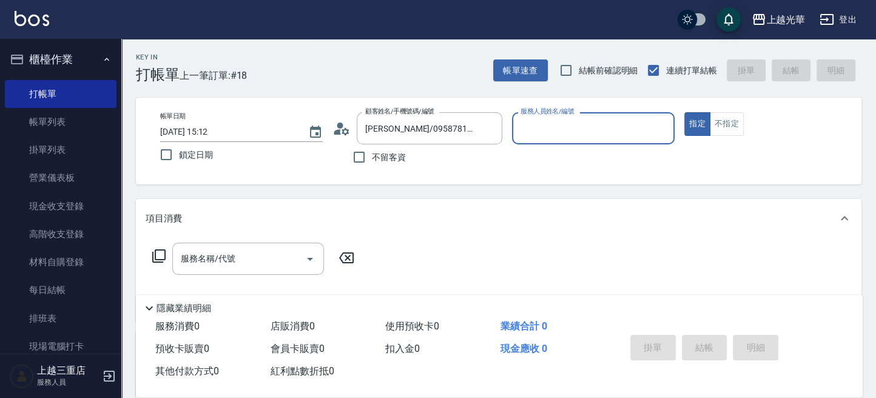
type input "喨喨-9"
drag, startPoint x: 207, startPoint y: 259, endPoint x: 0, endPoint y: 29, distance: 309.7
click at [189, 255] on div "服務名稱/代號 服務名稱/代號" at bounding box center [248, 259] width 152 height 32
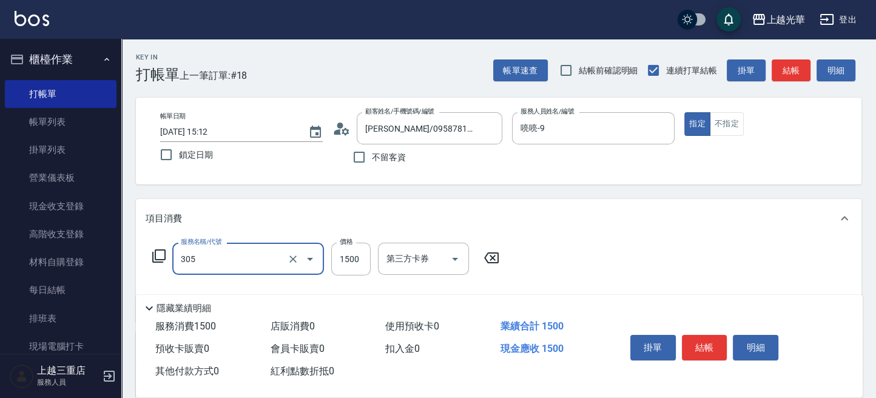
type input "設計燙髮1500(305)"
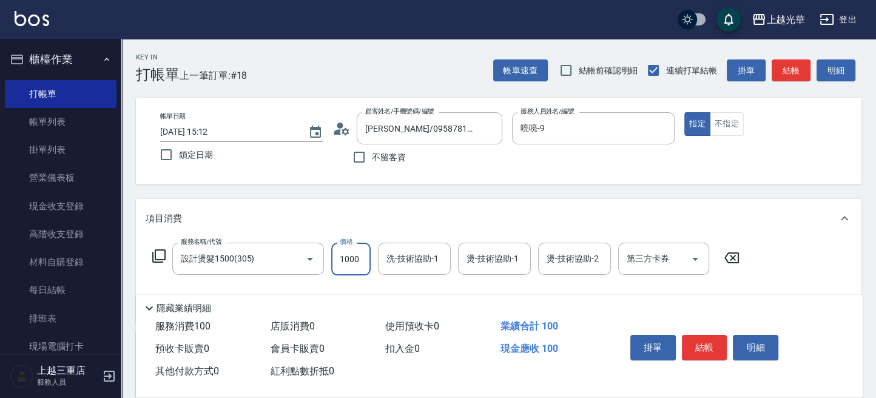
type input "1000"
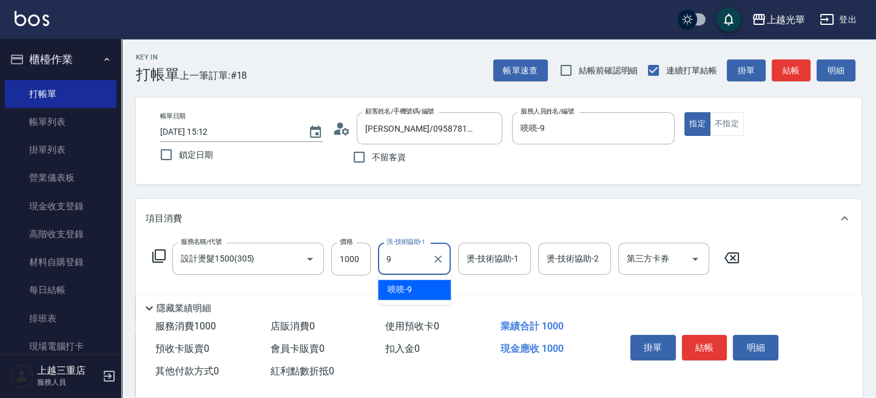
type input "喨喨-9"
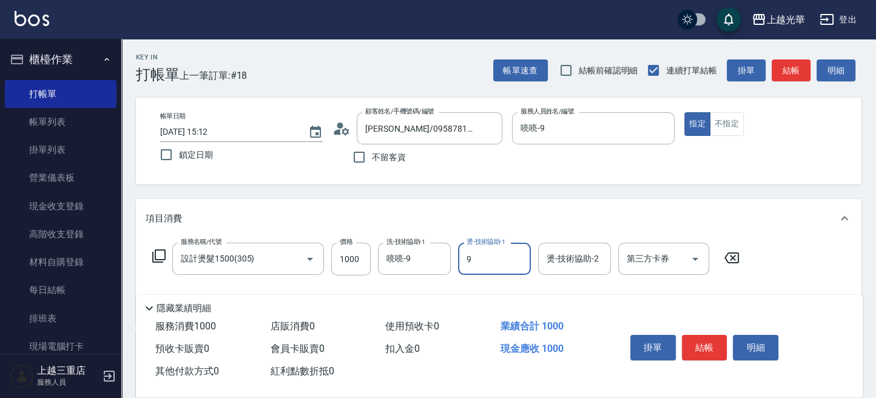
type input "喨喨-9"
drag, startPoint x: 710, startPoint y: 344, endPoint x: 665, endPoint y: 337, distance: 45.4
click at [710, 343] on button "結帳" at bounding box center [704, 347] width 45 height 25
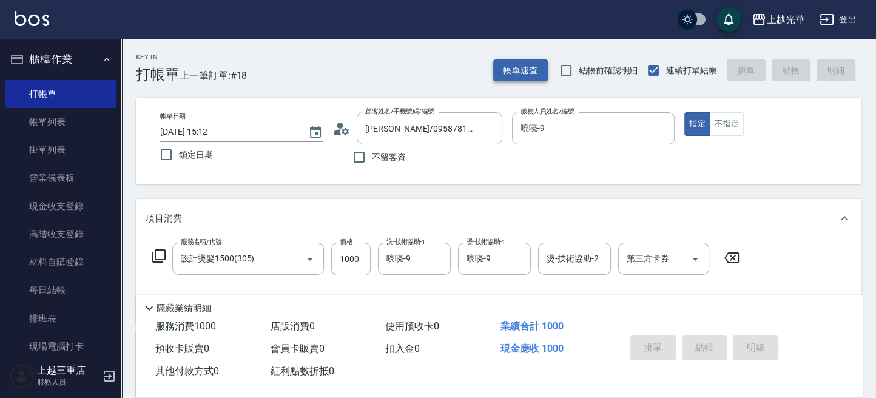
type input "[DATE] 15:21"
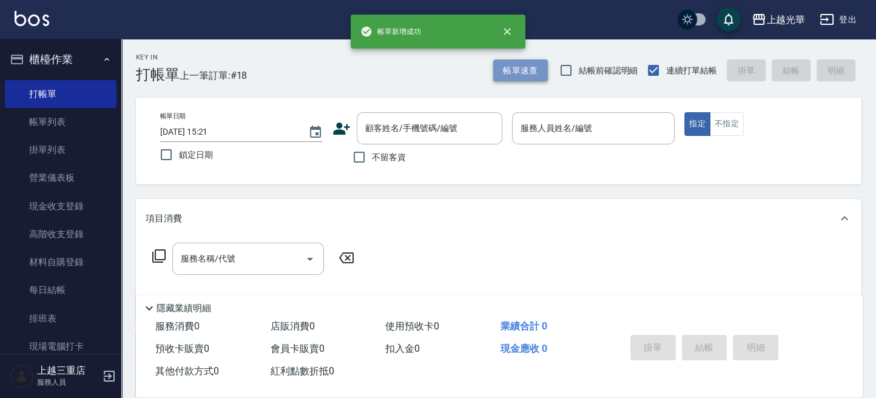
click at [520, 67] on button "帳單速查" at bounding box center [520, 70] width 55 height 22
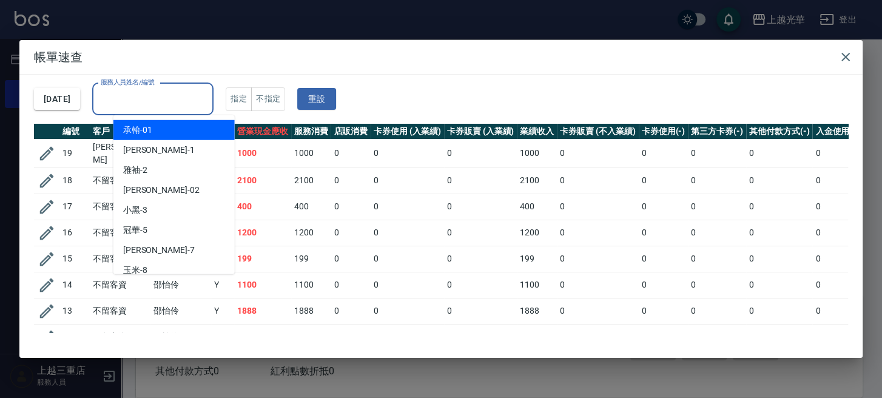
drag, startPoint x: 132, startPoint y: 96, endPoint x: 122, endPoint y: 102, distance: 11.7
click at [123, 99] on input "服務人員姓名/編號" at bounding box center [153, 99] width 110 height 21
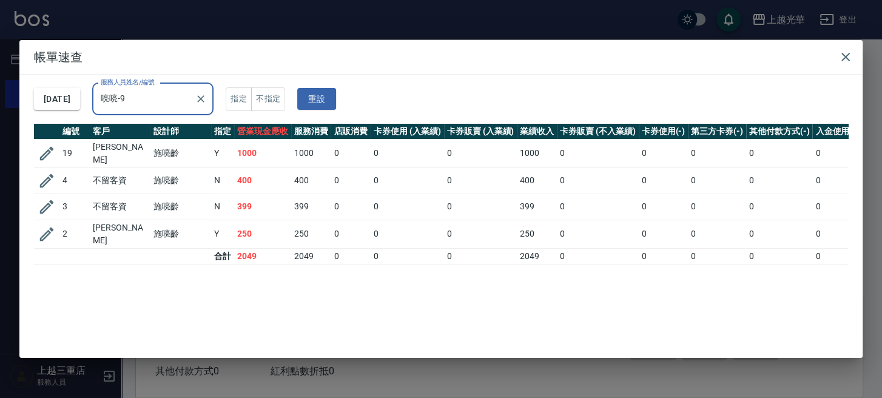
type input "喨喨-9"
click at [849, 58] on icon "button" at bounding box center [845, 57] width 15 height 15
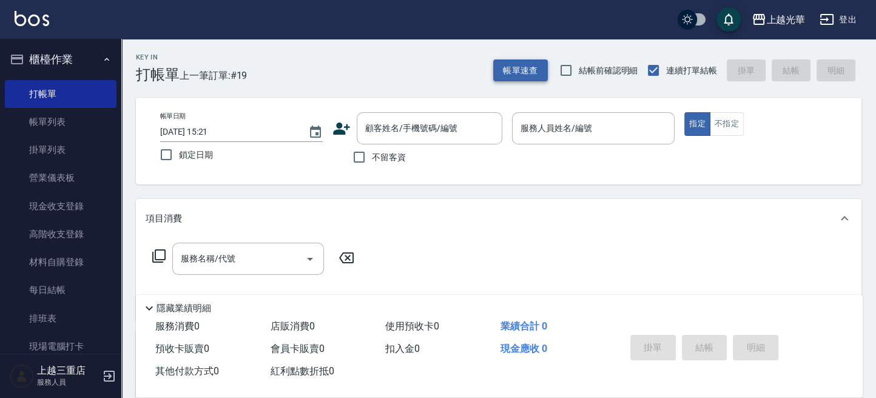
click at [537, 75] on button "帳單速查" at bounding box center [520, 70] width 55 height 22
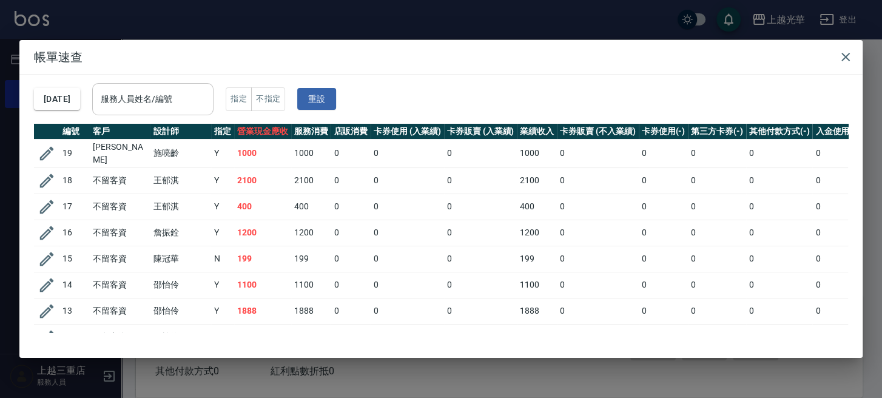
click at [153, 106] on input "服務人員姓名/編號" at bounding box center [153, 99] width 110 height 21
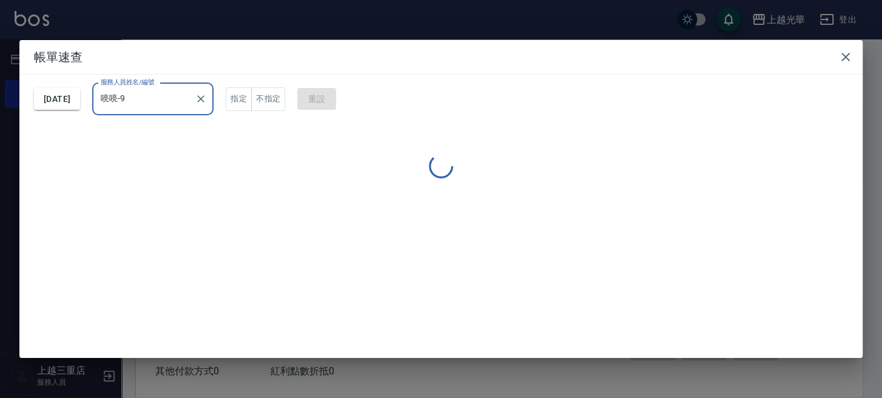
type input "喨喨-9"
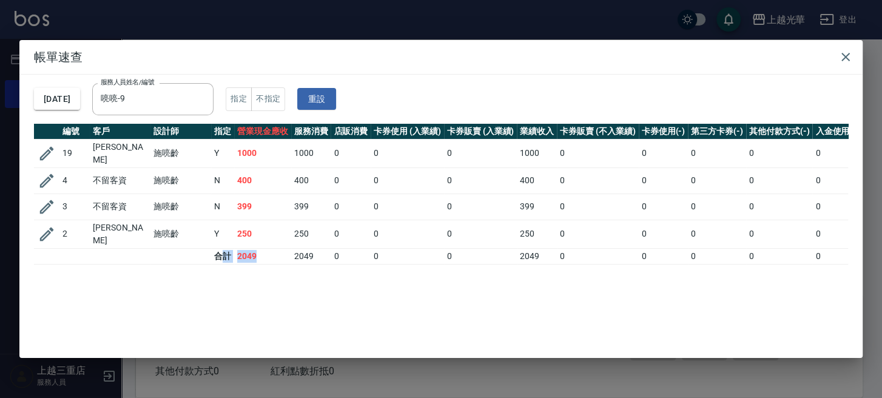
drag, startPoint x: 258, startPoint y: 243, endPoint x: 255, endPoint y: 292, distance: 49.2
click at [219, 251] on tr "合計 2049 2049 0 0 0 2049 0 0 0 0 0" at bounding box center [479, 256] width 891 height 16
click at [255, 292] on div "編號 客戶 設計師 指定 營業現金應收 服務消費 店販消費 卡券使用 (入業績) 卡券販賣 (入業績) 業績收入 卡券販賣 (不入業績) 卡券使用(-) 第三…" at bounding box center [441, 228] width 814 height 209
drag, startPoint x: 850, startPoint y: 49, endPoint x: 827, endPoint y: 59, distance: 25.3
click at [848, 50] on button "button" at bounding box center [845, 57] width 24 height 24
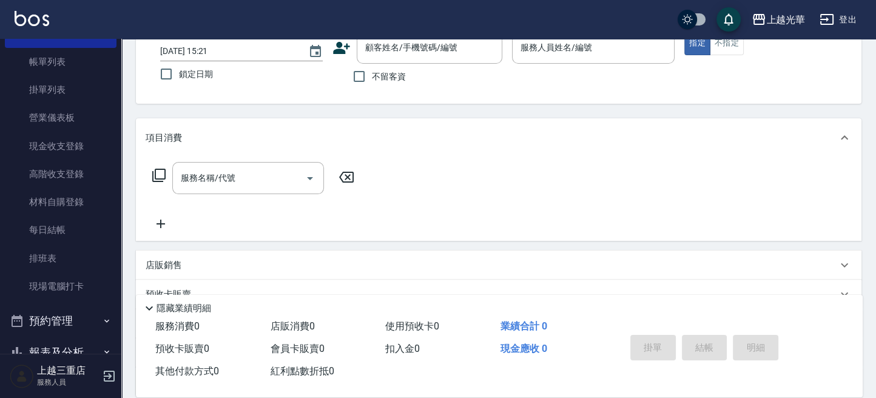
scroll to position [150, 0]
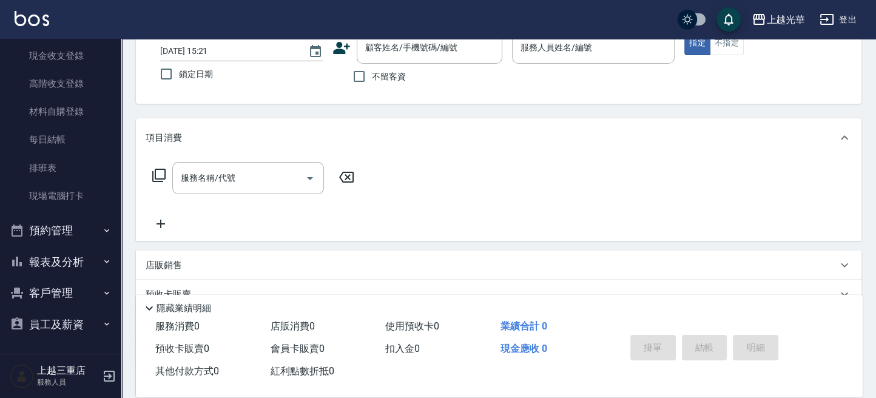
drag, startPoint x: 60, startPoint y: 263, endPoint x: 62, endPoint y: 281, distance: 18.9
click at [60, 263] on button "報表及分析" at bounding box center [61, 262] width 112 height 32
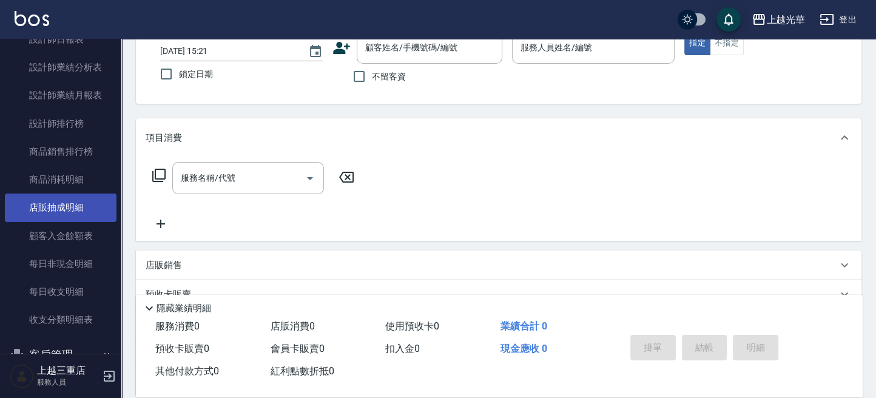
scroll to position [584, 0]
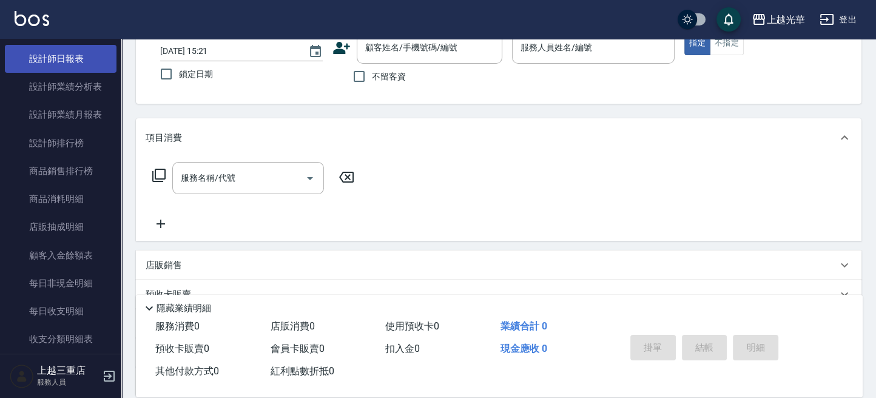
click at [60, 63] on link "設計師日報表" at bounding box center [61, 59] width 112 height 28
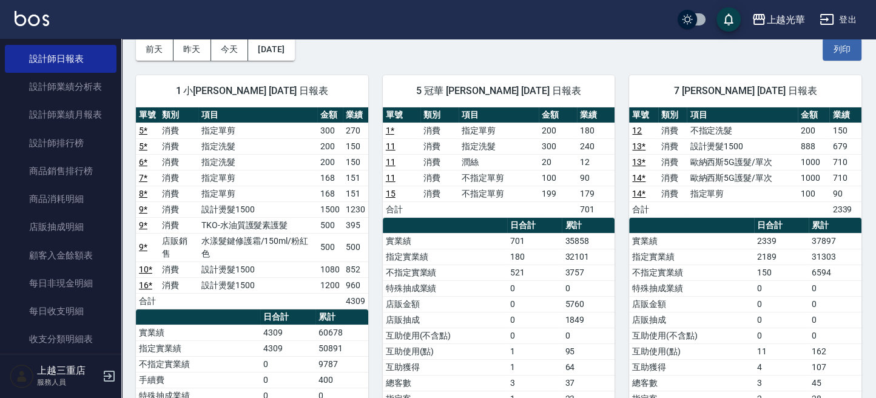
scroll to position [81, 0]
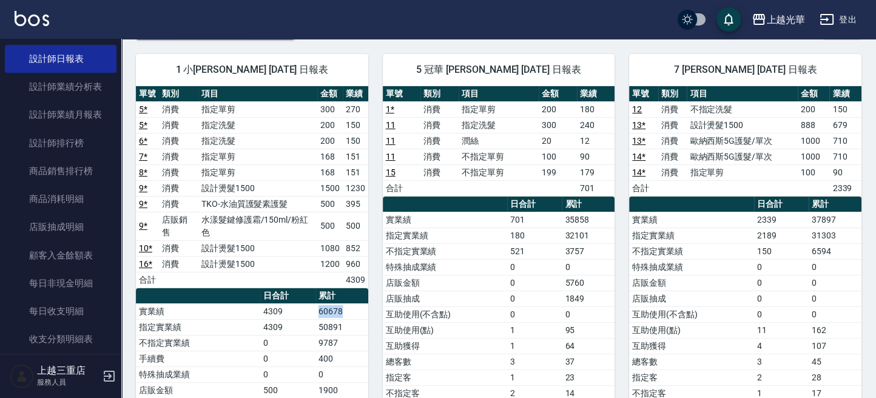
drag, startPoint x: 313, startPoint y: 306, endPoint x: 355, endPoint y: 294, distance: 44.0
click at [357, 303] on tr "實業績 4309 60678" at bounding box center [252, 311] width 232 height 16
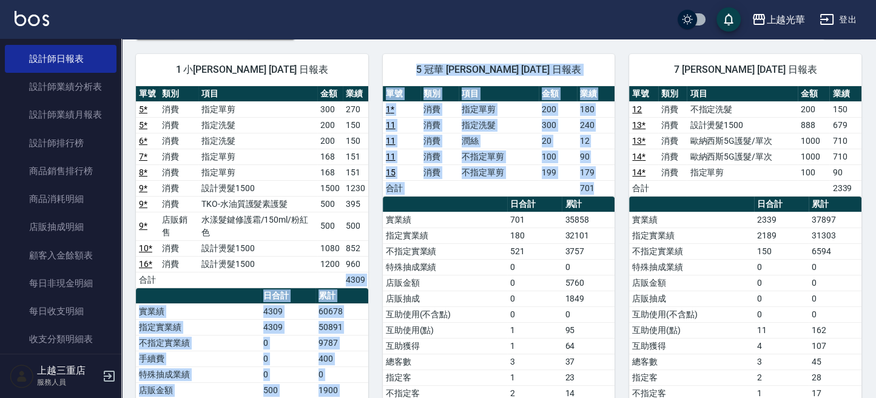
drag, startPoint x: 339, startPoint y: 274, endPoint x: 368, endPoint y: 286, distance: 31.0
click at [336, 313] on td "60678" at bounding box center [341, 311] width 53 height 16
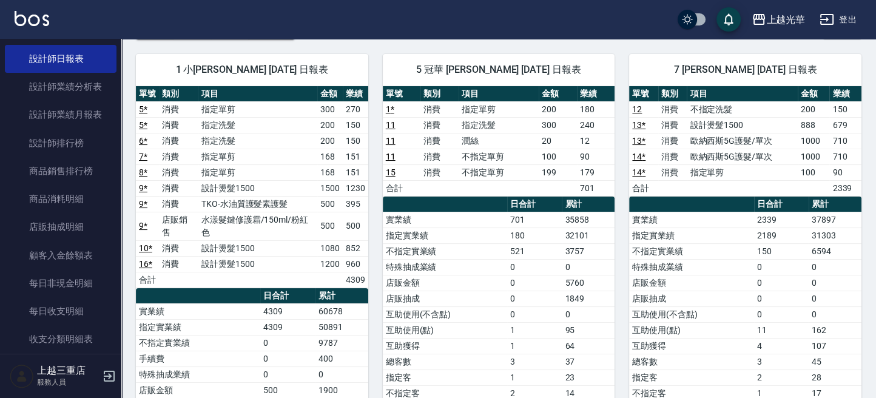
drag, startPoint x: 425, startPoint y: 333, endPoint x: 411, endPoint y: 332, distance: 14.0
click at [425, 333] on td "互助使用(點)" at bounding box center [445, 330] width 124 height 16
drag, startPoint x: 311, startPoint y: 309, endPoint x: 497, endPoint y: 318, distance: 185.9
click at [357, 311] on tr "實業績 4309 60678" at bounding box center [252, 311] width 232 height 16
click at [533, 318] on td "0" at bounding box center [534, 314] width 55 height 16
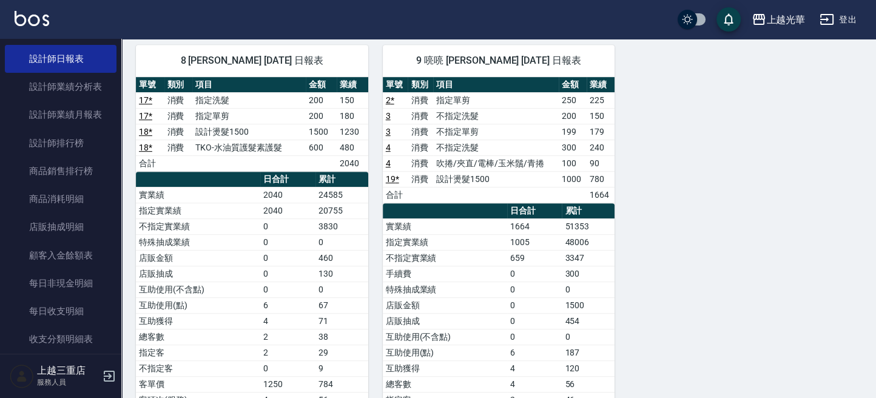
scroll to position [647, 0]
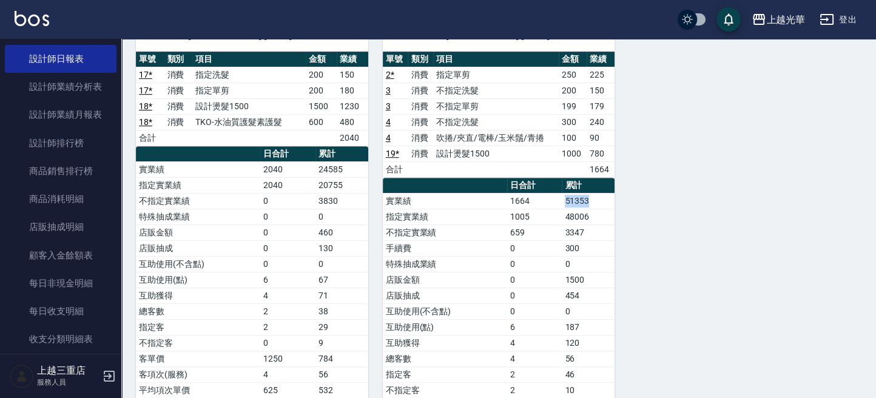
drag, startPoint x: 558, startPoint y: 189, endPoint x: 622, endPoint y: 210, distance: 67.1
click at [609, 193] on tr "實業績 1664 51353" at bounding box center [499, 201] width 232 height 16
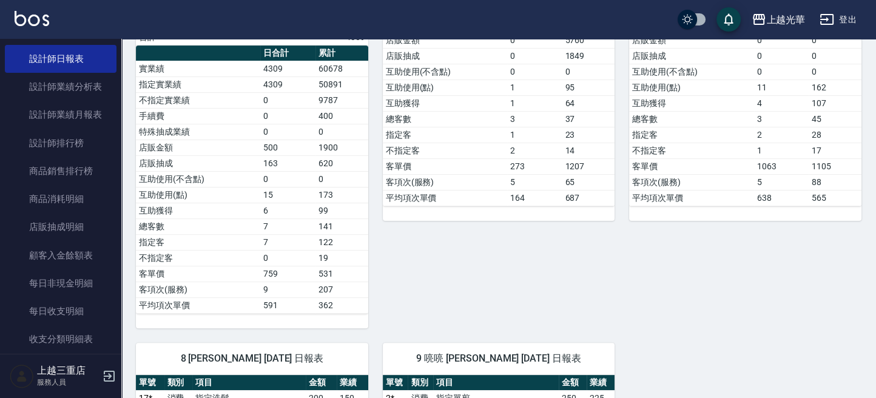
scroll to position [161, 0]
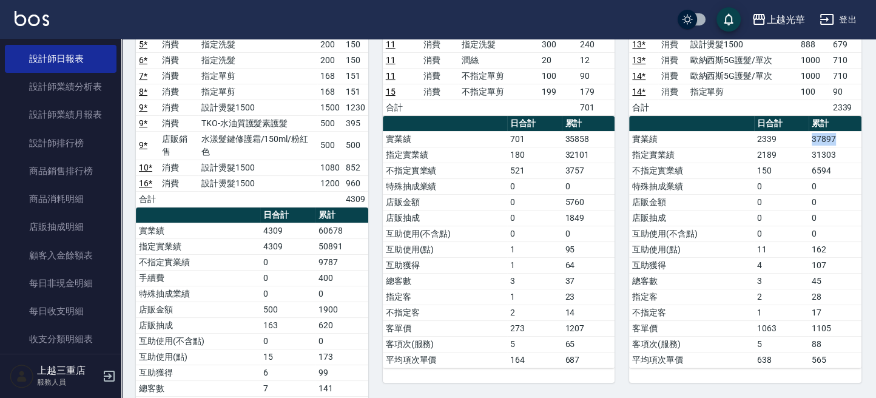
drag, startPoint x: 824, startPoint y: 138, endPoint x: 823, endPoint y: 209, distance: 71.0
click at [844, 147] on tbody "實業績 2339 37897 指定實業績 2189 31303 不指定實業績 150 6594 特殊抽成業績 0 0 店販金額 0 0 店販抽成 0 0 互助…" at bounding box center [745, 249] width 232 height 237
click at [801, 259] on td "4" at bounding box center [781, 265] width 55 height 16
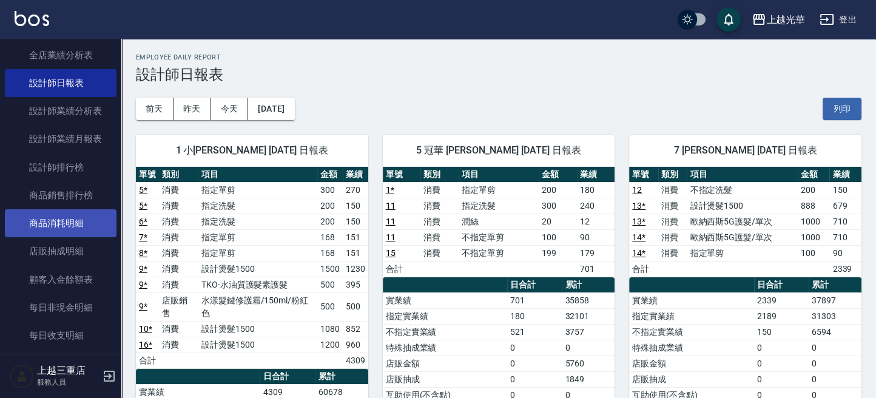
scroll to position [423, 0]
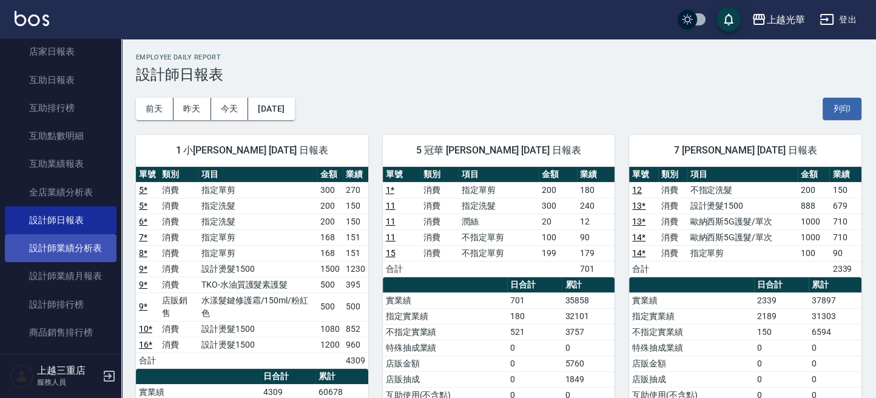
click at [73, 250] on link "設計師業績分析表" at bounding box center [61, 248] width 112 height 28
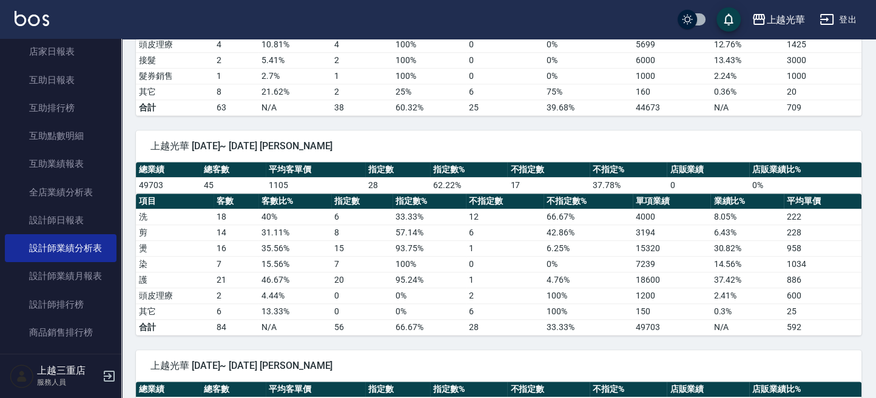
scroll to position [971, 0]
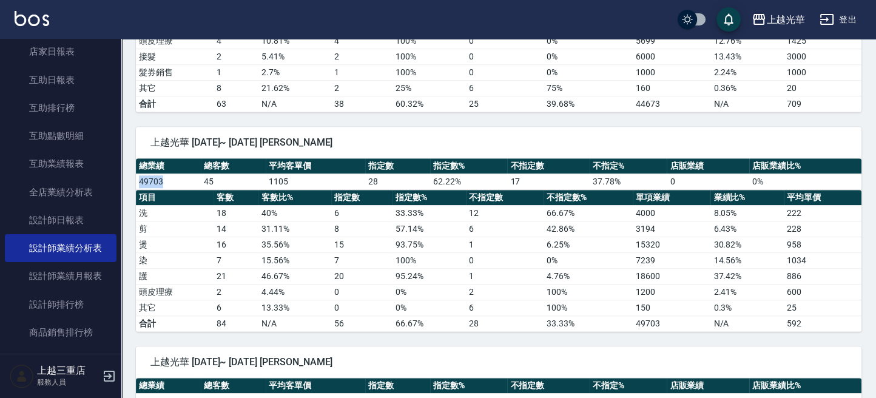
drag, startPoint x: 165, startPoint y: 173, endPoint x: 136, endPoint y: 173, distance: 29.1
click at [136, 173] on td "49703" at bounding box center [168, 181] width 65 height 16
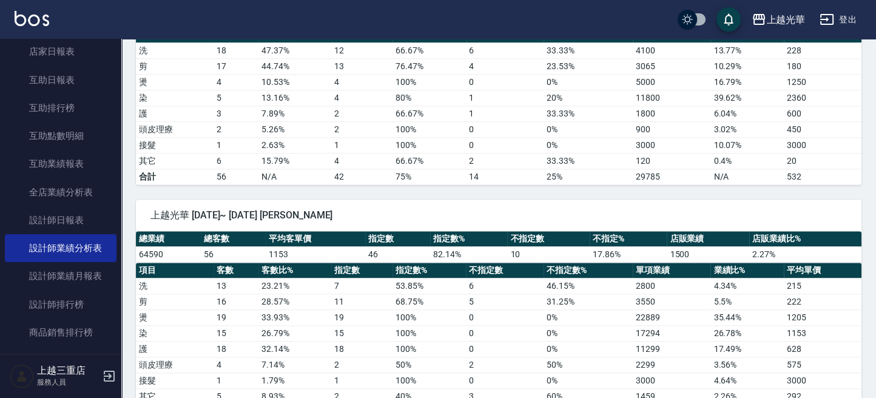
scroll to position [1374, 0]
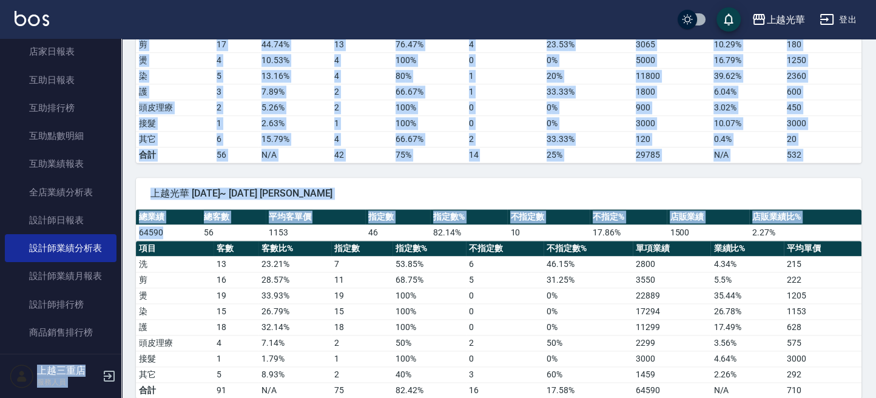
drag, startPoint x: 178, startPoint y: 227, endPoint x: 117, endPoint y: 227, distance: 61.3
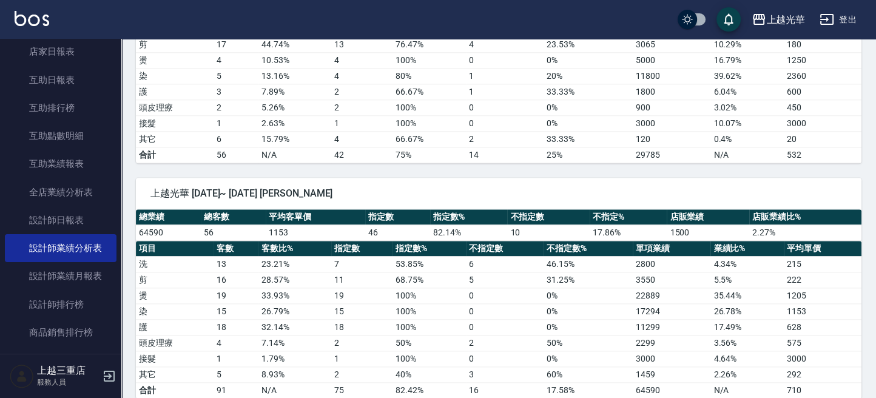
click at [317, 257] on td "23.21 %" at bounding box center [294, 264] width 73 height 16
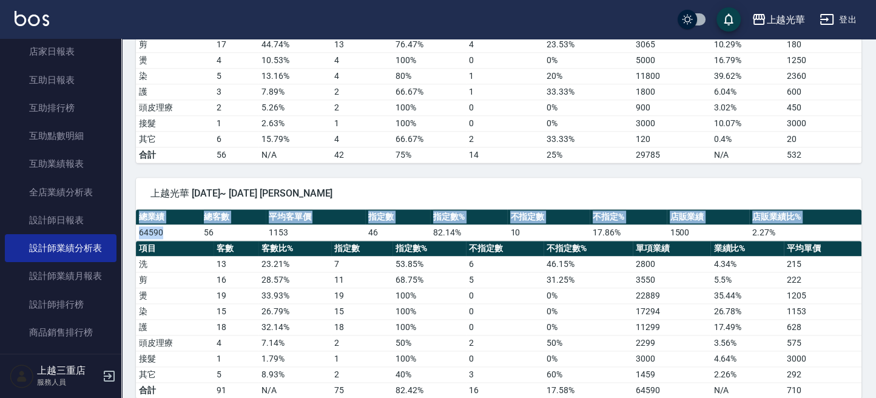
drag, startPoint x: 159, startPoint y: 220, endPoint x: 170, endPoint y: 220, distance: 10.9
click at [147, 224] on td "64590" at bounding box center [168, 232] width 65 height 16
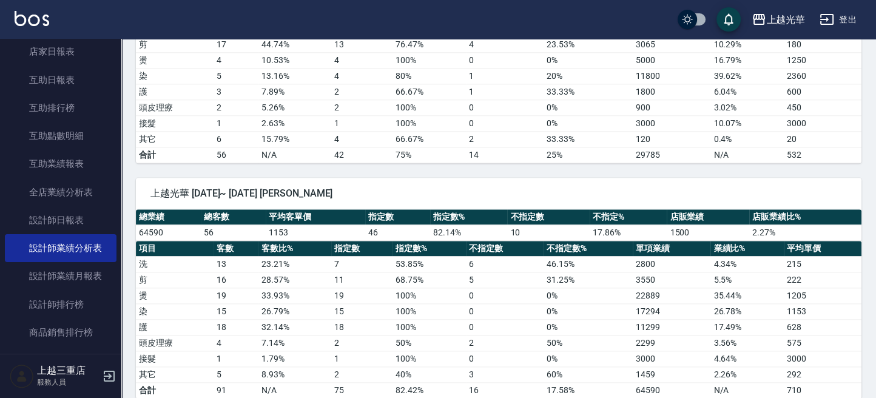
click at [215, 224] on td "56" at bounding box center [233, 232] width 65 height 16
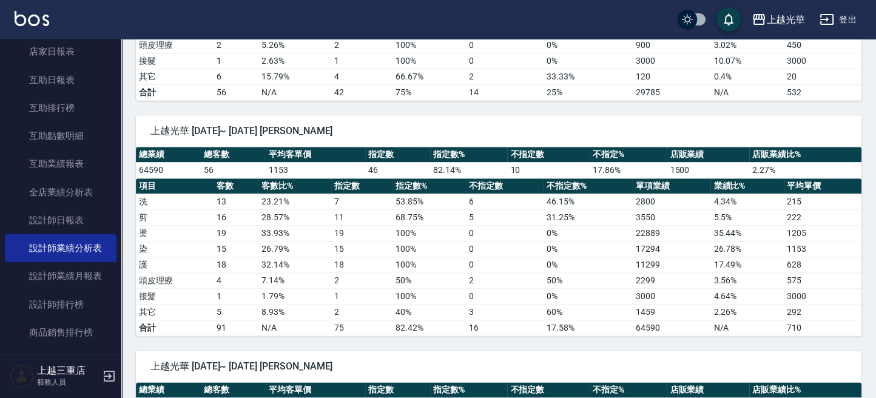
scroll to position [1456, 0]
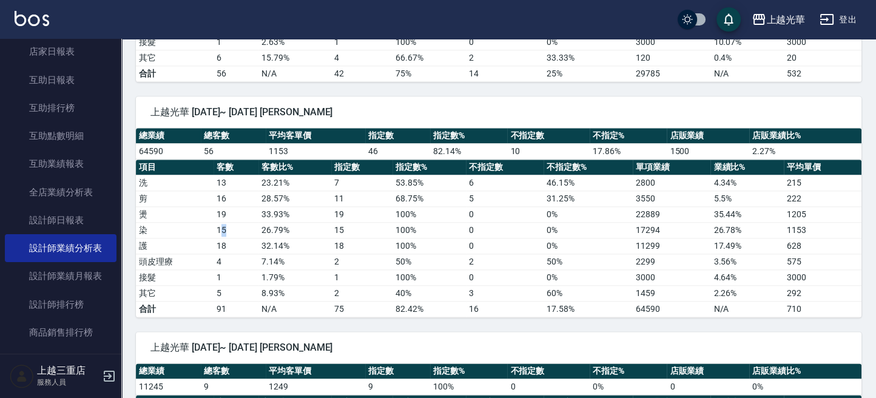
drag, startPoint x: 221, startPoint y: 211, endPoint x: 237, endPoint y: 217, distance: 16.9
click at [230, 222] on td "15" at bounding box center [236, 230] width 45 height 16
click at [238, 222] on td "15" at bounding box center [236, 230] width 45 height 16
drag, startPoint x: 217, startPoint y: 203, endPoint x: 226, endPoint y: 215, distance: 15.2
click at [226, 215] on tbody "洗 13 23.21 % 7 53.85 % 6 46.15 % 2800 4.34 % 215 剪 16 28.57 % 11 68.75 % 5 31.2…" at bounding box center [498, 246] width 725 height 142
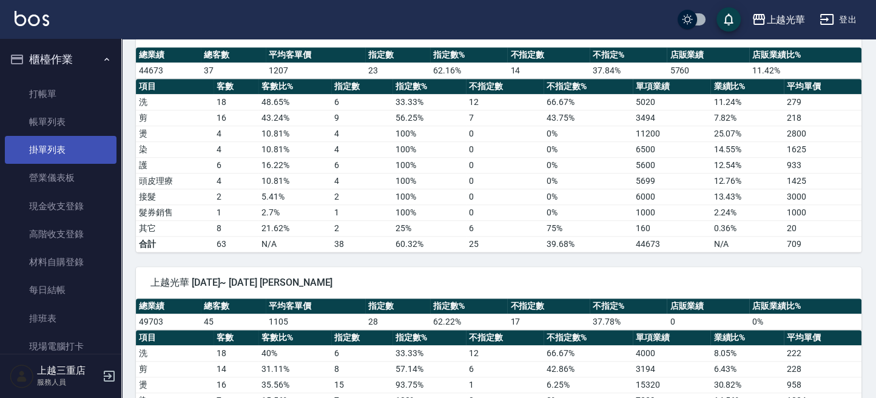
scroll to position [809, 0]
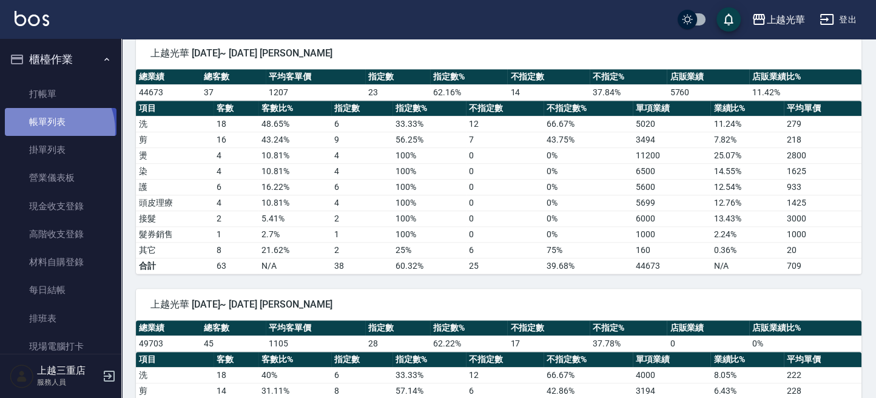
click at [49, 130] on link "帳單列表" at bounding box center [61, 122] width 112 height 28
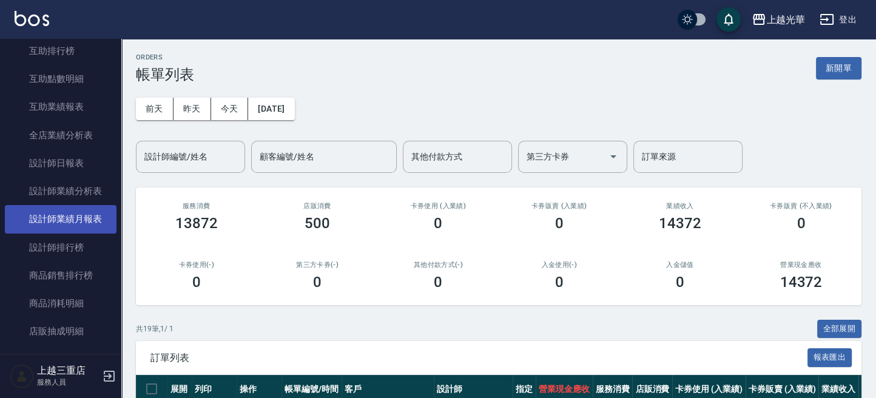
scroll to position [485, 0]
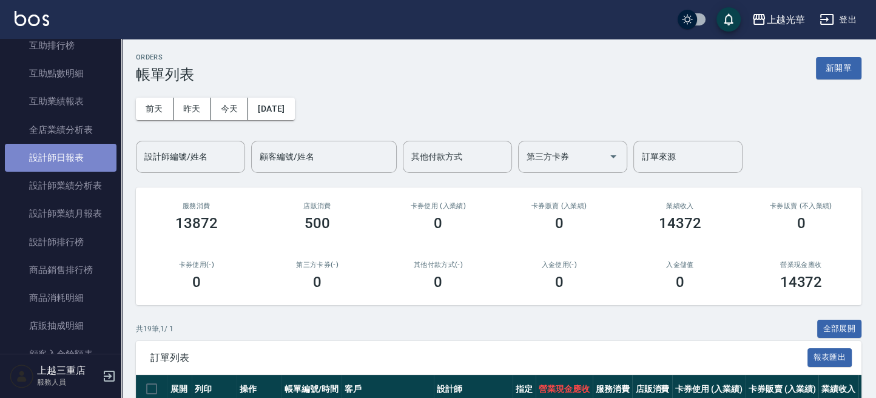
click at [67, 156] on link "設計師日報表" at bounding box center [61, 158] width 112 height 28
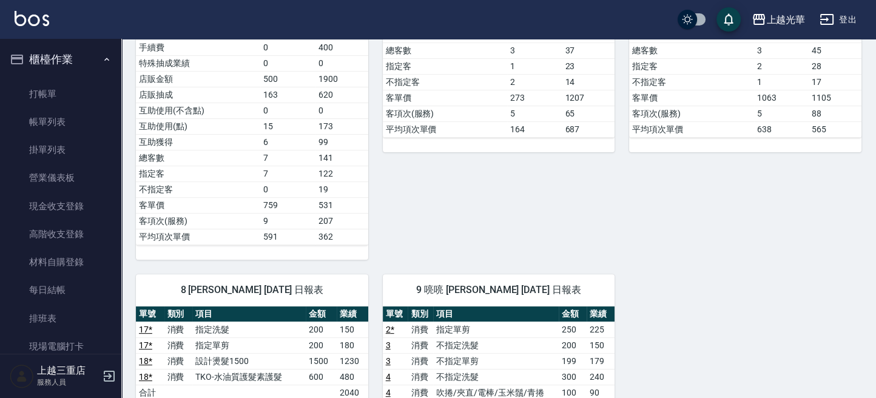
scroll to position [230, 0]
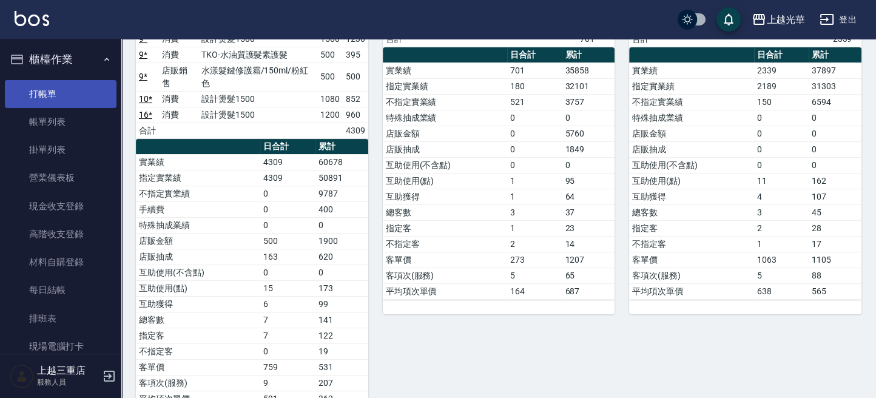
click at [54, 94] on link "打帳單" at bounding box center [61, 94] width 112 height 28
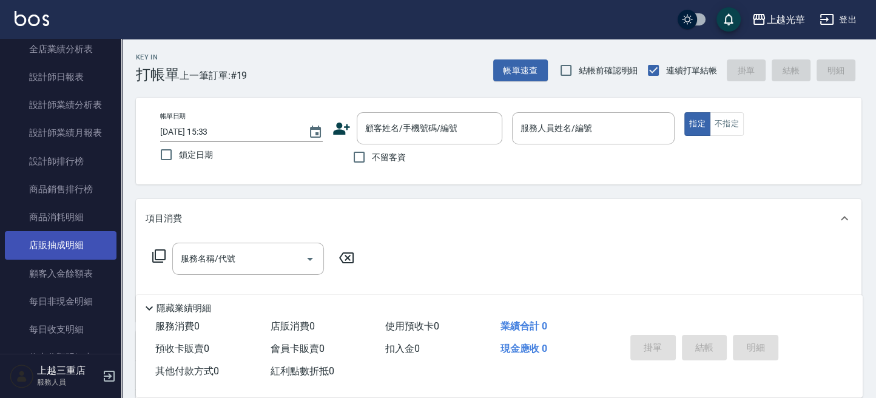
scroll to position [665, 0]
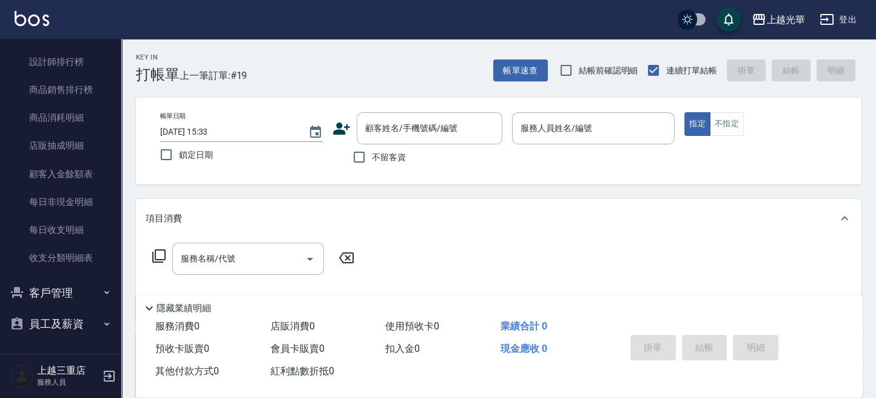
drag, startPoint x: 48, startPoint y: 295, endPoint x: 40, endPoint y: 296, distance: 7.9
click at [43, 295] on button "客戶管理" at bounding box center [61, 293] width 112 height 32
click at [56, 315] on link "客戶列表" at bounding box center [61, 327] width 112 height 28
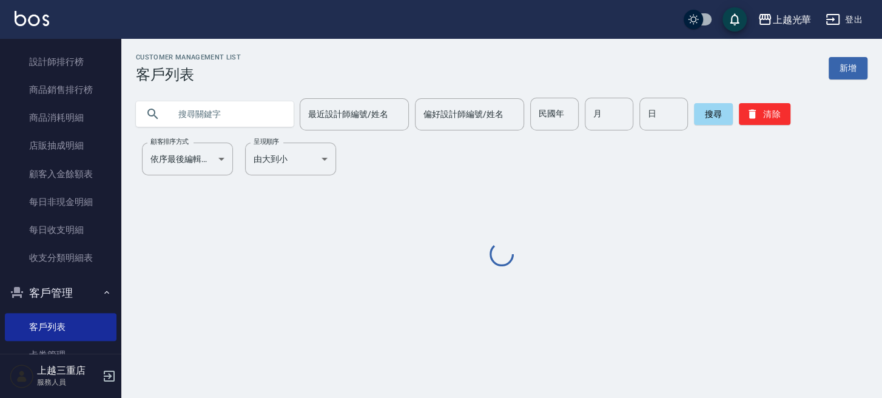
click at [196, 112] on input "text" at bounding box center [227, 114] width 114 height 33
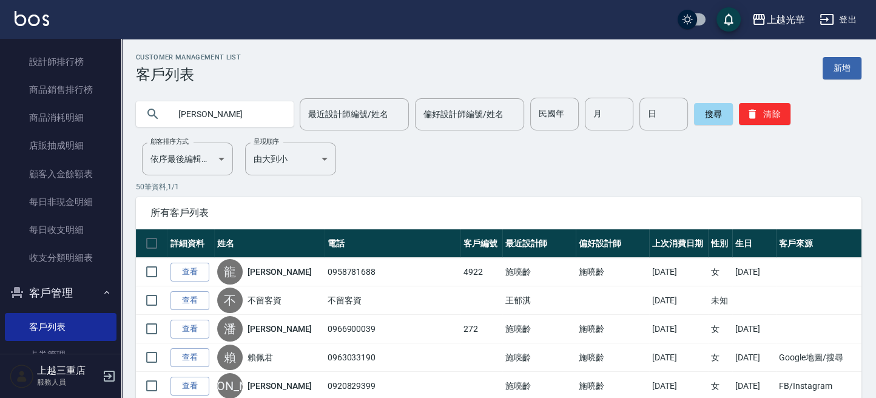
type input "[PERSON_NAME]"
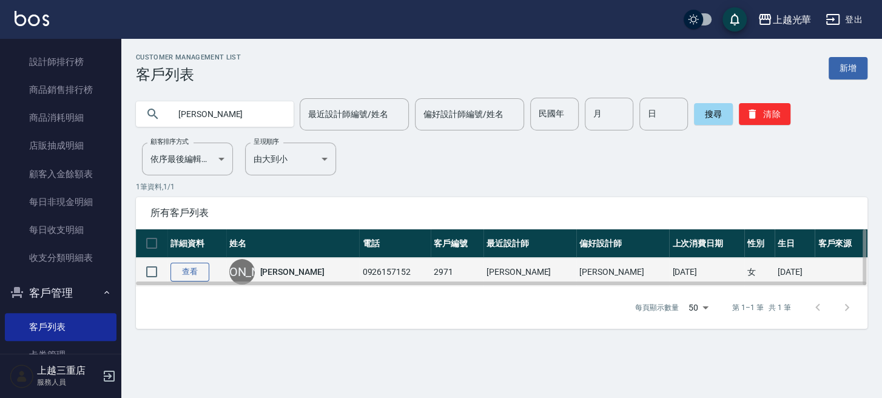
click at [201, 270] on link "查看" at bounding box center [189, 272] width 39 height 19
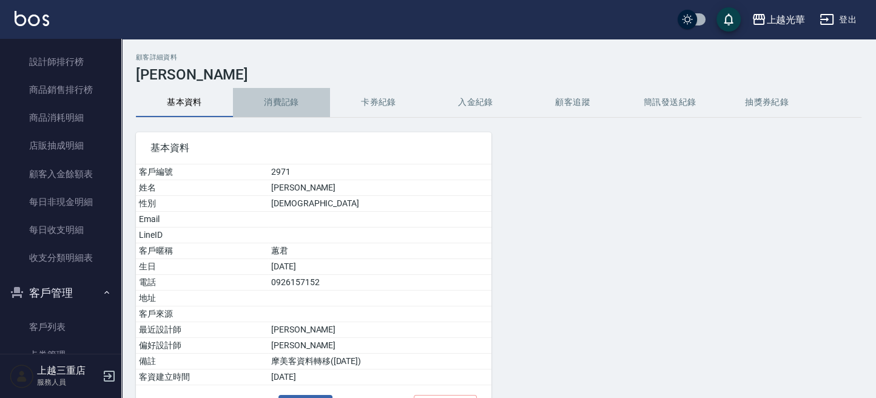
click at [275, 104] on button "消費記錄" at bounding box center [281, 102] width 97 height 29
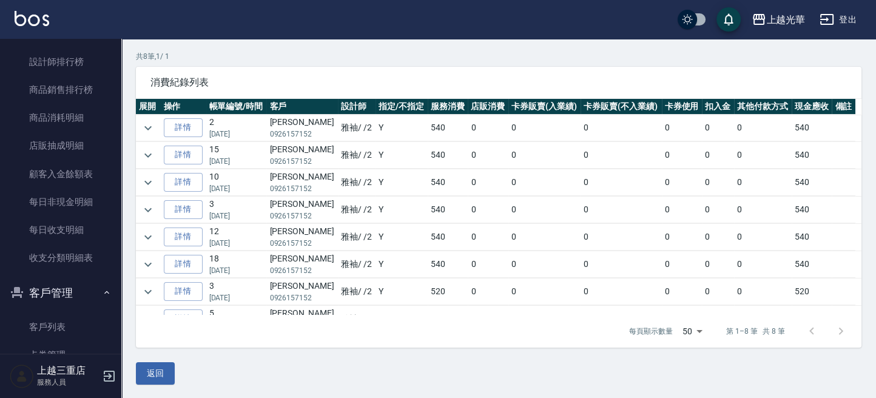
scroll to position [15, 0]
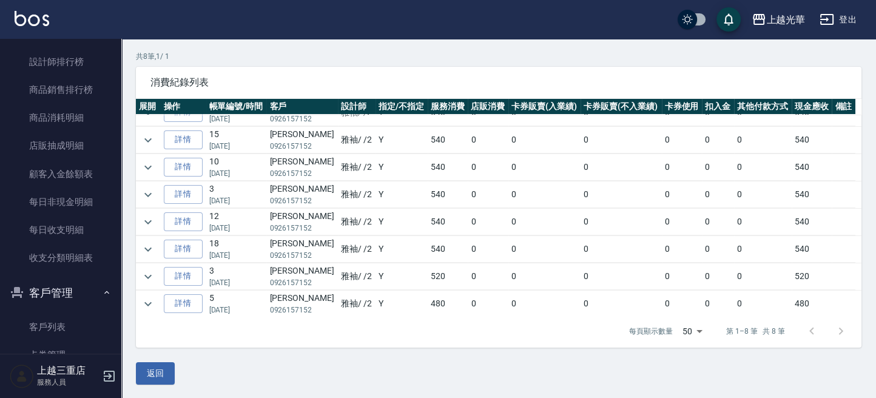
click at [18, 22] on img at bounding box center [32, 18] width 35 height 15
